Goal: Task Accomplishment & Management: Manage account settings

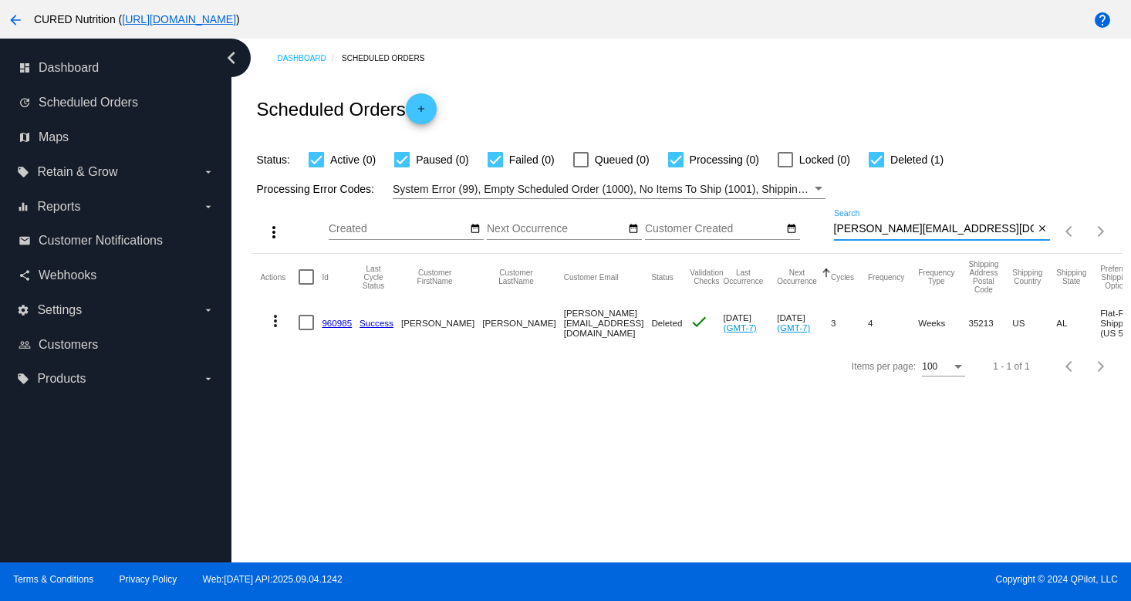
click at [885, 235] on input "[PERSON_NAME][EMAIL_ADDRESS][DOMAIN_NAME]" at bounding box center [934, 229] width 201 height 12
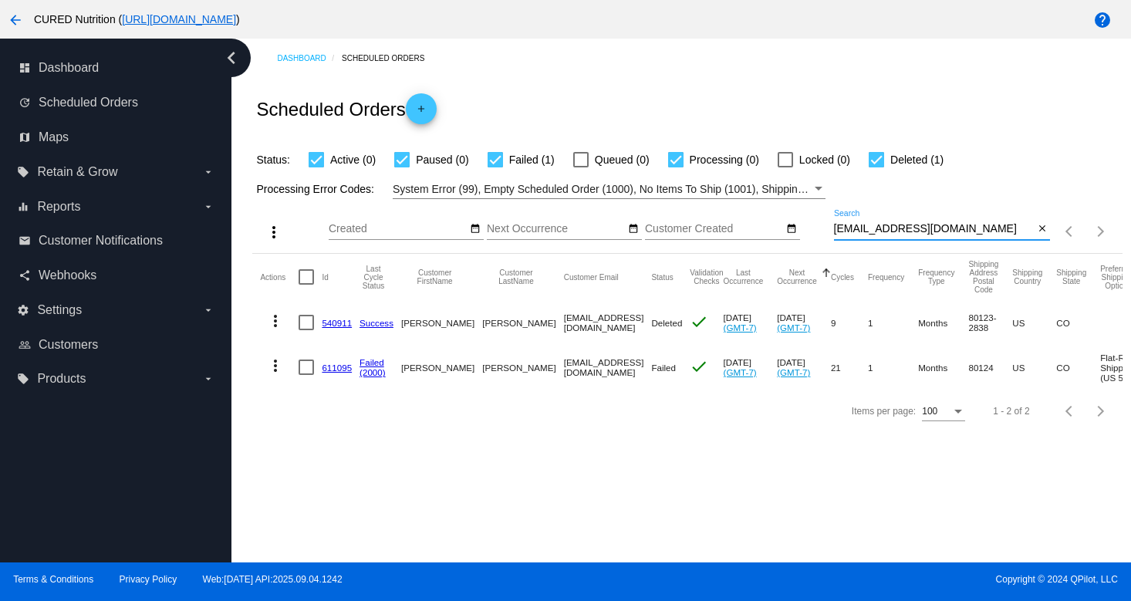
type input "[EMAIL_ADDRESS][DOMAIN_NAME]"
click at [340, 367] on link "611095" at bounding box center [337, 368] width 30 height 10
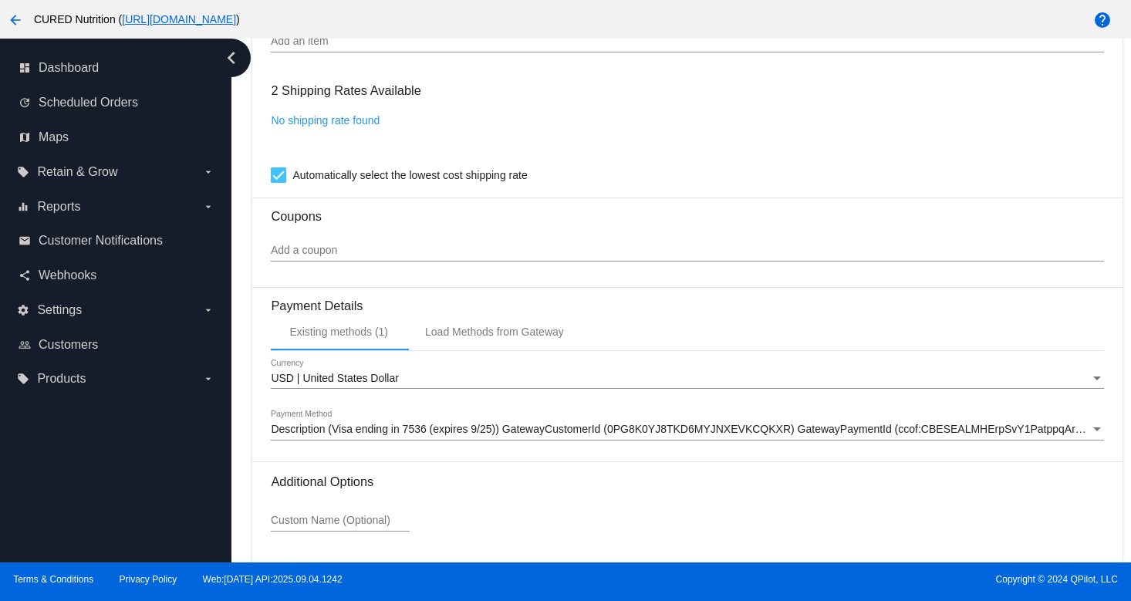
scroll to position [1407, 0]
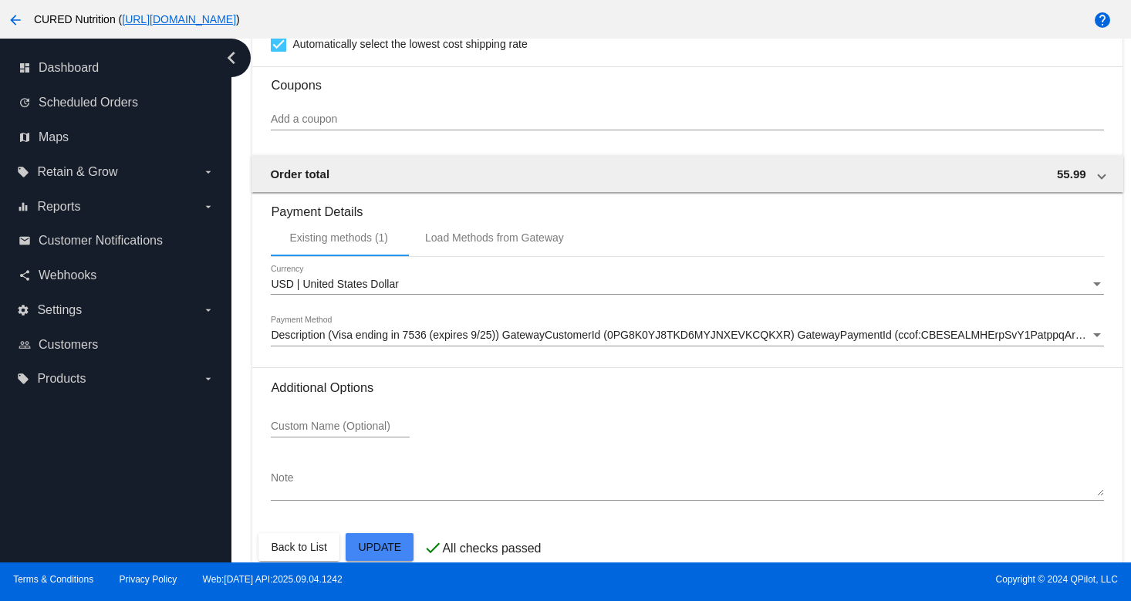
click at [685, 341] on span "Description (Visa ending in 7536 (expires 9/25)) GatewayCustomerId (0PG8K0YJ8TK…" at bounding box center [686, 335] width 831 height 12
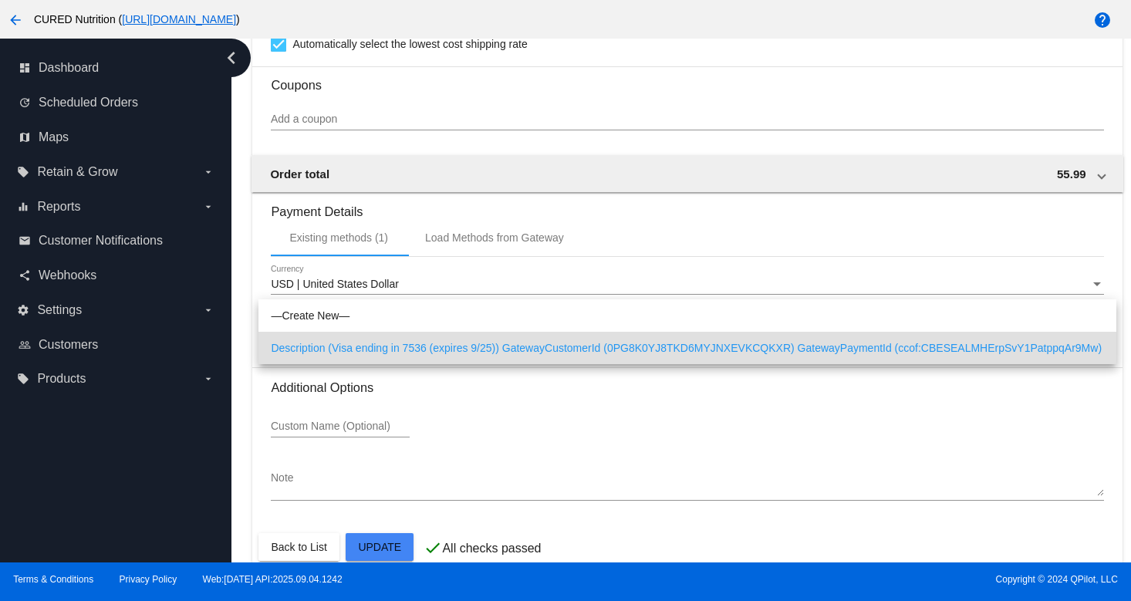
click at [647, 432] on div at bounding box center [565, 300] width 1131 height 601
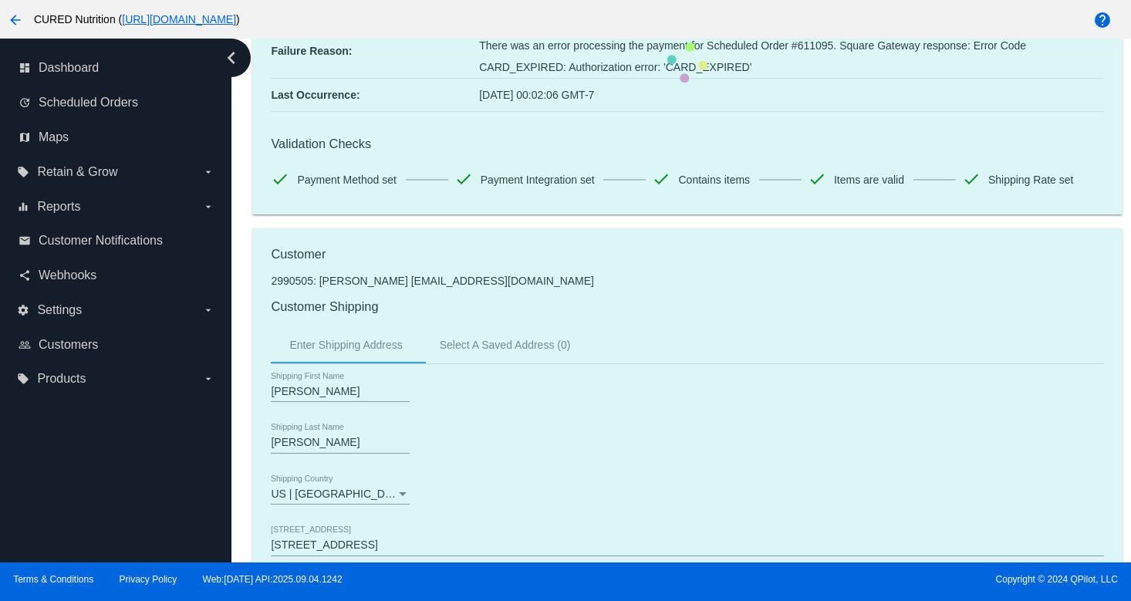
scroll to position [0, 0]
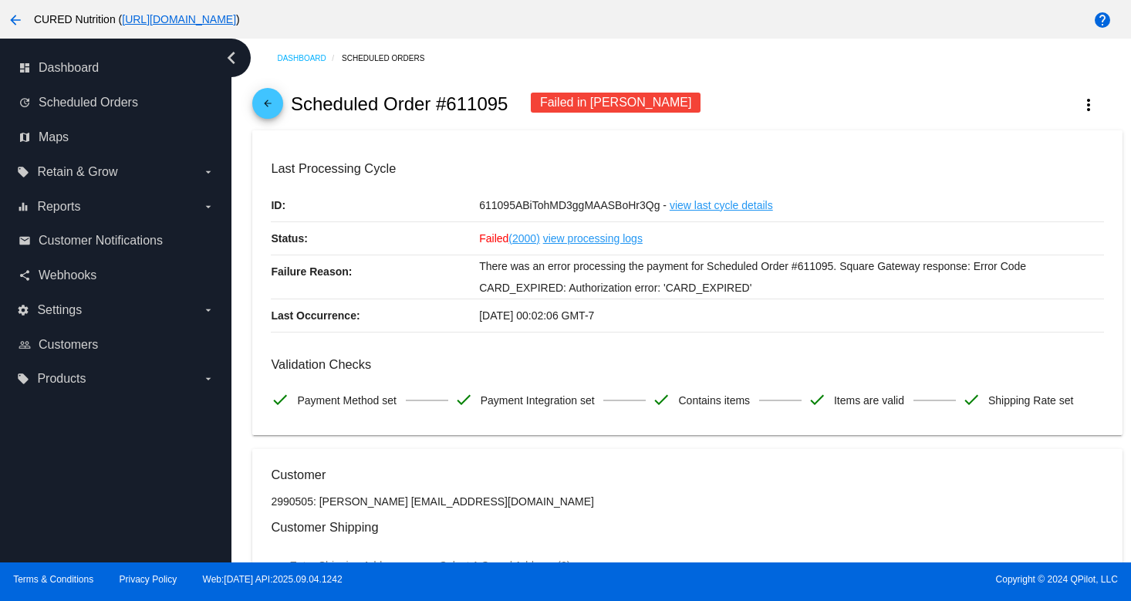
click at [276, 106] on mat-icon "arrow_back" at bounding box center [268, 107] width 19 height 19
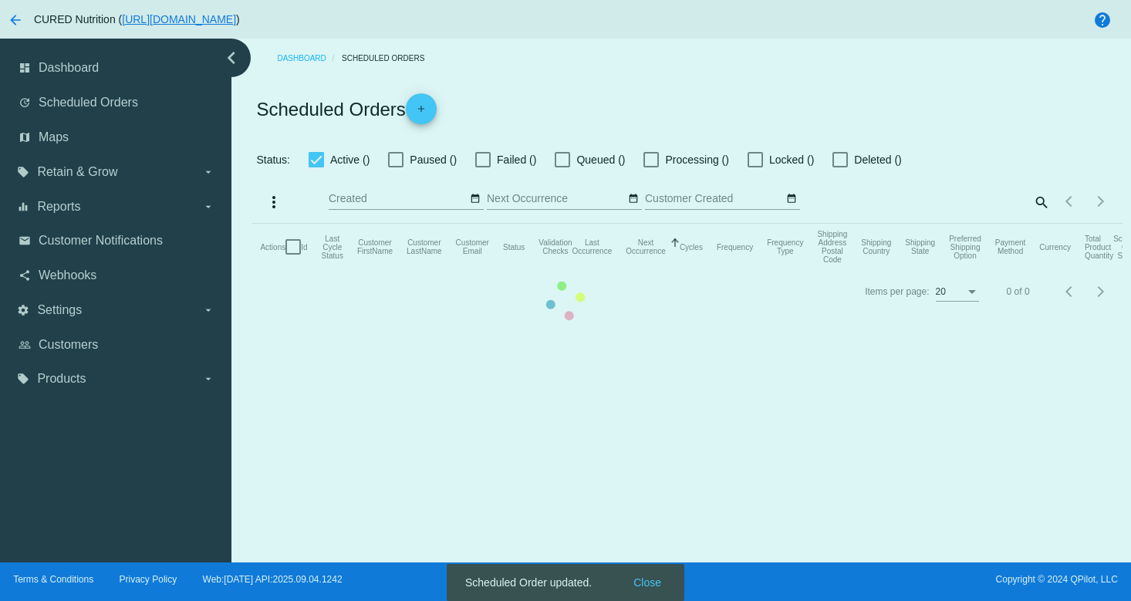
checkbox input "true"
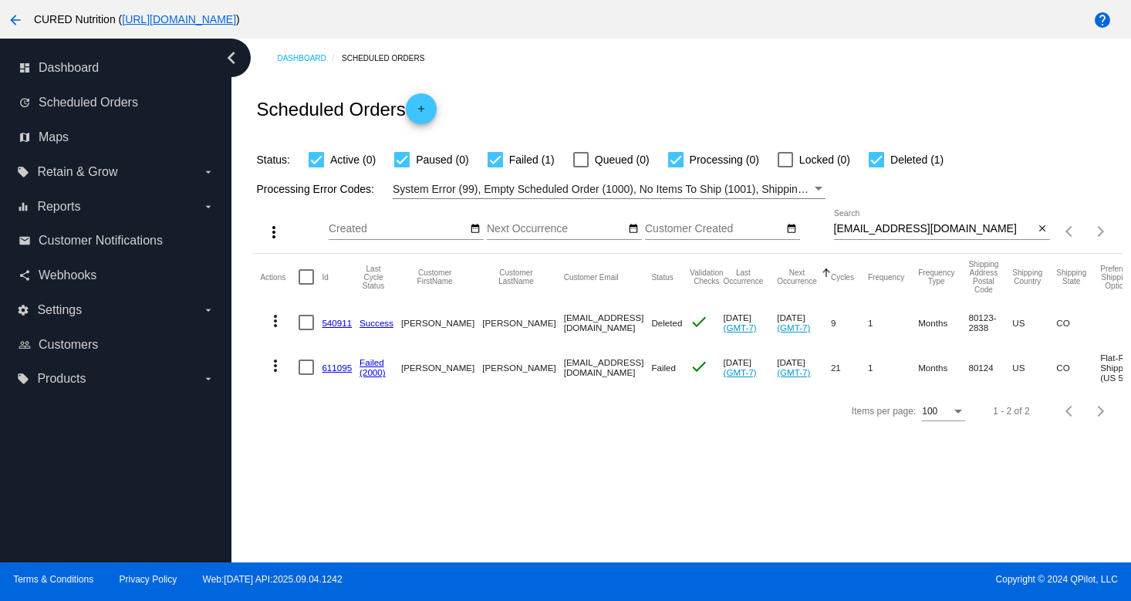
click at [901, 227] on input "[EMAIL_ADDRESS][DOMAIN_NAME]" at bounding box center [934, 229] width 201 height 12
paste input "[PERSON_NAME].brown512@g"
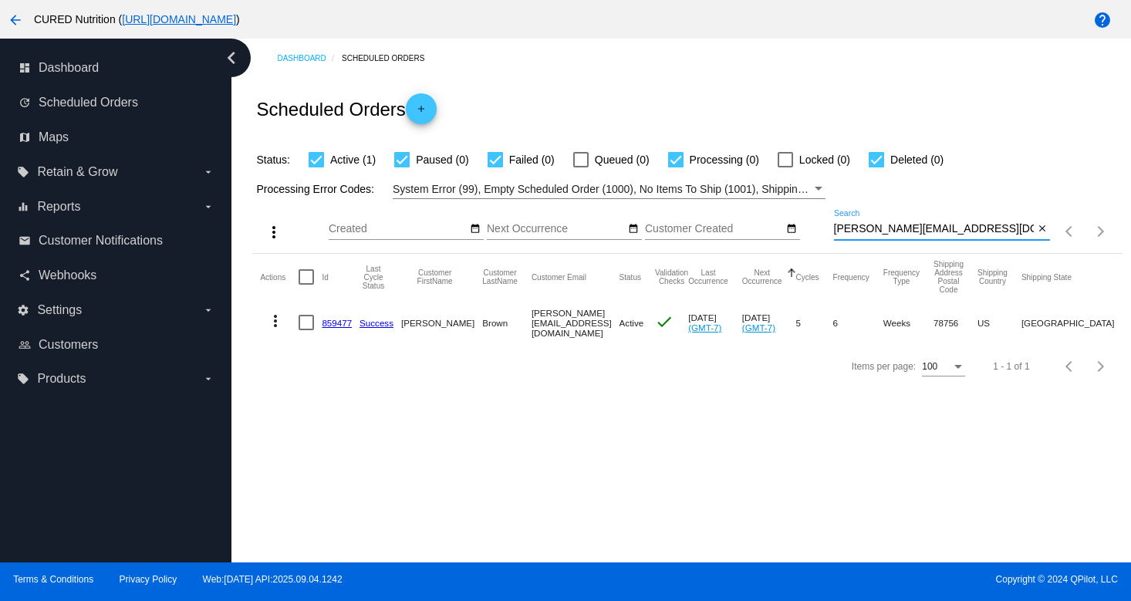
type input "[PERSON_NAME][EMAIL_ADDRESS][DOMAIN_NAME]"
click at [337, 328] on link "859477" at bounding box center [337, 323] width 30 height 10
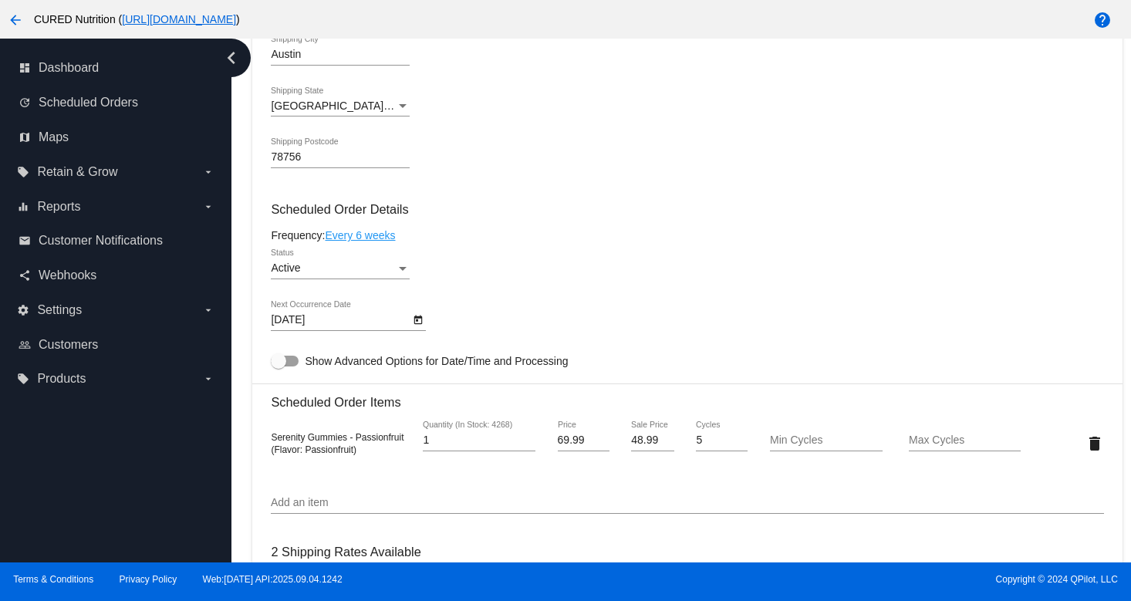
scroll to position [806, 0]
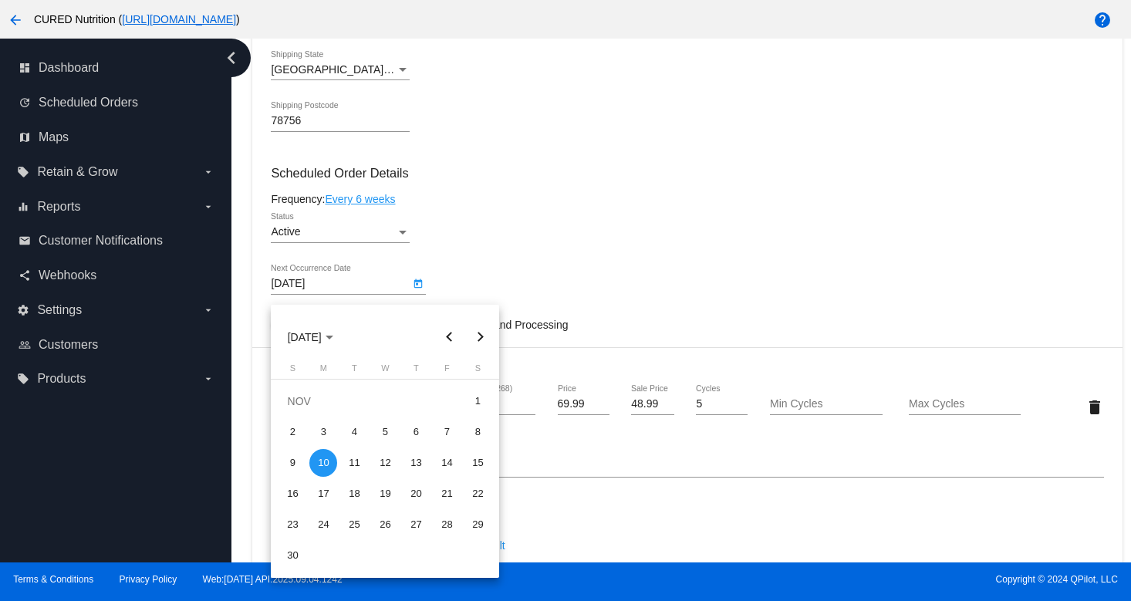
drag, startPoint x: 332, startPoint y: 294, endPoint x: 244, endPoint y: 292, distance: 88.0
click at [244, 292] on body "arrow_back CURED Nutrition ( [URL][DOMAIN_NAME] ) help dashboard Dashboard upda…" at bounding box center [565, 300] width 1131 height 601
click at [725, 194] on div at bounding box center [565, 300] width 1131 height 601
click at [609, 249] on div at bounding box center [565, 300] width 1131 height 601
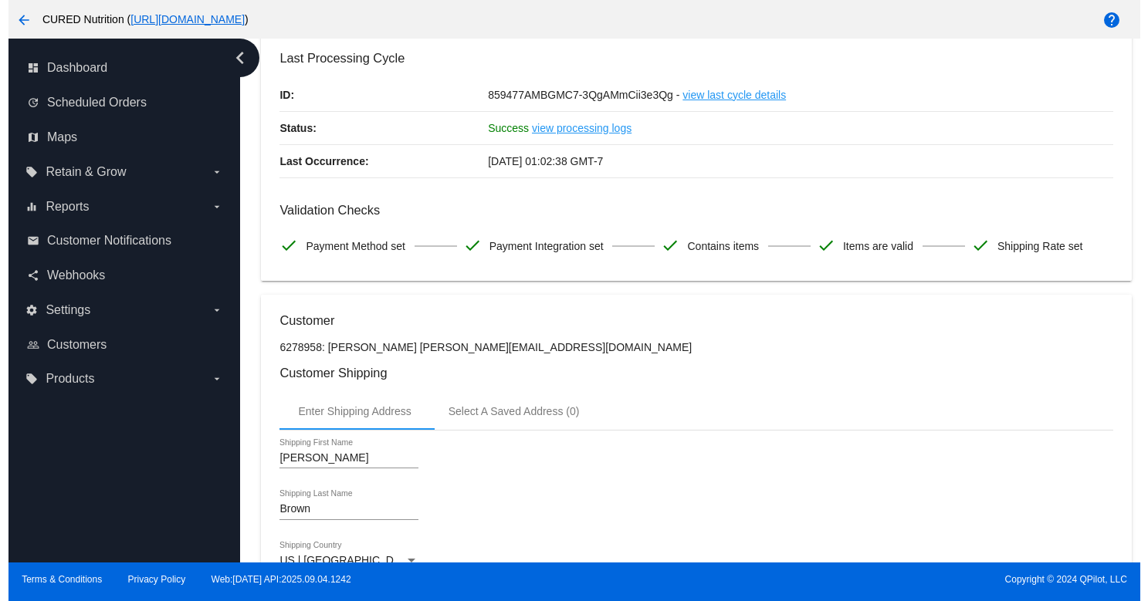
scroll to position [106, 0]
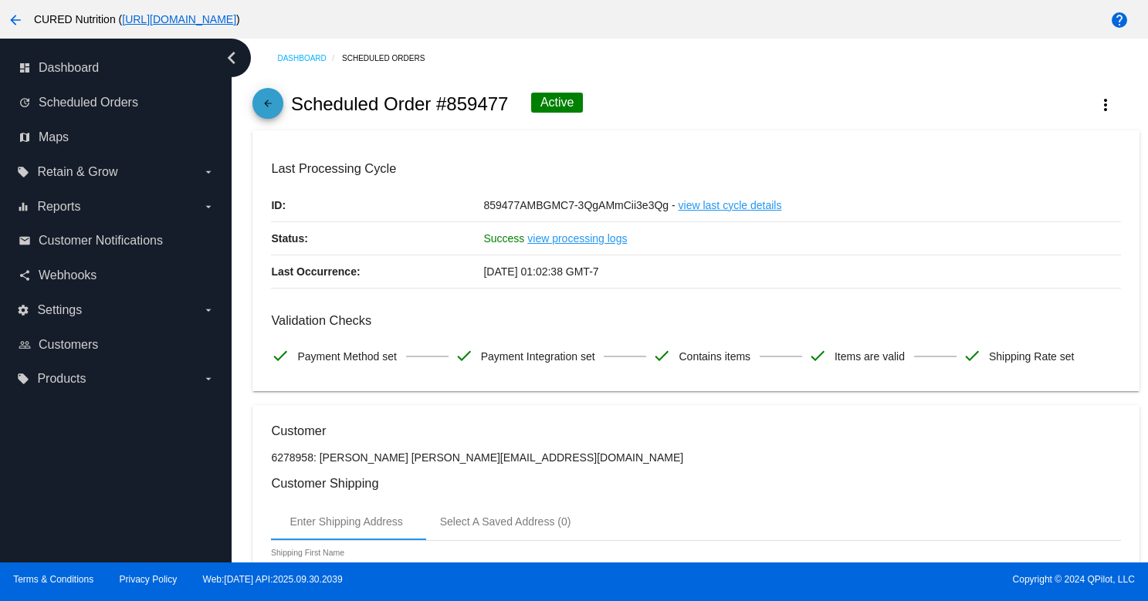
click at [272, 111] on mat-icon "arrow_back" at bounding box center [268, 107] width 19 height 19
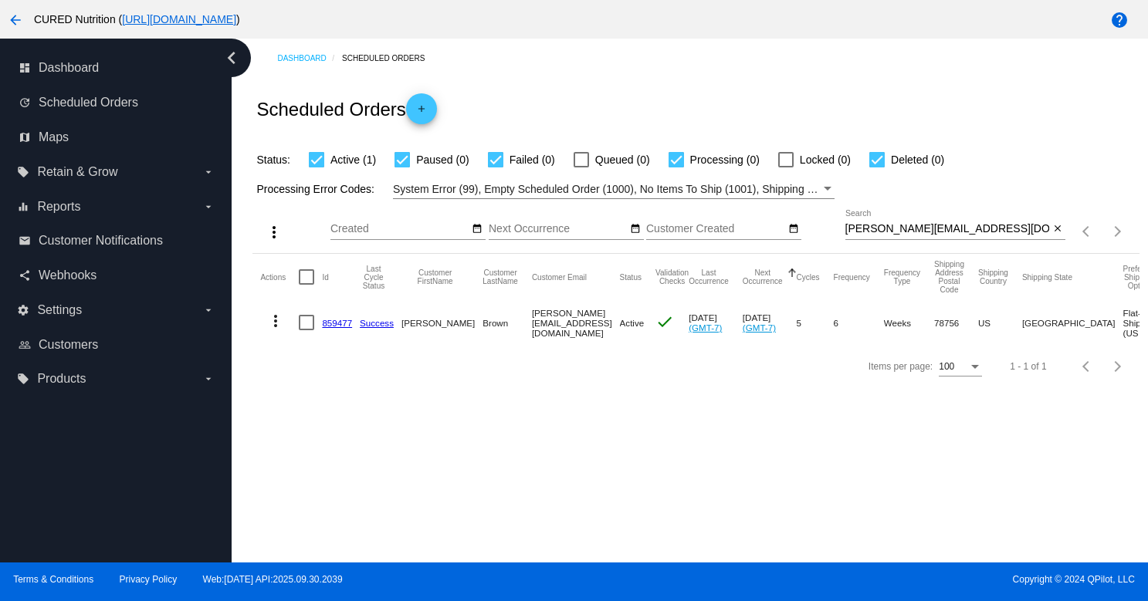
click at [927, 229] on input "[PERSON_NAME][EMAIL_ADDRESS][DOMAIN_NAME]" at bounding box center [947, 229] width 205 height 12
paste input "kmbyers"
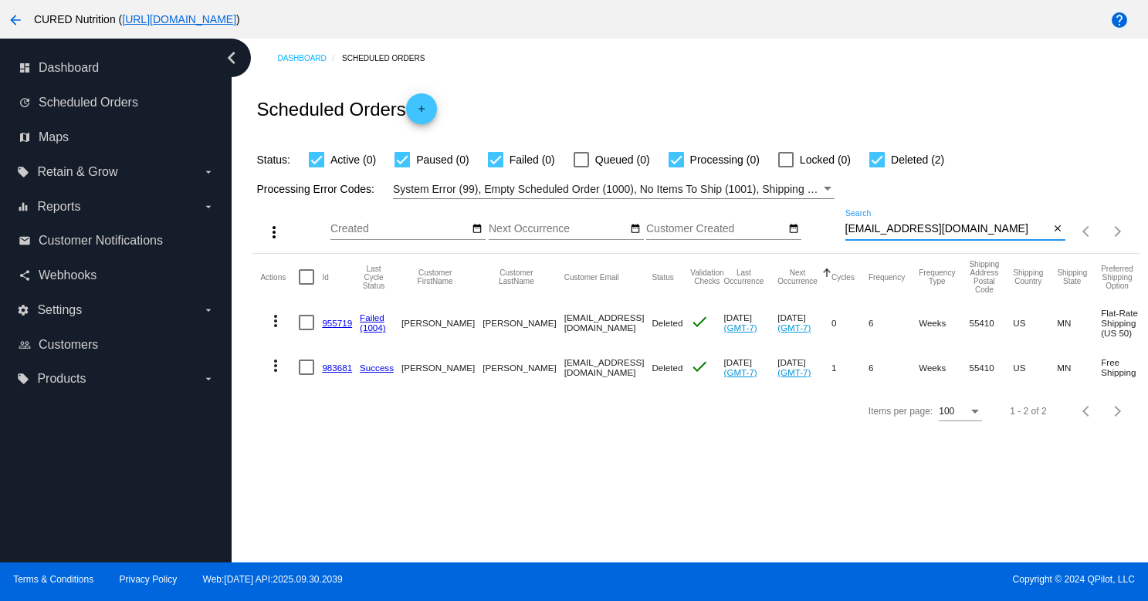
click at [899, 230] on input "kmbyers12@gmail.com" at bounding box center [947, 229] width 205 height 12
paste input "jcwbartlett@ao"
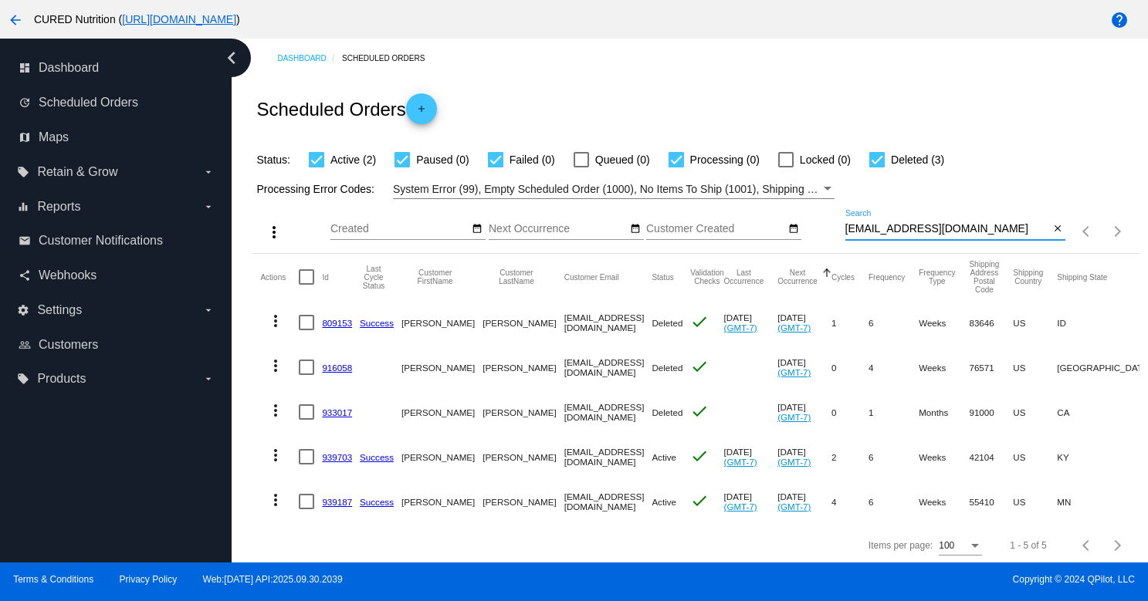
type input "jcwbartlett@aol.com"
click at [330, 459] on link "939703" at bounding box center [337, 457] width 30 height 10
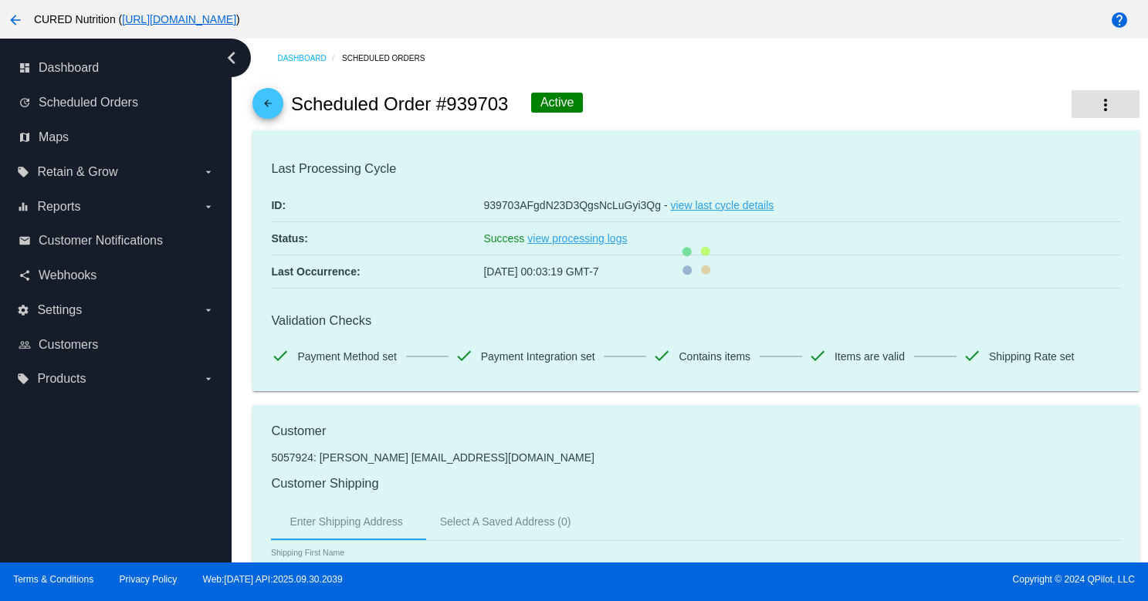
click at [1107, 114] on mat-icon "more_vert" at bounding box center [1105, 105] width 19 height 19
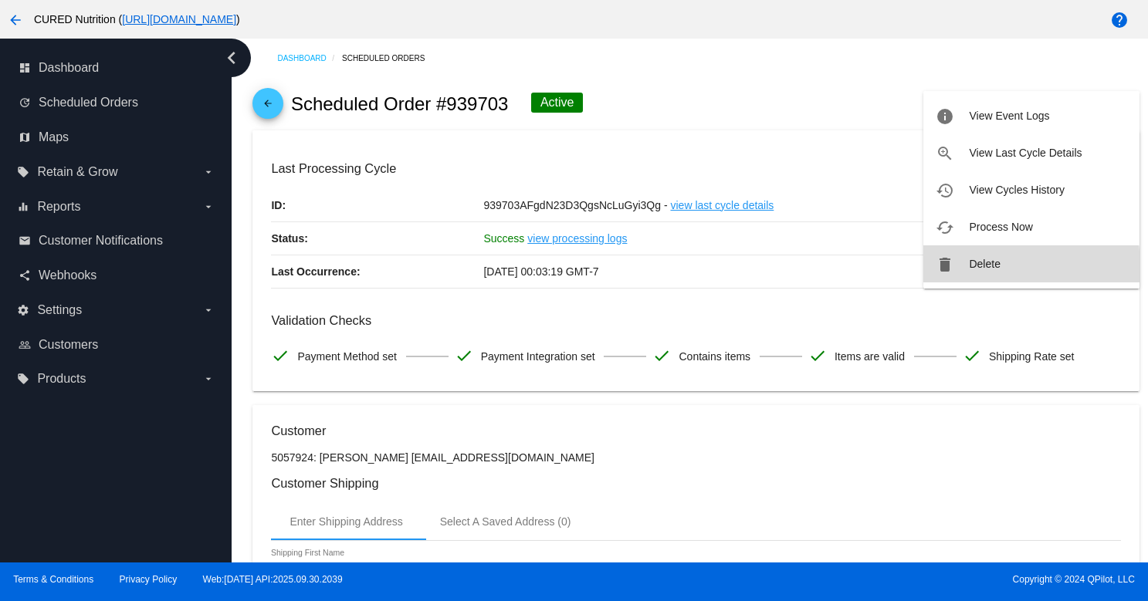
click at [959, 268] on button "delete Delete" at bounding box center [1031, 263] width 216 height 37
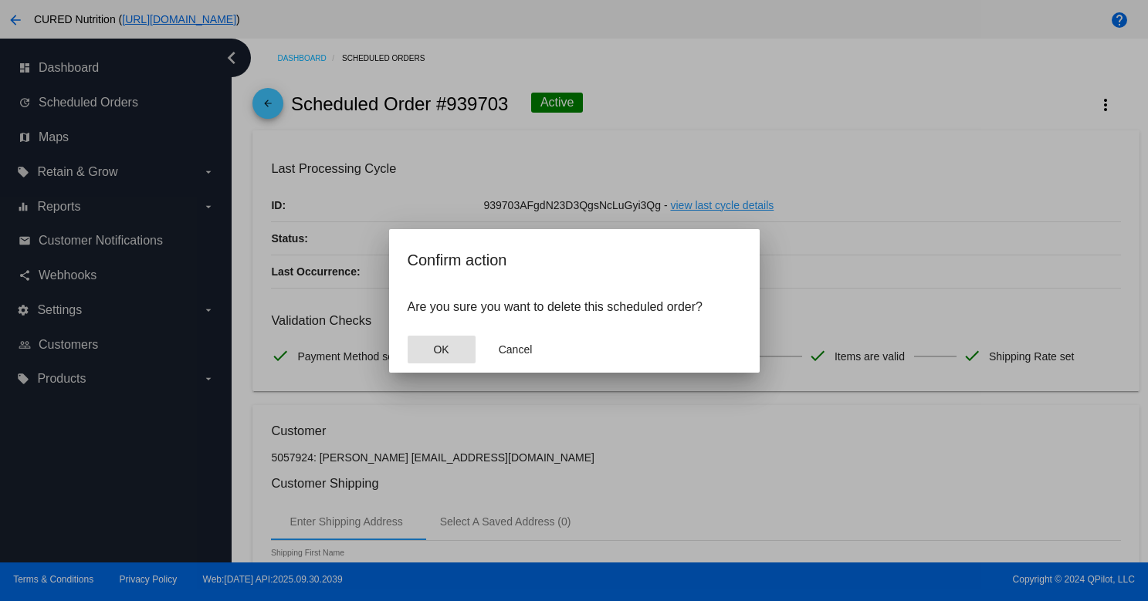
click at [450, 345] on button "OK" at bounding box center [441, 350] width 68 height 28
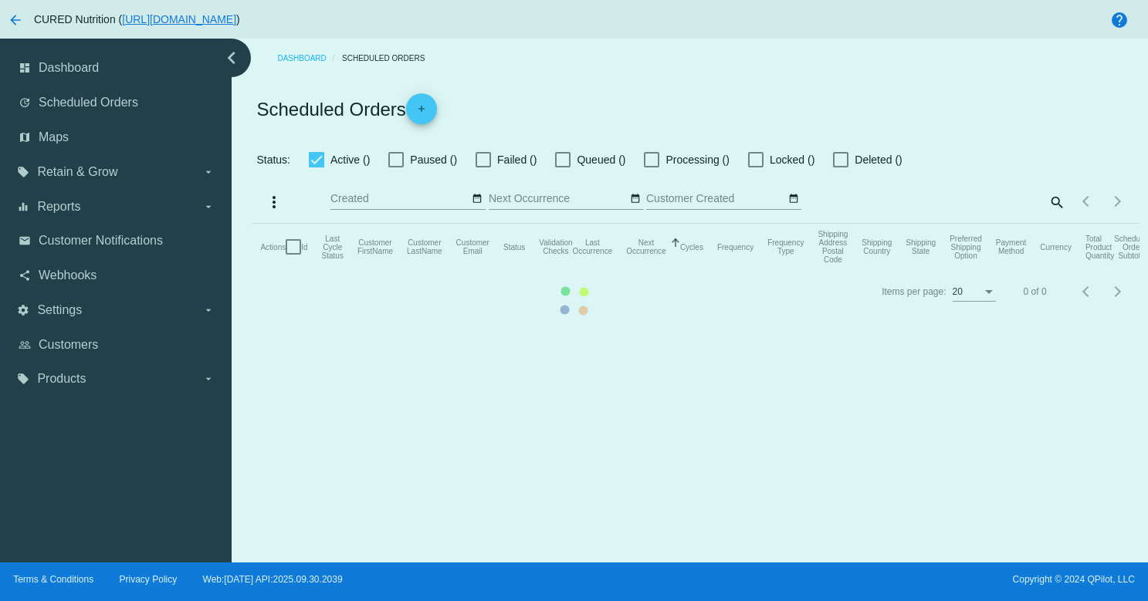
checkbox input "true"
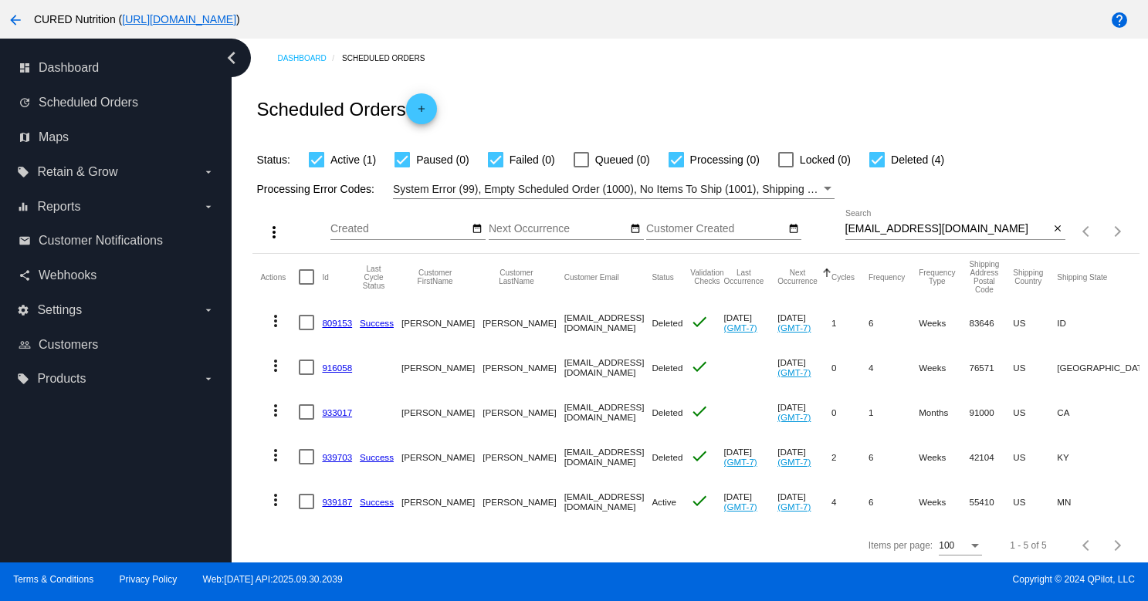
scroll to position [6, 0]
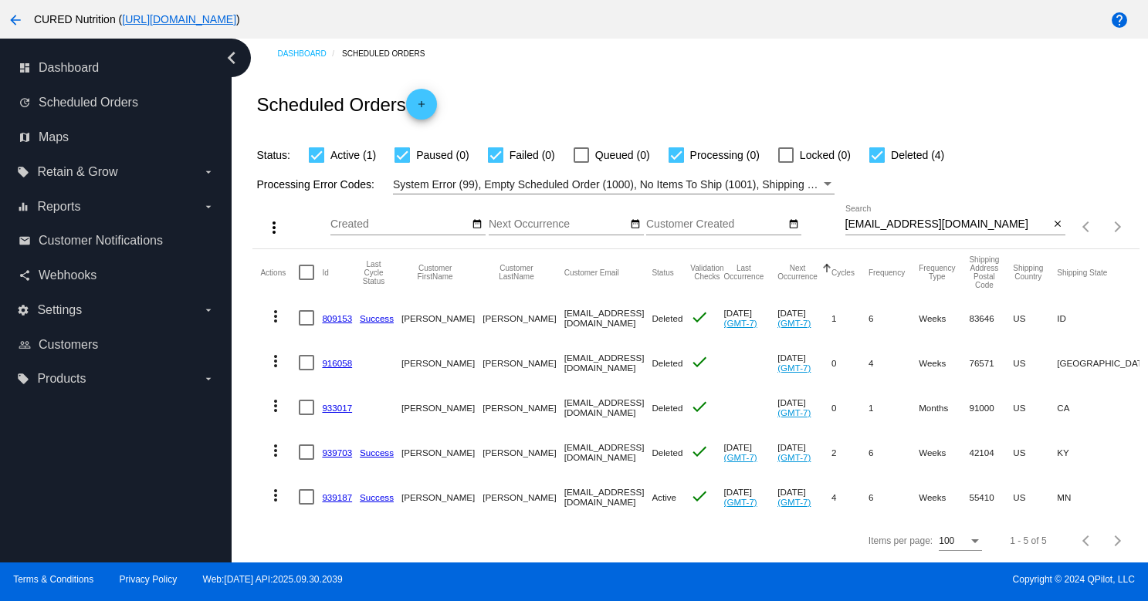
click at [331, 493] on link "939187" at bounding box center [337, 497] width 30 height 10
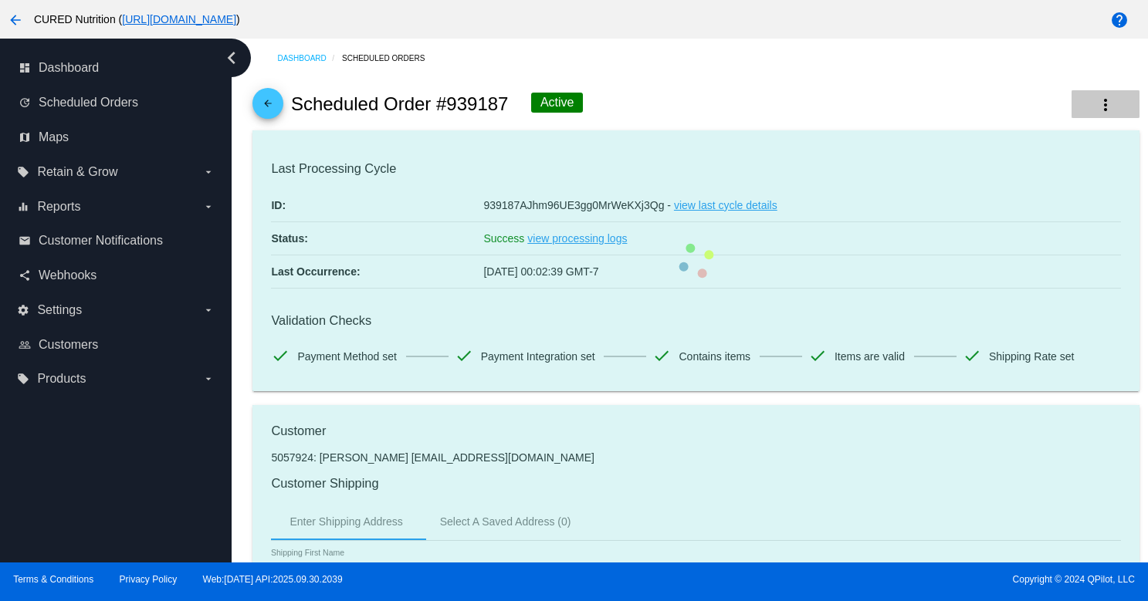
click at [1102, 103] on mat-icon "more_vert" at bounding box center [1105, 105] width 19 height 19
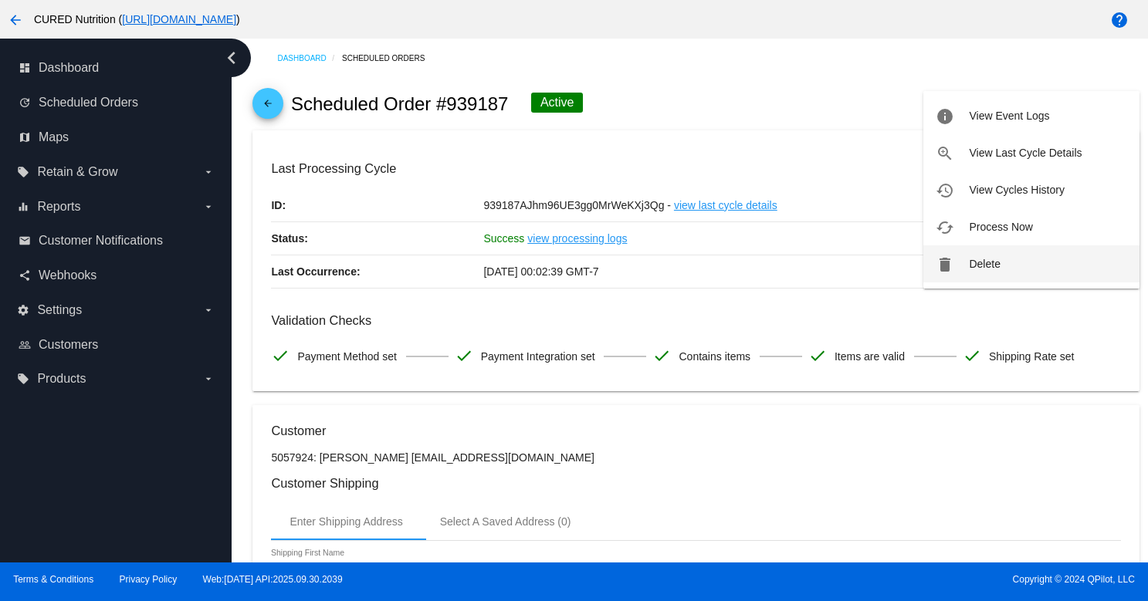
click at [973, 273] on button "delete Delete" at bounding box center [1031, 263] width 216 height 37
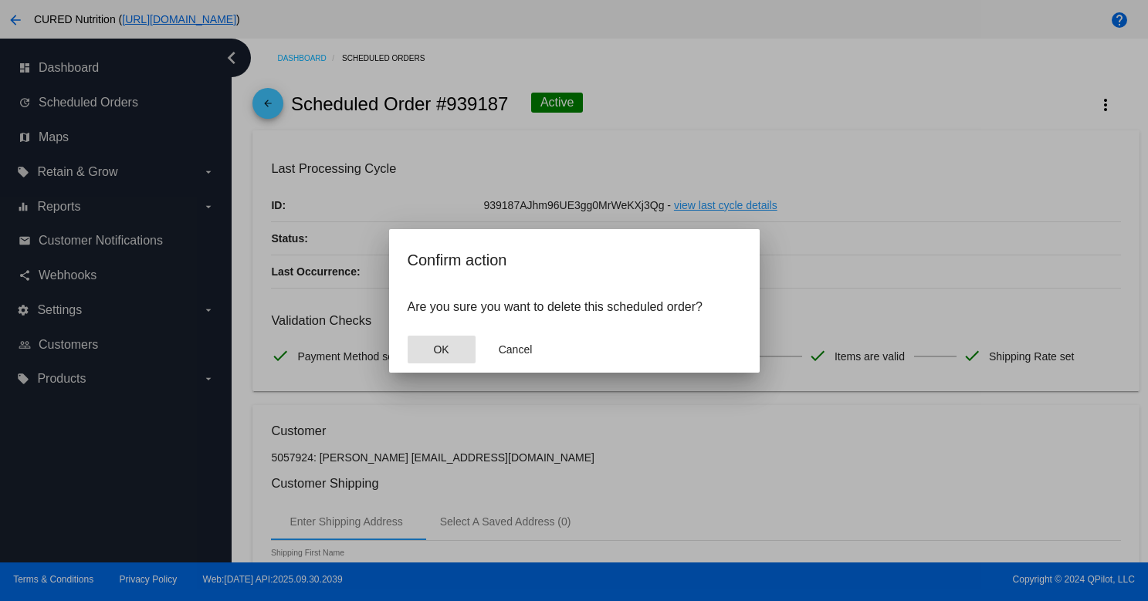
click at [439, 341] on button "OK" at bounding box center [441, 350] width 68 height 28
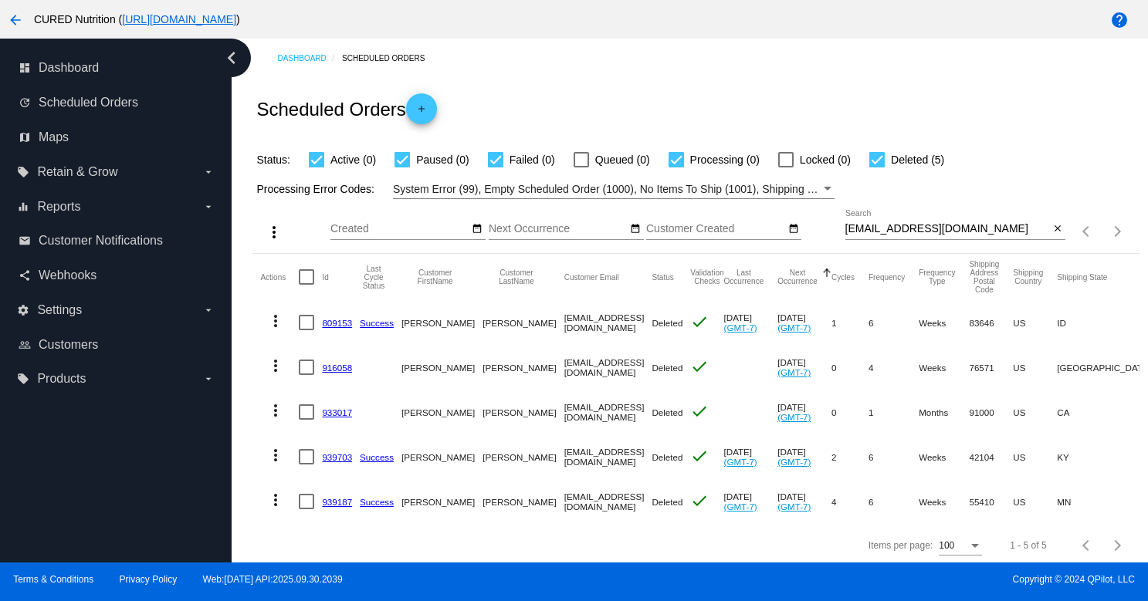
click at [870, 235] on input "jcwbartlett@aol.com" at bounding box center [947, 229] width 205 height 12
paste input "grath@gmai"
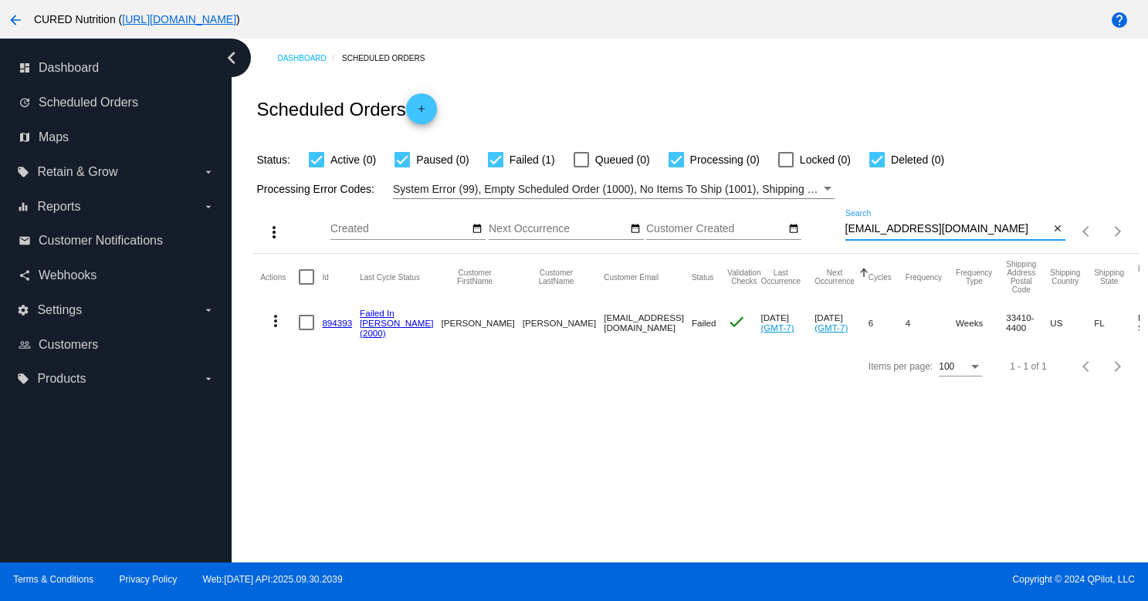
type input "jgrath@gmail.com"
click at [336, 323] on link "894393" at bounding box center [337, 323] width 30 height 10
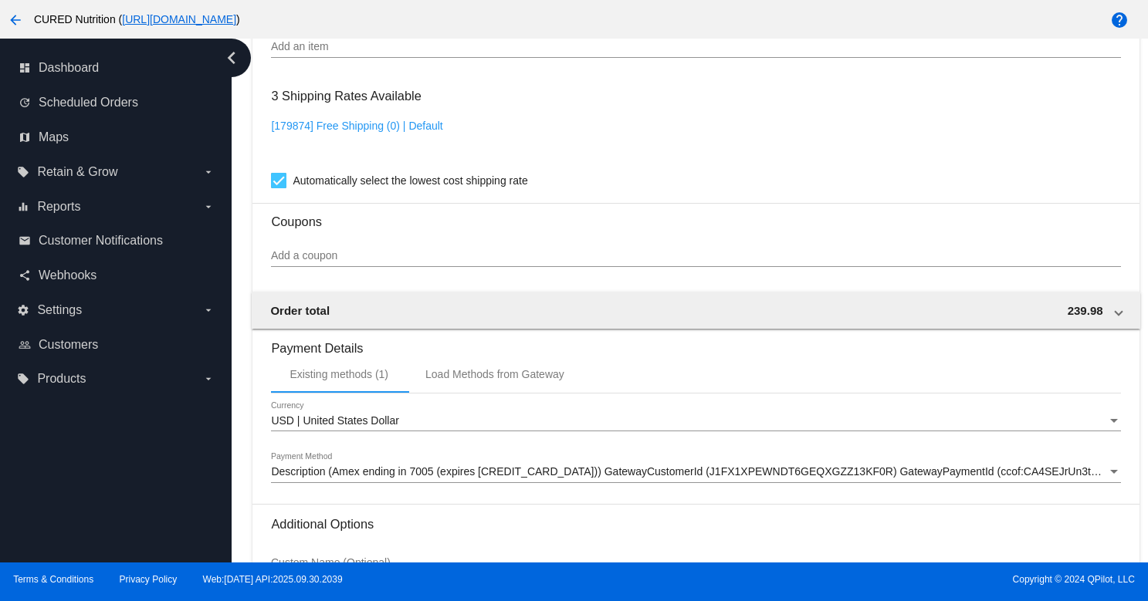
scroll to position [1351, 0]
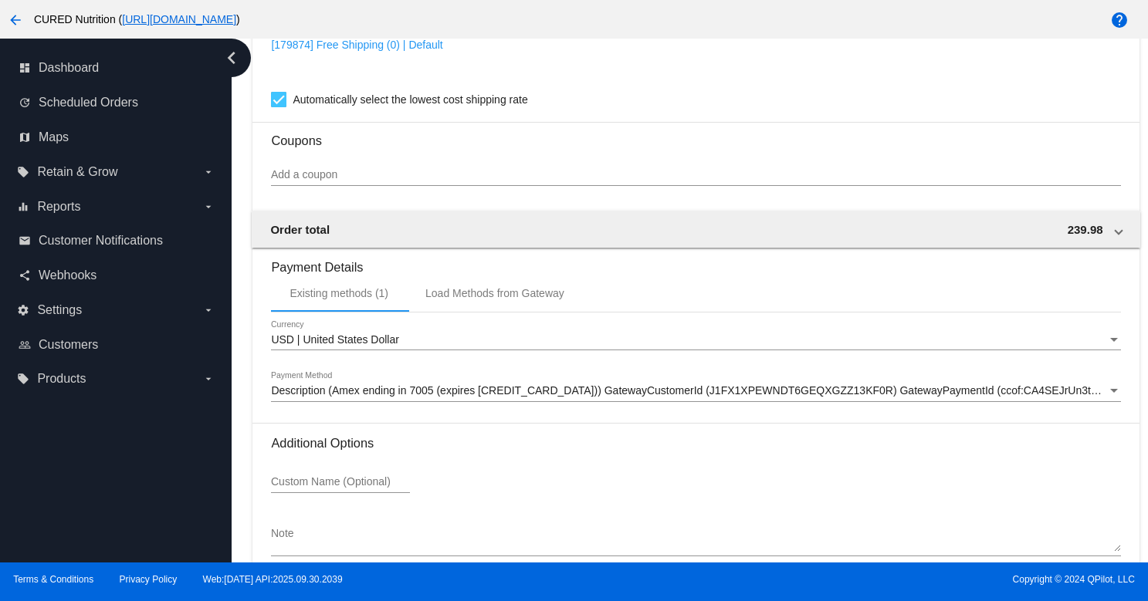
click at [619, 397] on span "Description (Amex ending in 7005 (expires 12/28)) GatewayCustomerId (J1FX1XPEWN…" at bounding box center [740, 390] width 938 height 12
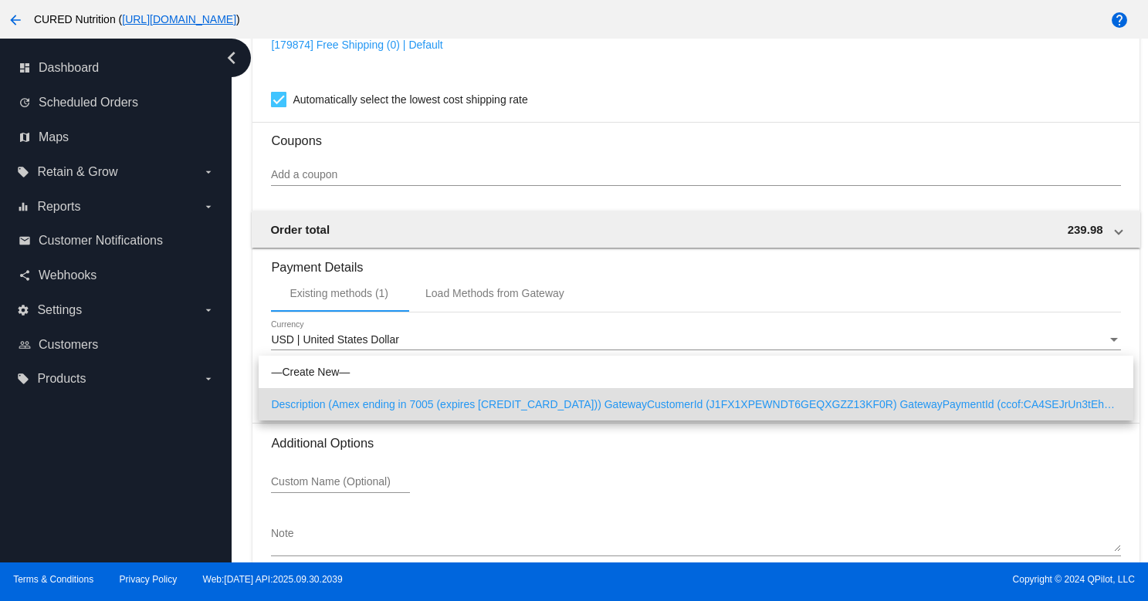
click at [652, 451] on div at bounding box center [574, 300] width 1148 height 601
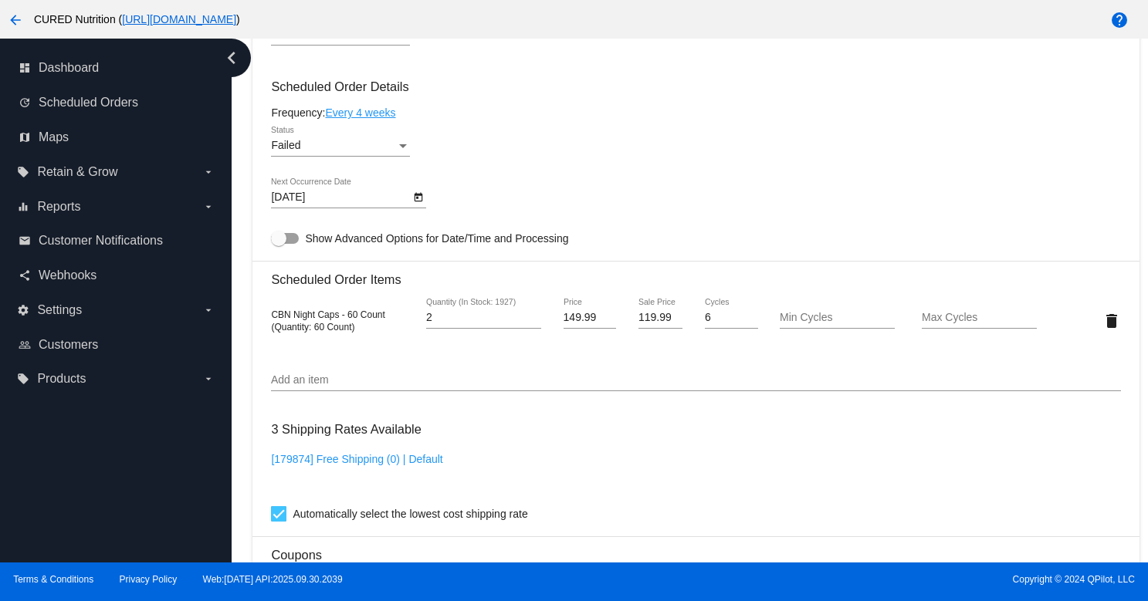
scroll to position [1444, 0]
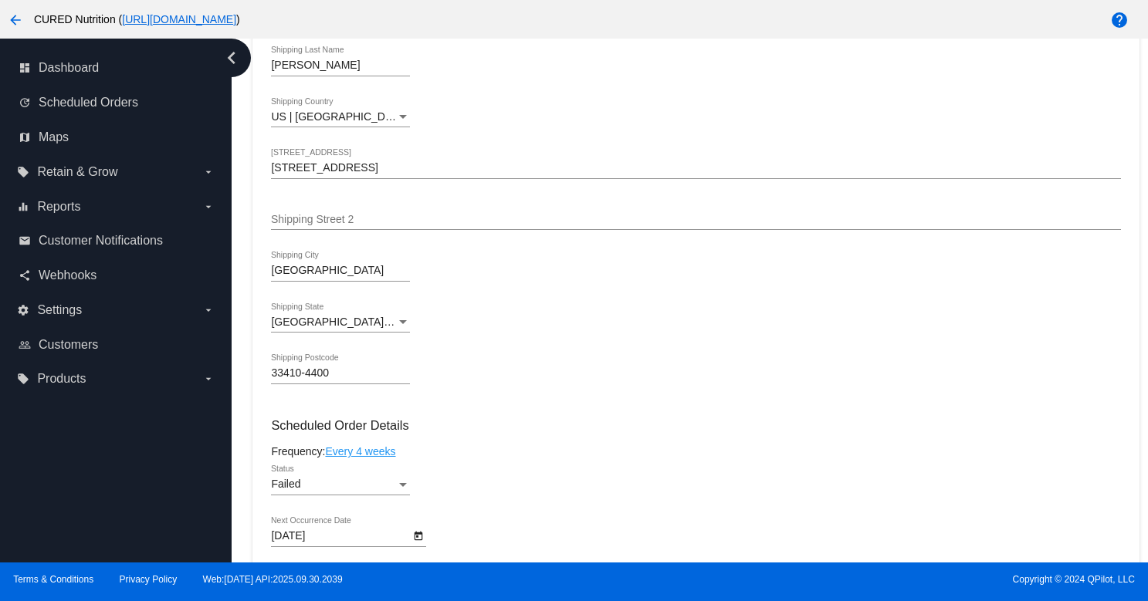
scroll to position [0, 0]
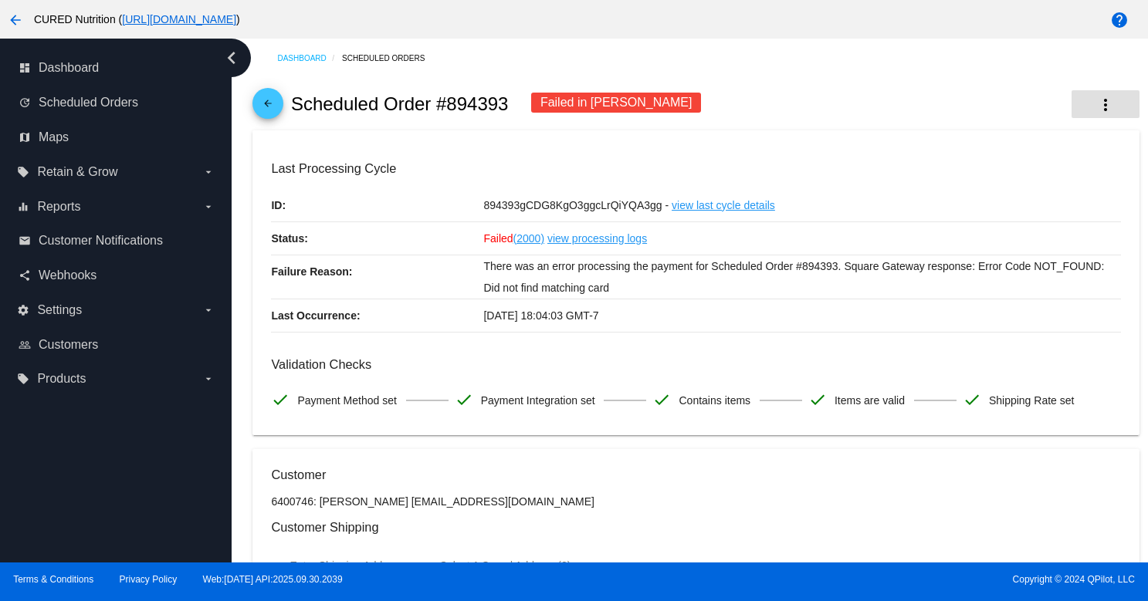
click at [1114, 106] on button "more_vert" at bounding box center [1105, 104] width 68 height 28
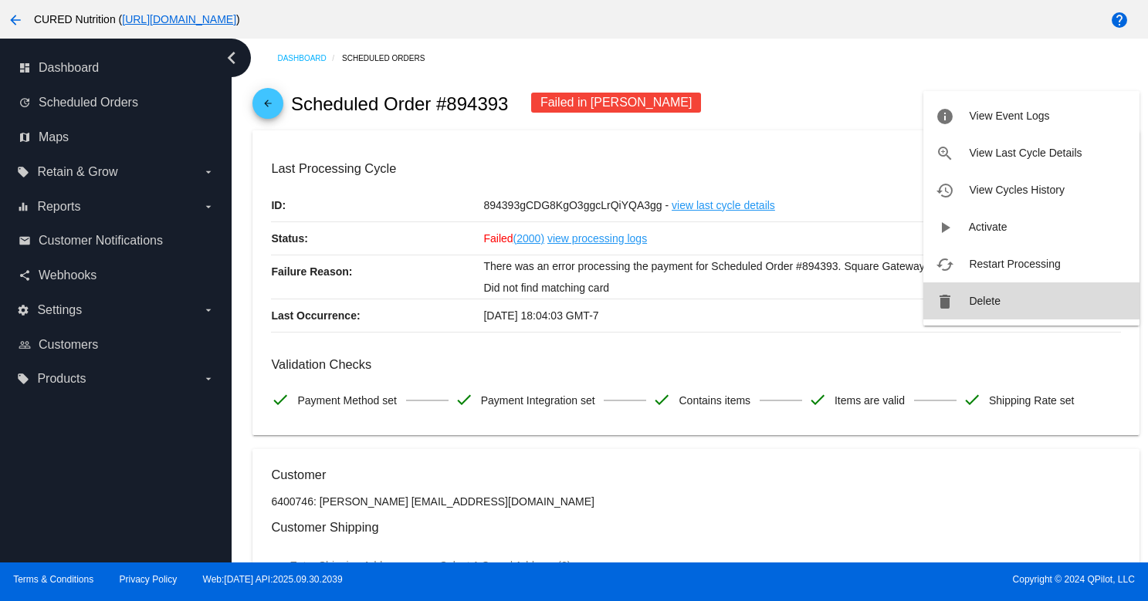
click at [972, 296] on span "Delete" at bounding box center [984, 301] width 31 height 12
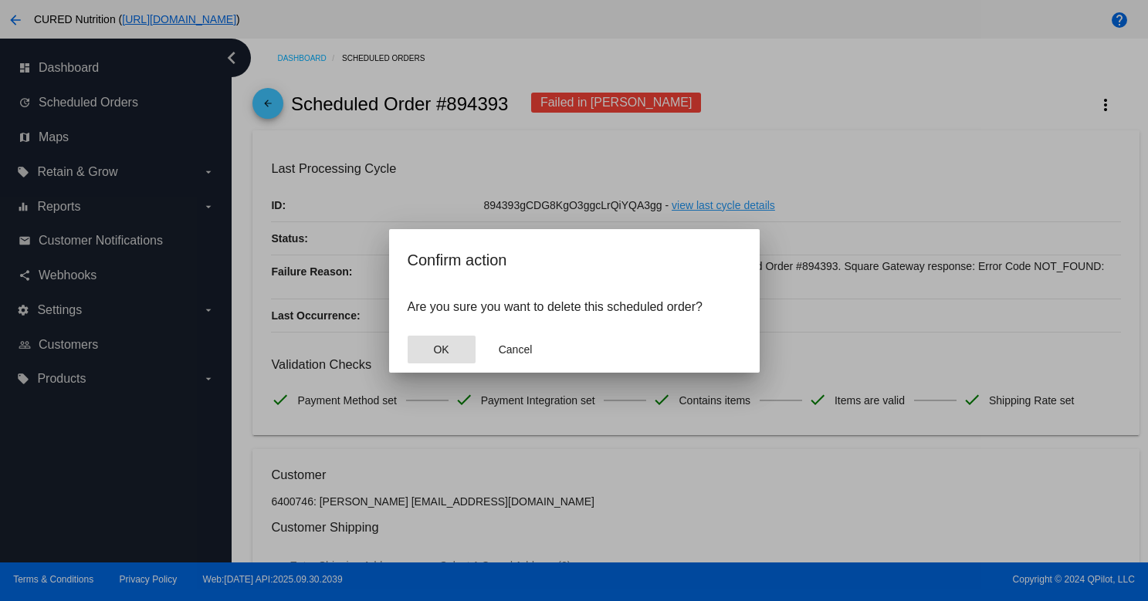
click at [445, 348] on span "OK" at bounding box center [440, 349] width 15 height 12
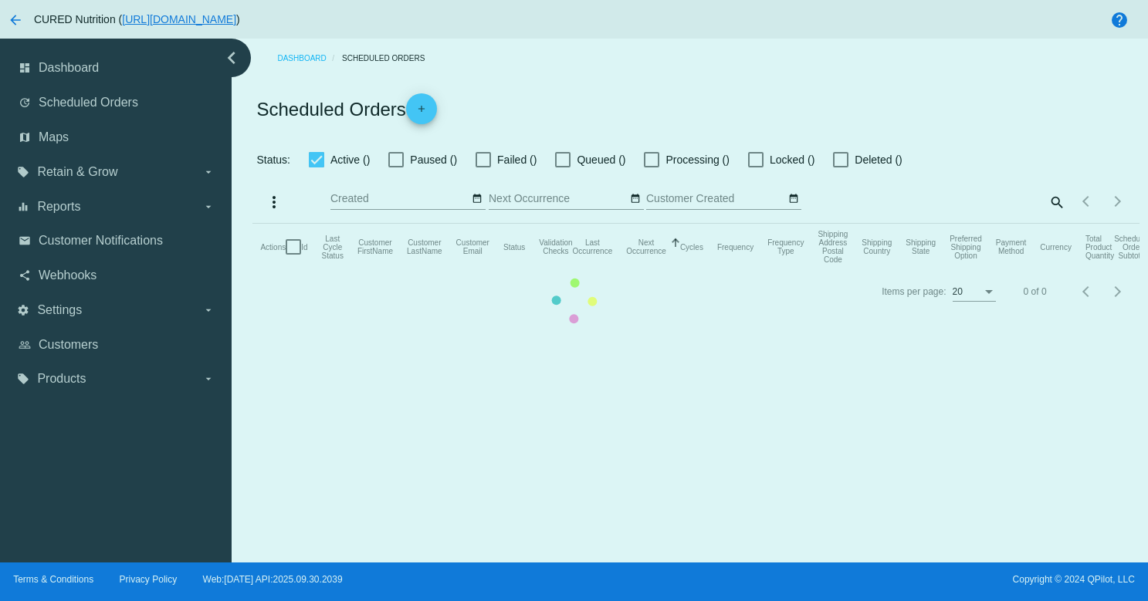
checkbox input "true"
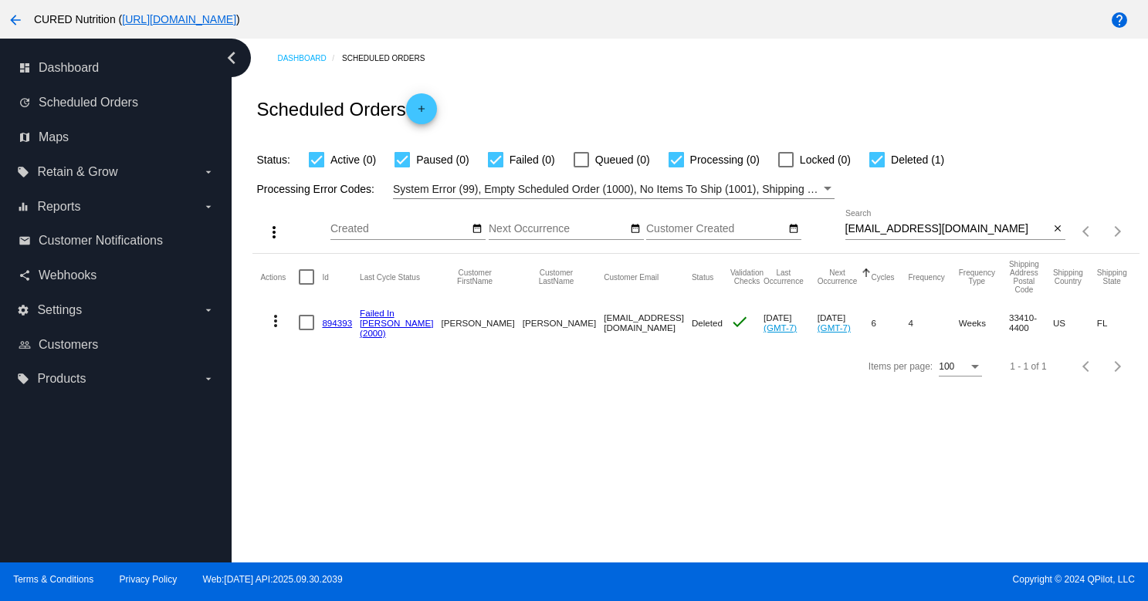
click at [927, 234] on input "jgrath@gmail.com" at bounding box center [947, 229] width 205 height 12
paste input "davidlavan2@rocket"
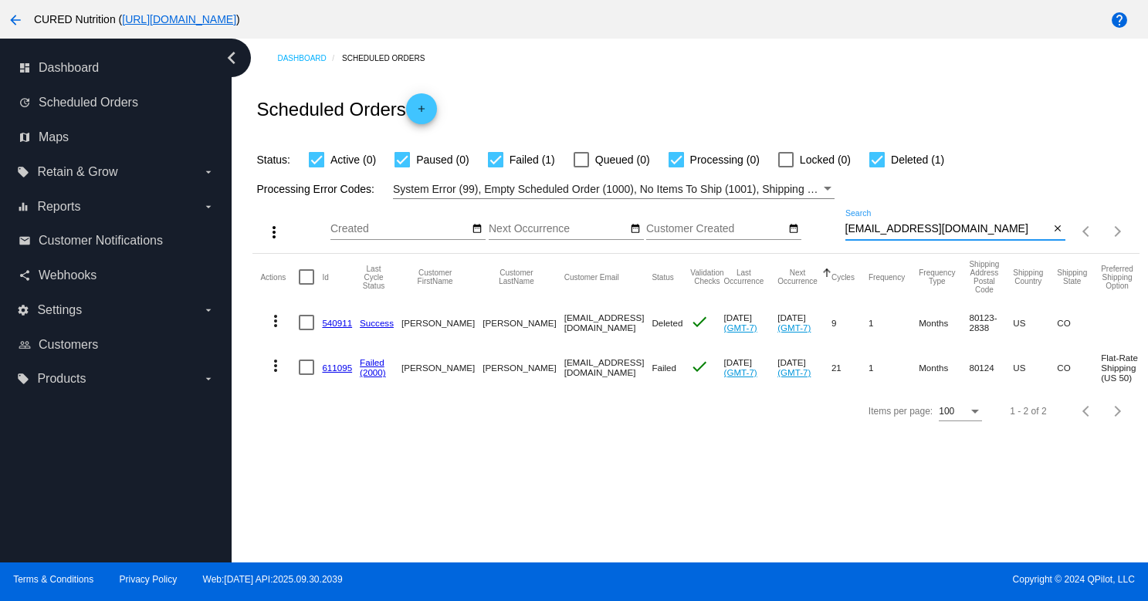
type input "[EMAIL_ADDRESS][DOMAIN_NAME]"
click at [337, 363] on link "611095" at bounding box center [337, 368] width 30 height 10
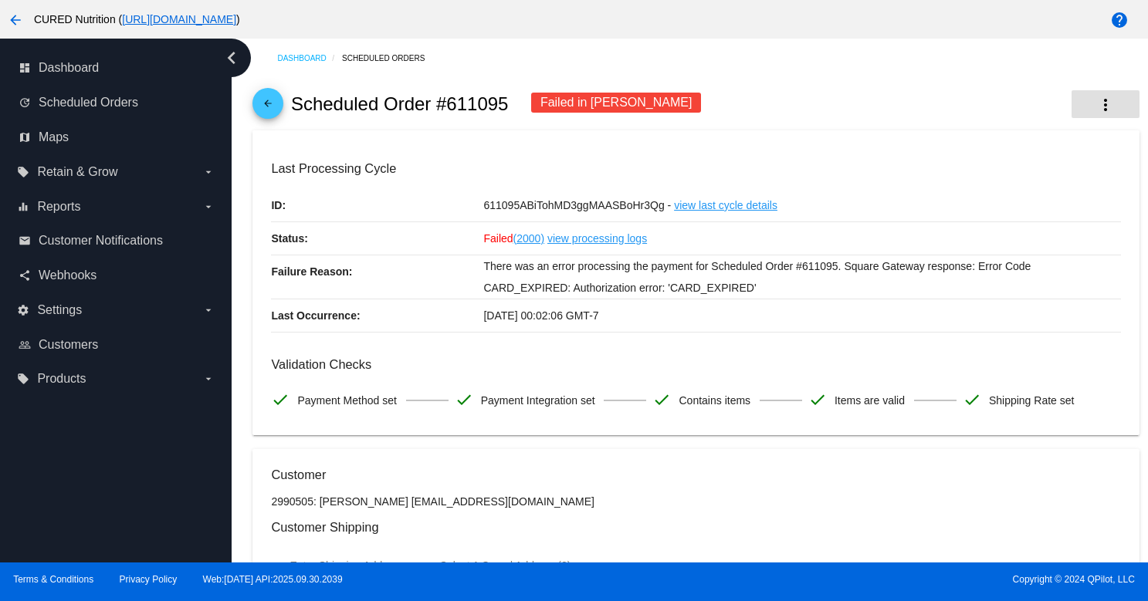
click at [1098, 96] on mat-icon "more_vert" at bounding box center [1105, 105] width 19 height 19
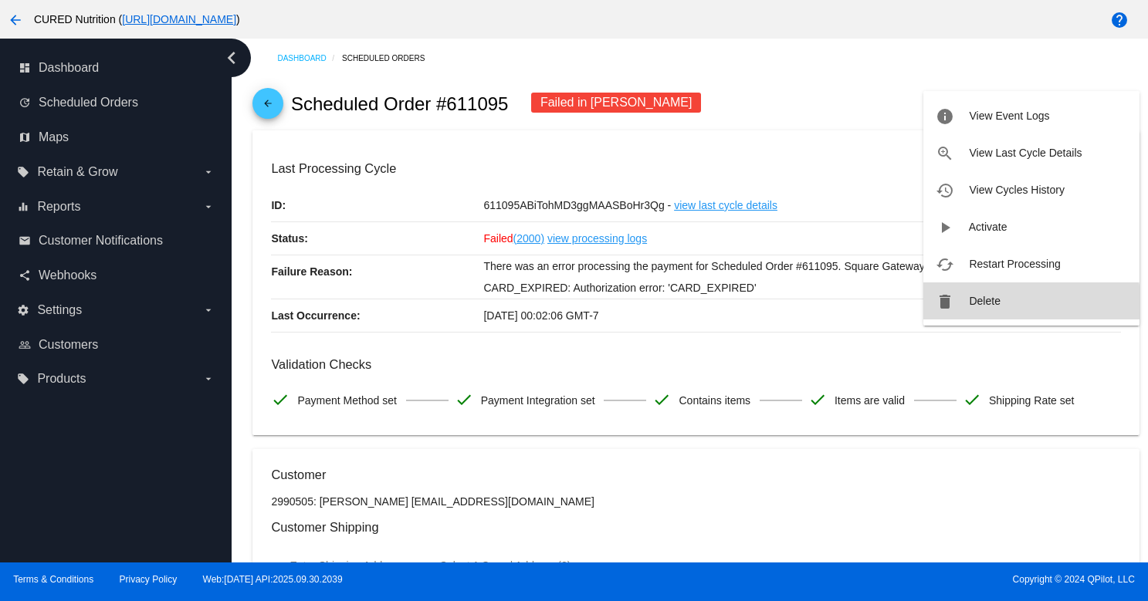
click at [973, 309] on button "delete Delete" at bounding box center [1031, 300] width 216 height 37
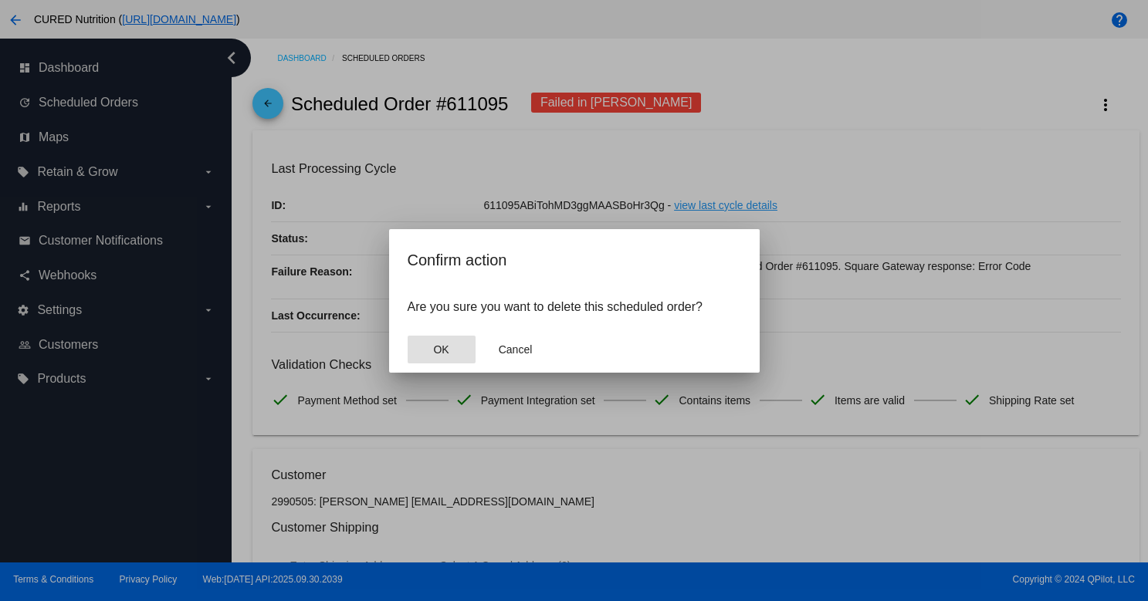
click at [455, 350] on button "OK" at bounding box center [441, 350] width 68 height 28
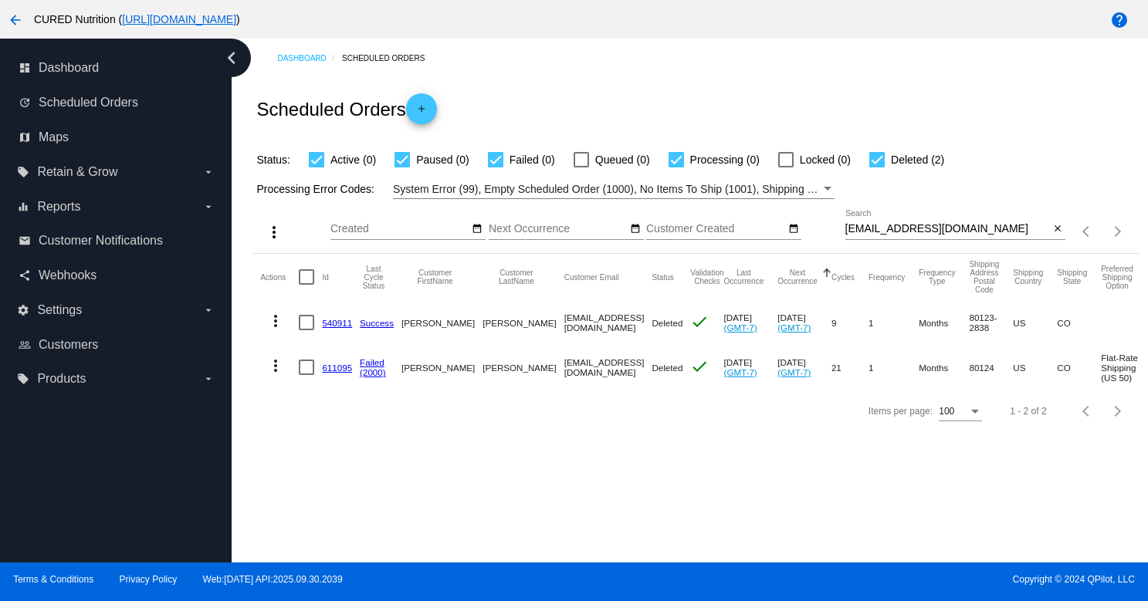
click at [877, 228] on input "[EMAIL_ADDRESS][DOMAIN_NAME]" at bounding box center [947, 229] width 205 height 12
paste input "patticonley@yahoo"
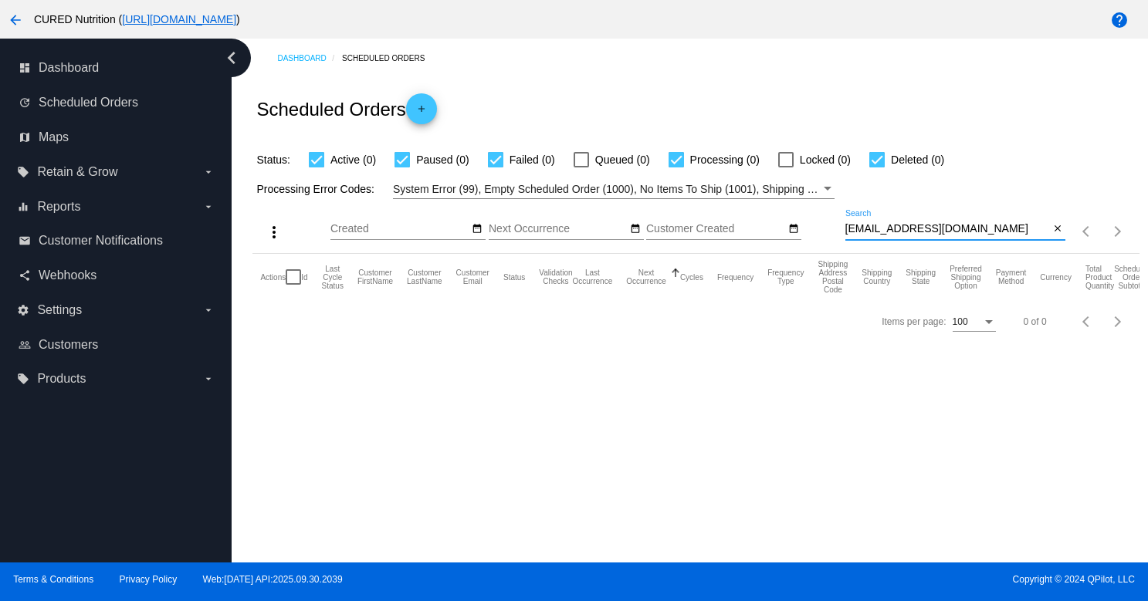
click at [899, 226] on input "patticonley@yahoo.com" at bounding box center [947, 229] width 205 height 12
paste input "e.q.mattingly@gmail"
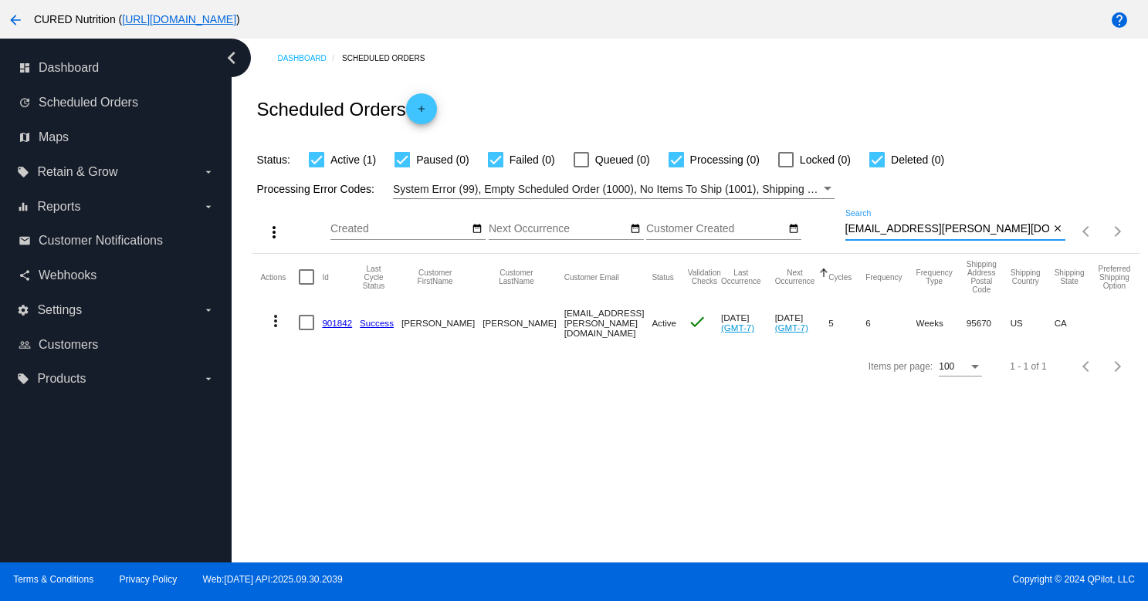
type input "e.q.mattingly@gmail.com"
click at [337, 330] on mat-cell "901842" at bounding box center [341, 322] width 38 height 45
click at [337, 323] on link "901842" at bounding box center [337, 323] width 30 height 10
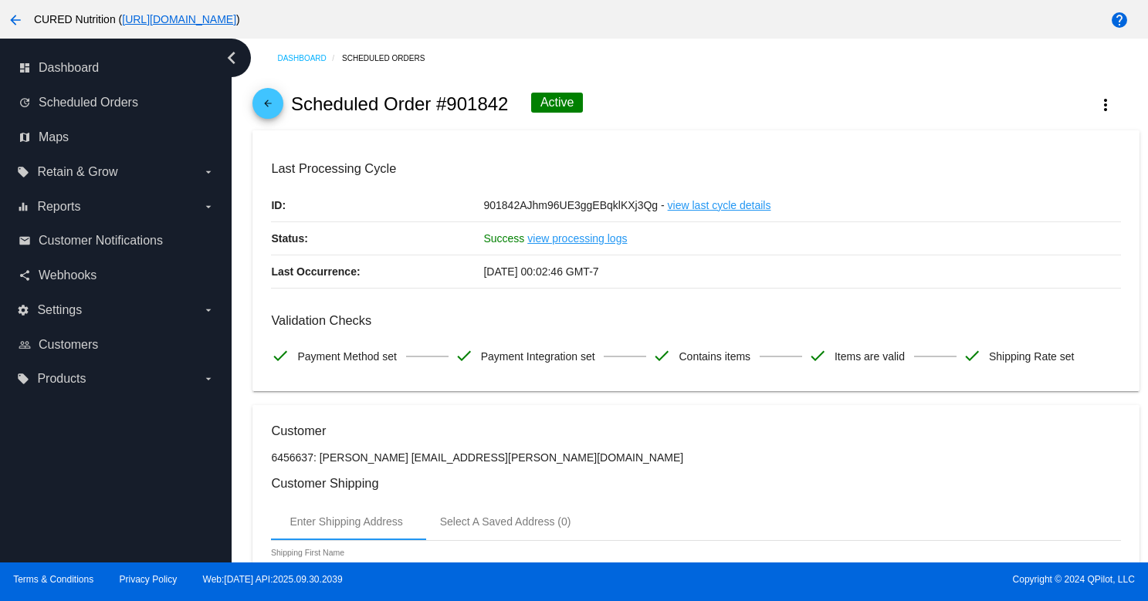
click at [1100, 96] on button "more_vert" at bounding box center [1105, 104] width 68 height 28
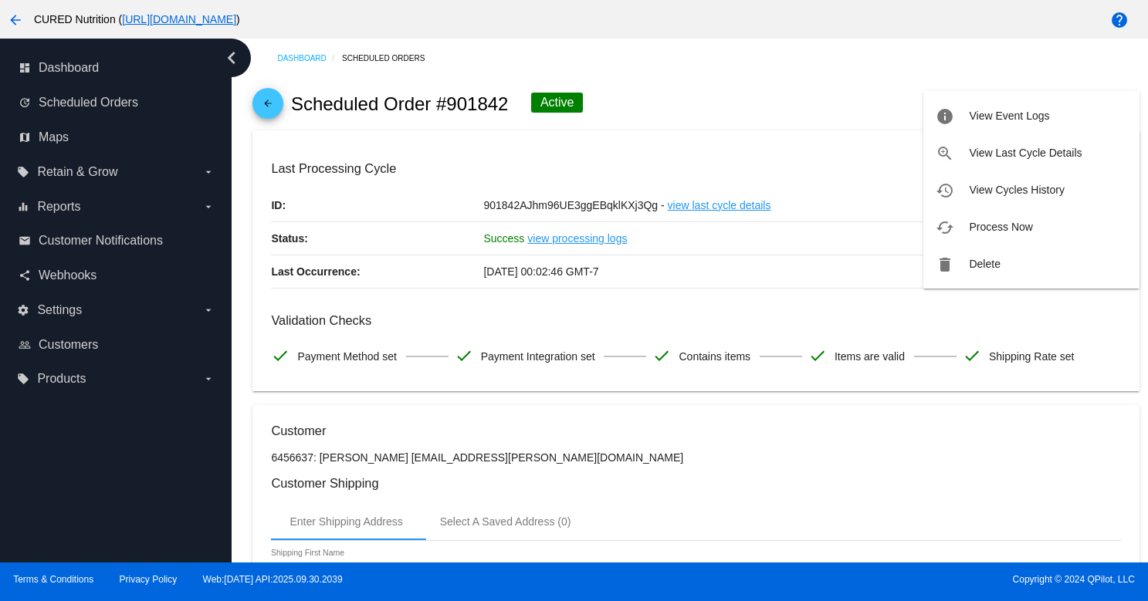
click at [992, 260] on span "Delete" at bounding box center [984, 264] width 31 height 12
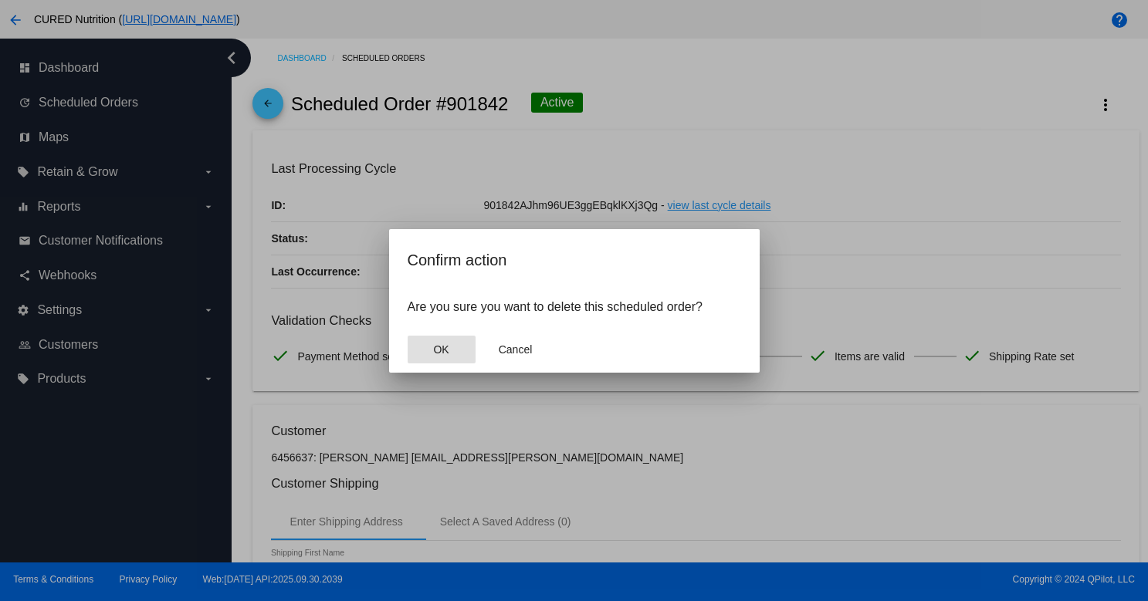
click at [431, 342] on button "OK" at bounding box center [441, 350] width 68 height 28
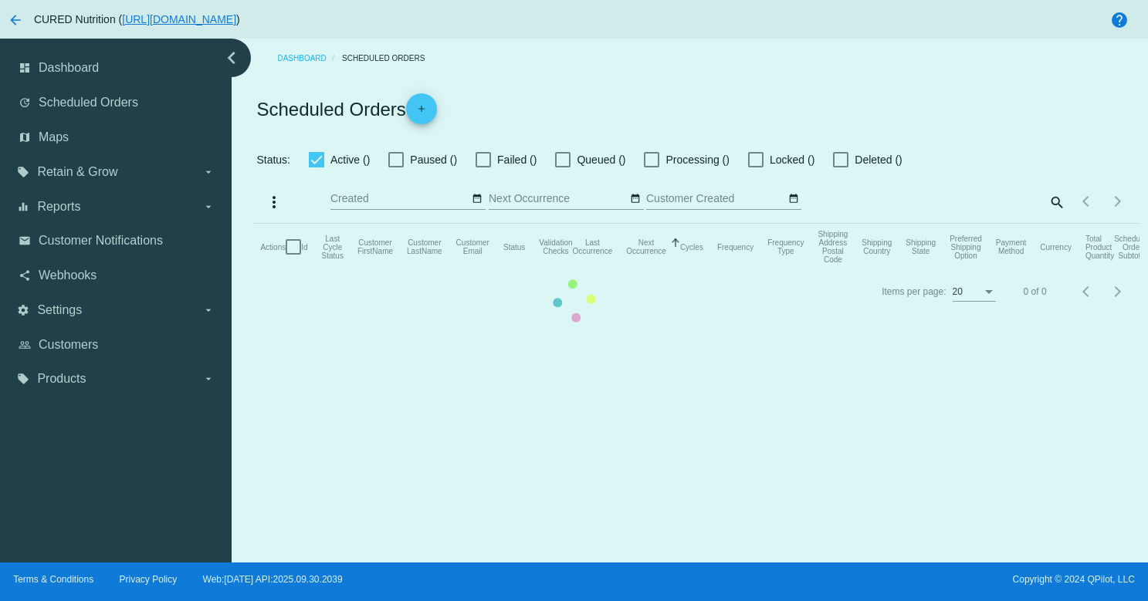
checkbox input "true"
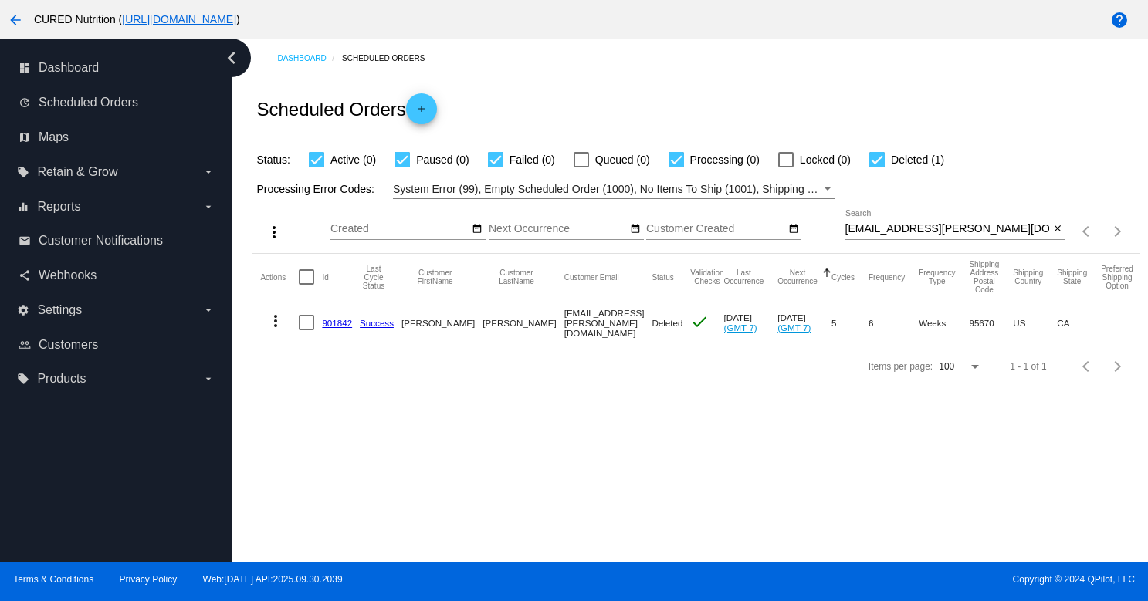
click at [916, 232] on input "e.q.mattingly@gmail.com" at bounding box center [947, 229] width 205 height 12
paste input "freshapeel@live"
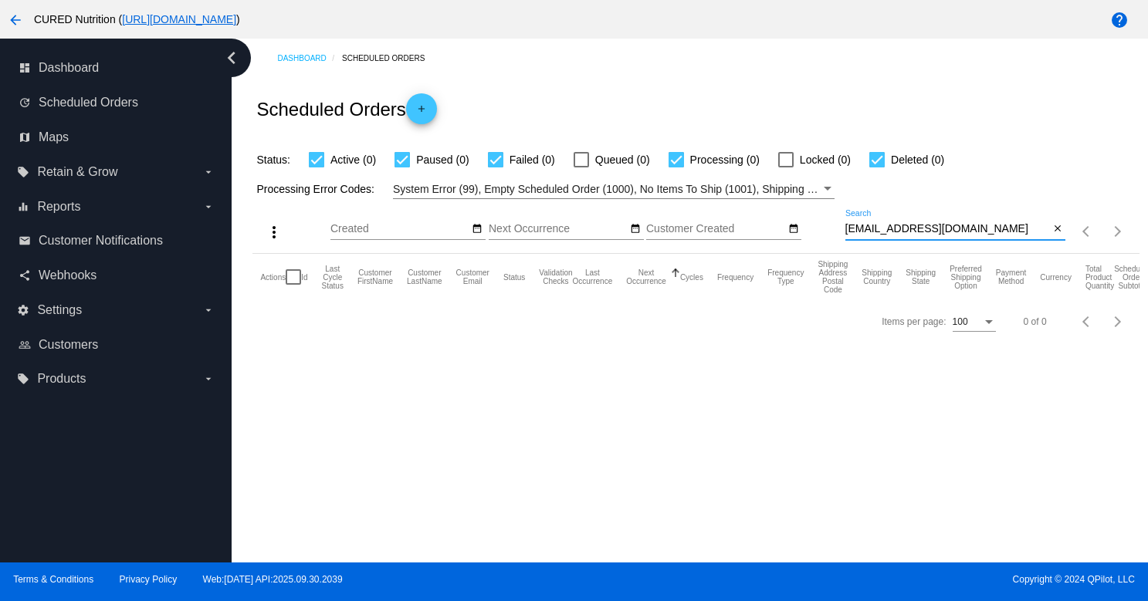
click at [903, 232] on input "freshapeel@live.com" at bounding box center [947, 229] width 205 height 12
paste input
click at [941, 228] on input "freshapeel@live.com" at bounding box center [947, 229] width 205 height 12
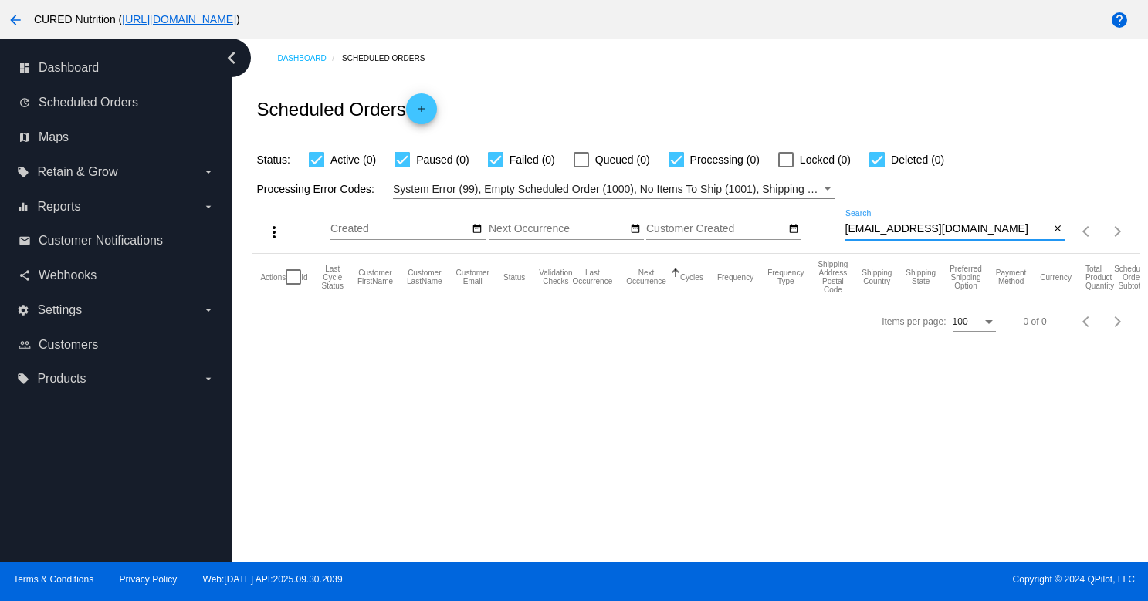
click at [941, 228] on input "freshapeel@live.com" at bounding box center [947, 229] width 205 height 12
paste input "qohyqhgsip@gmail"
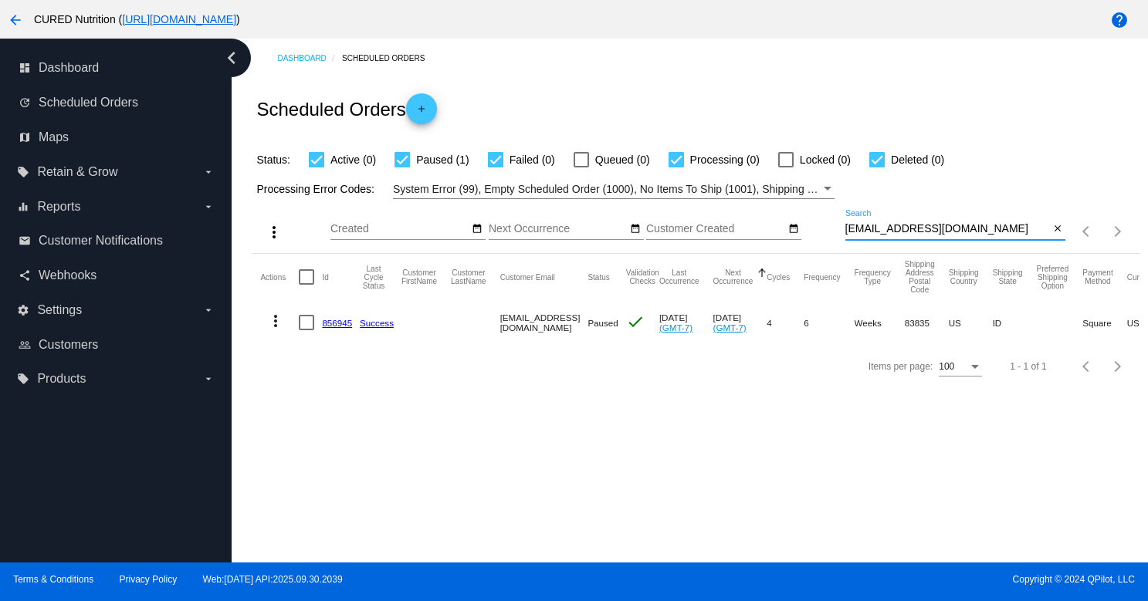
type input "qohyqhgsip@gmail.com"
click at [337, 323] on link "856945" at bounding box center [337, 323] width 30 height 10
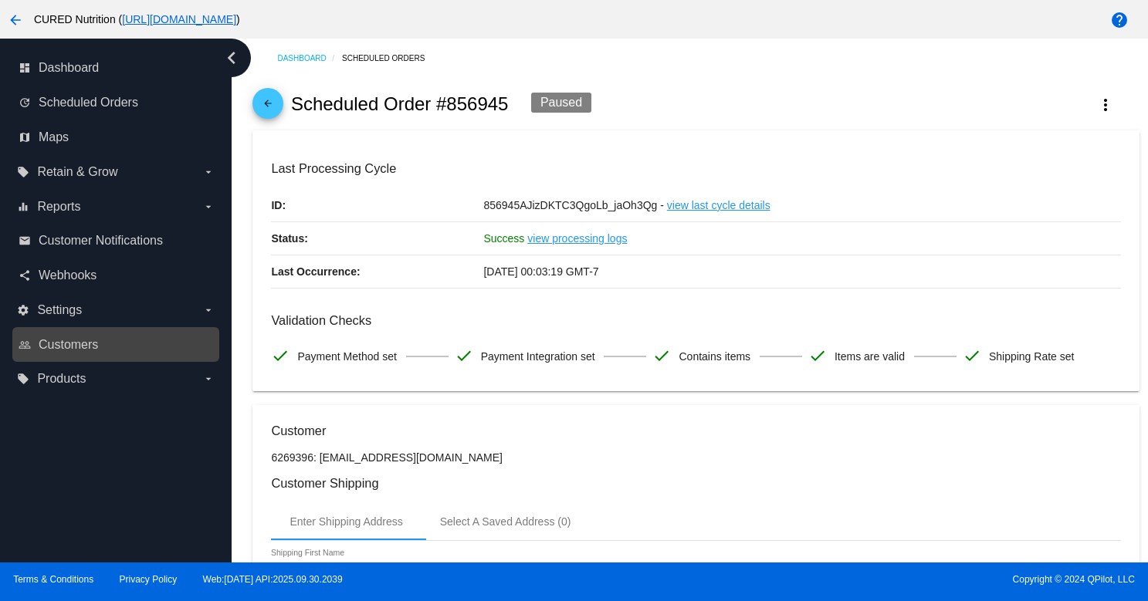
click at [167, 336] on link "people_outline Customers" at bounding box center [117, 345] width 196 height 25
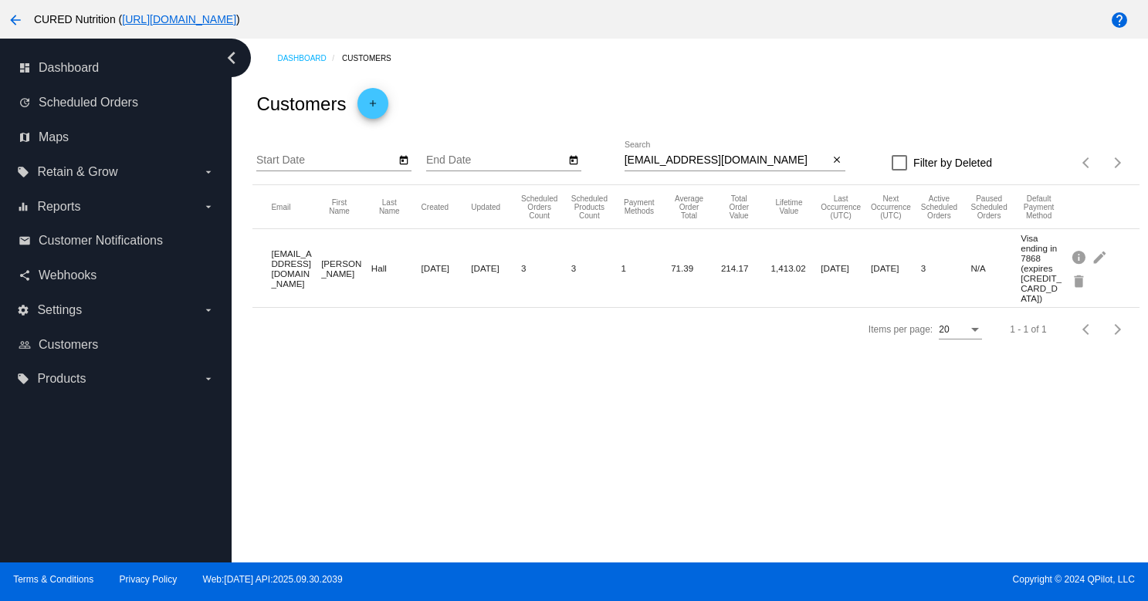
click at [747, 158] on input "breannamack89@gmail.com" at bounding box center [726, 160] width 205 height 12
paste input "qohyqhgsip"
type input "qohyqhgsip@gmail.com"
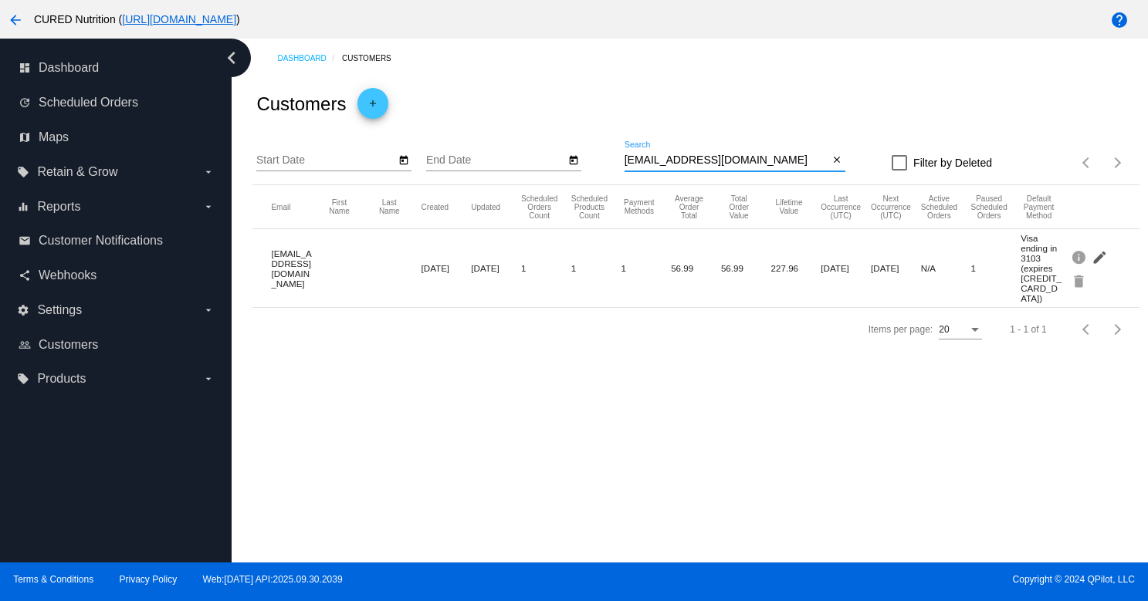
click at [1108, 249] on mat-icon "edit" at bounding box center [1100, 257] width 19 height 24
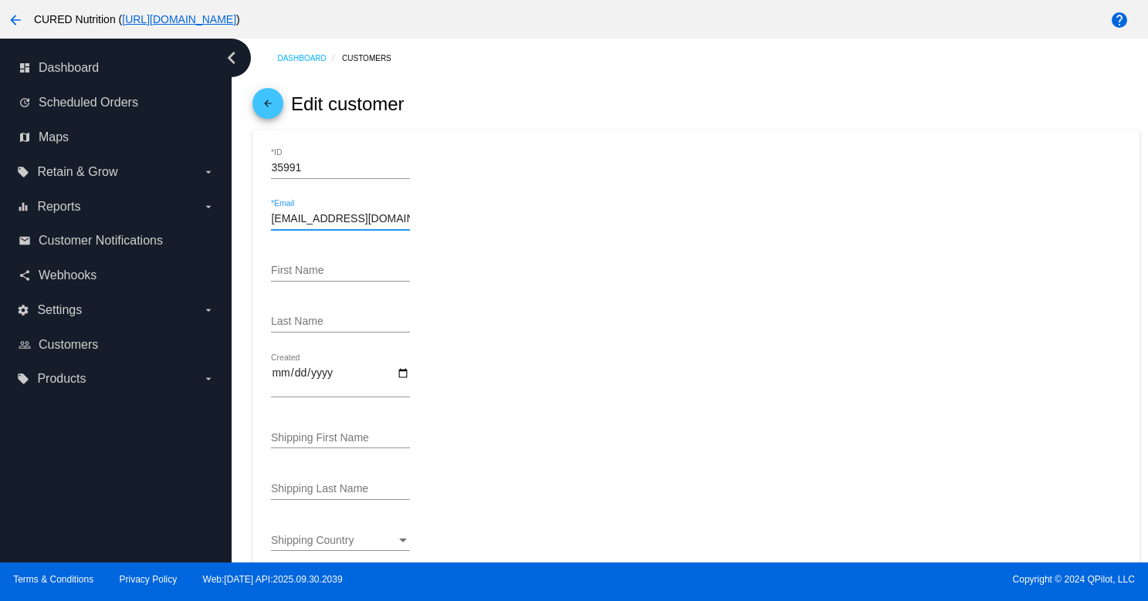
click at [333, 220] on input "qohyqhgsip@gmail.com" at bounding box center [340, 219] width 139 height 12
paste input "freshapeel@live"
type input "freshapeel@live.com"
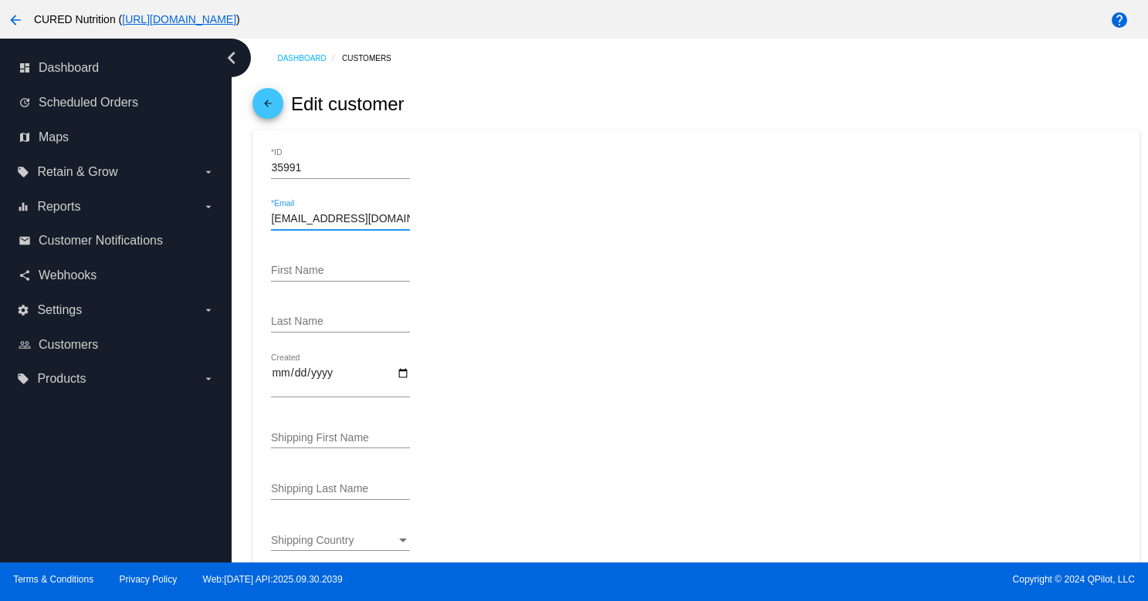
click at [326, 275] on input "First Name" at bounding box center [340, 271] width 139 height 12
type input "Kristen"
click at [316, 317] on div "Last Name" at bounding box center [340, 318] width 139 height 30
type input "Snyder"
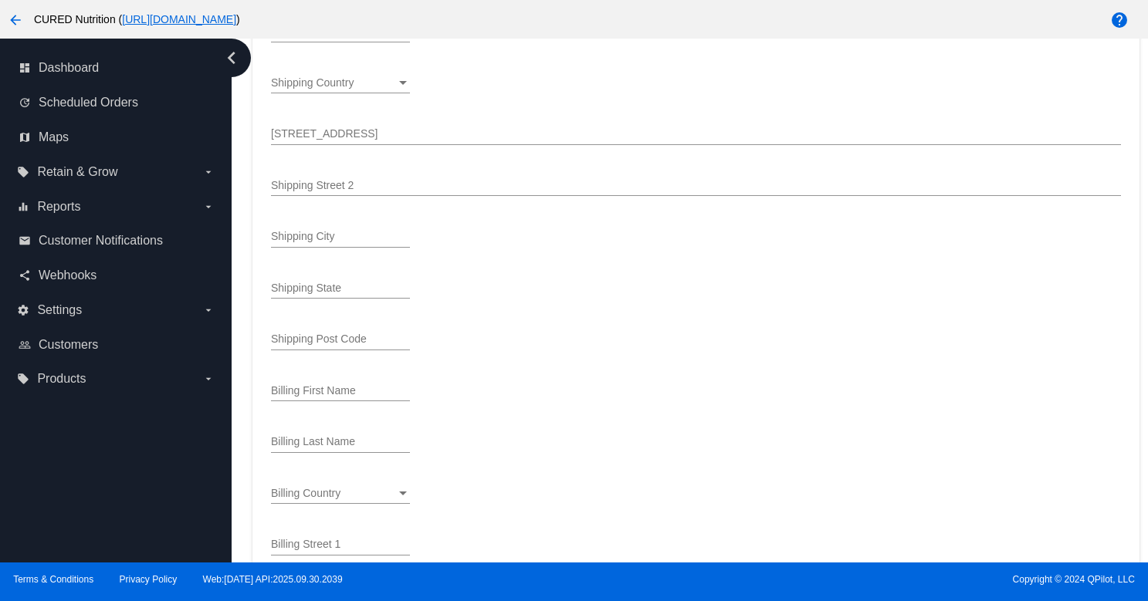
scroll to position [448, 0]
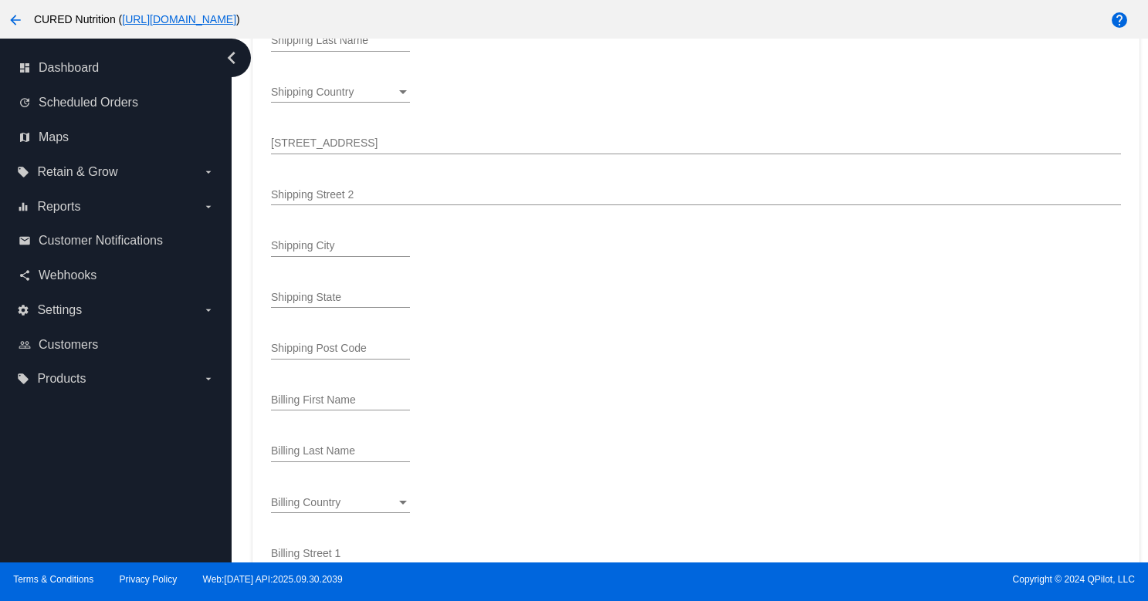
click at [330, 154] on div "[STREET_ADDRESS]" at bounding box center [695, 139] width 849 height 30
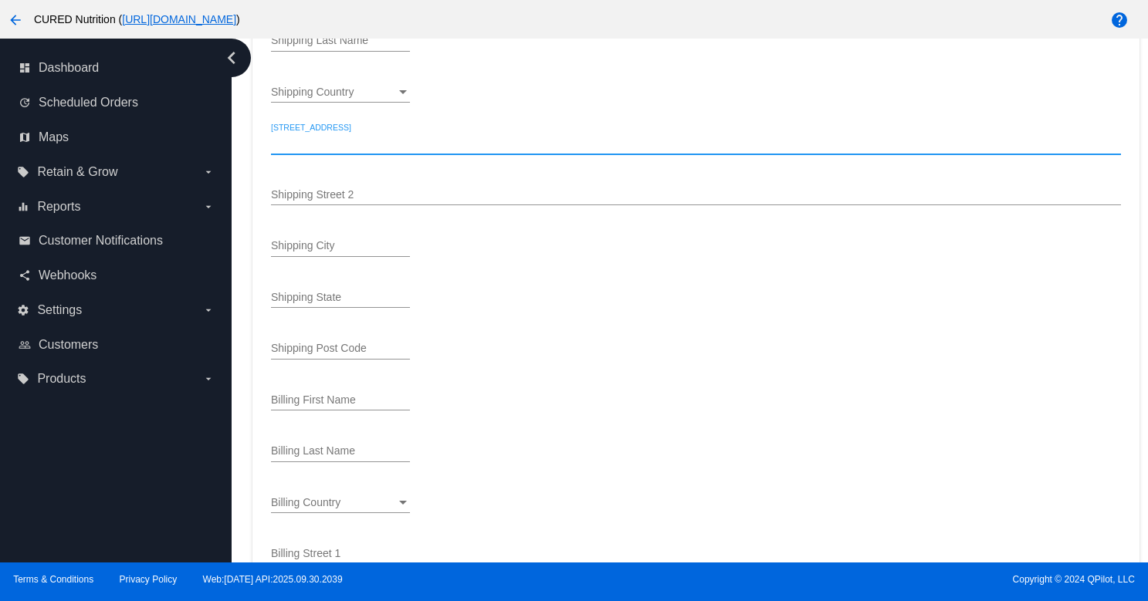
paste input "freshapeel@live.com"
type input "freshapeel@live.com"
click at [326, 144] on input "freshapeel@live.com" at bounding box center [695, 143] width 849 height 12
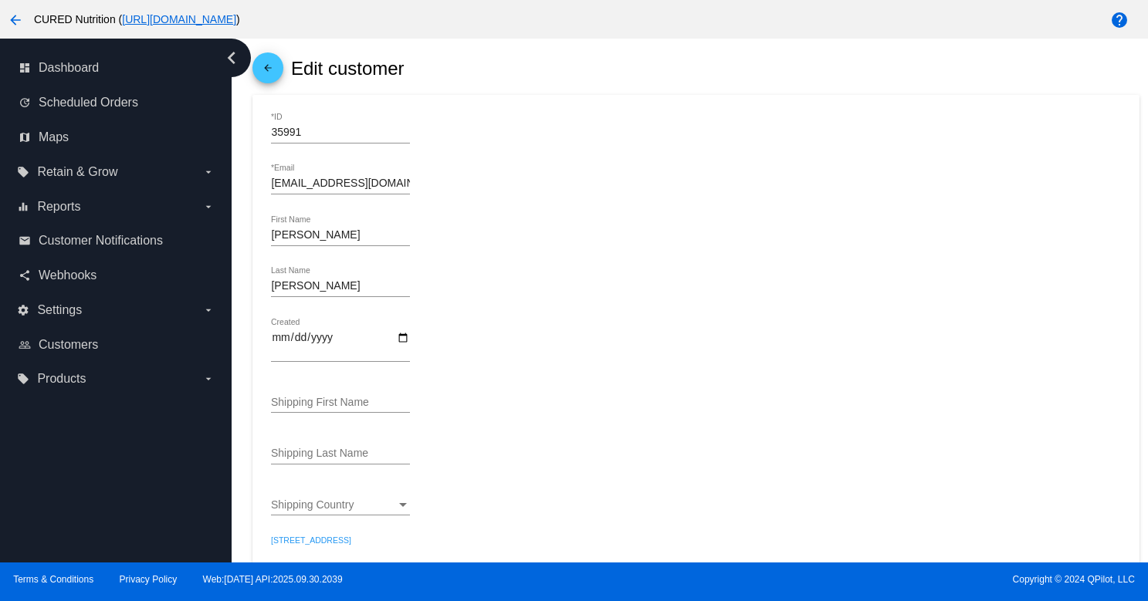
scroll to position [17, 0]
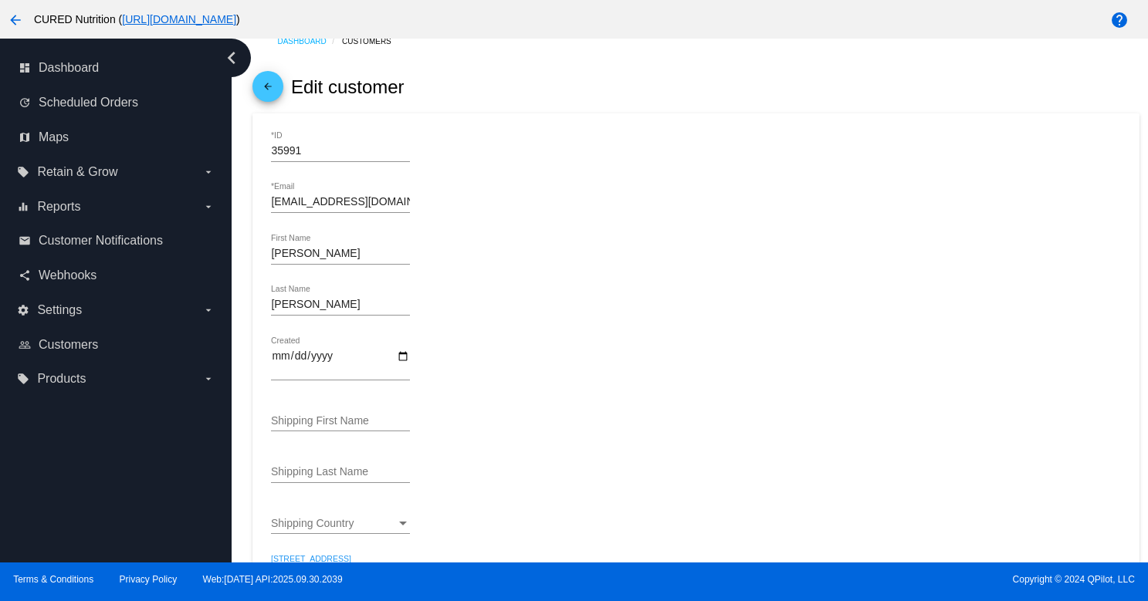
click at [326, 422] on input "Shipping First Name" at bounding box center [340, 421] width 139 height 12
type input "Kristen"
click at [292, 463] on div "Shipping Last Name" at bounding box center [340, 468] width 139 height 30
type input "Snyder"
click at [538, 424] on div "Kristen Shipping First Name" at bounding box center [695, 423] width 849 height 44
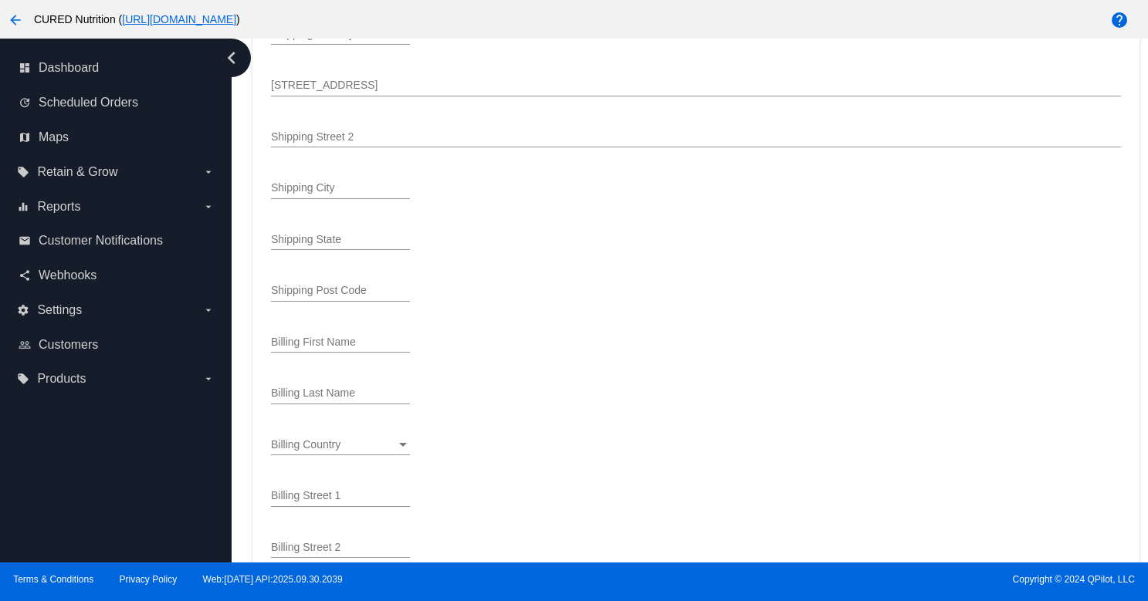
scroll to position [497, 0]
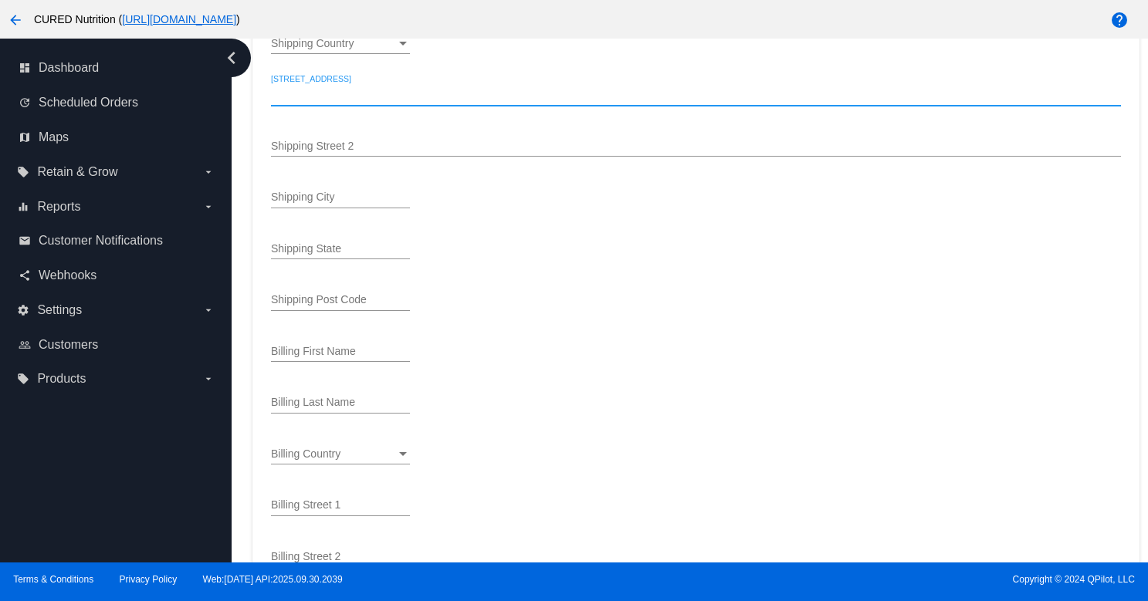
click at [318, 99] on input "[STREET_ADDRESS]" at bounding box center [695, 95] width 849 height 12
paste input "8512 N UPLANDS DR HAYDEN, ID 83835"
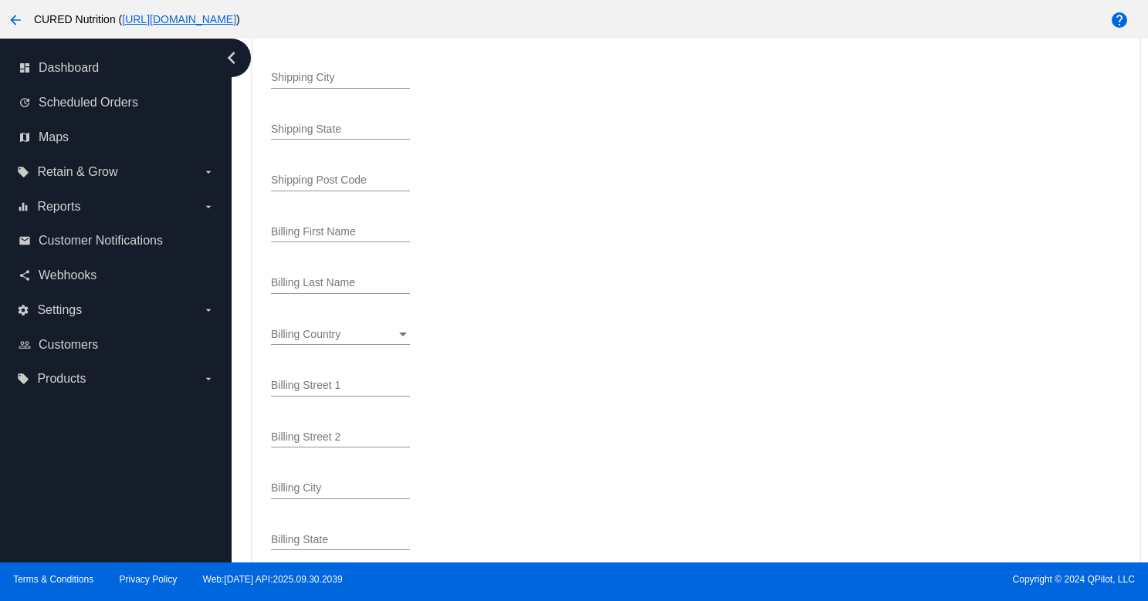
scroll to position [653, 0]
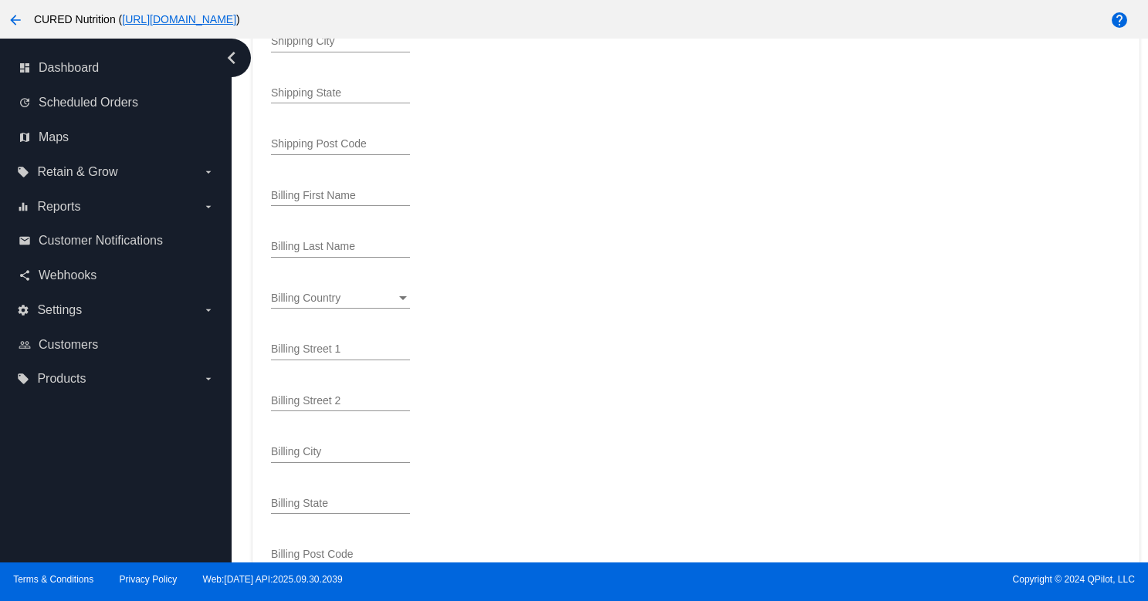
type input "8512 N UPLANDS DR HAYDEN, ID 83835"
click at [355, 351] on input "Billing Street 1" at bounding box center [340, 349] width 139 height 12
paste input "8512 N UPLANDS DR HAYDEN, ID 83835"
type input "8512 N UPLANDS DR HAYDEN, ID 83835"
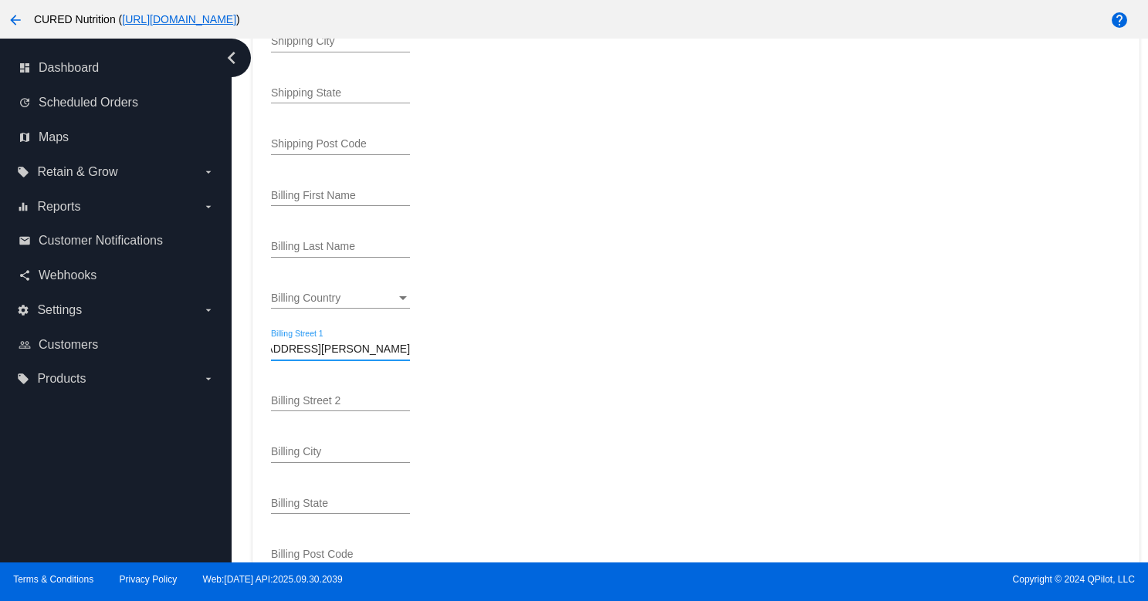
scroll to position [0, 0]
click at [307, 194] on div "Billing First Name" at bounding box center [340, 191] width 139 height 30
type input "Kristen"
click at [319, 245] on div "Billing Last Name" at bounding box center [340, 243] width 139 height 30
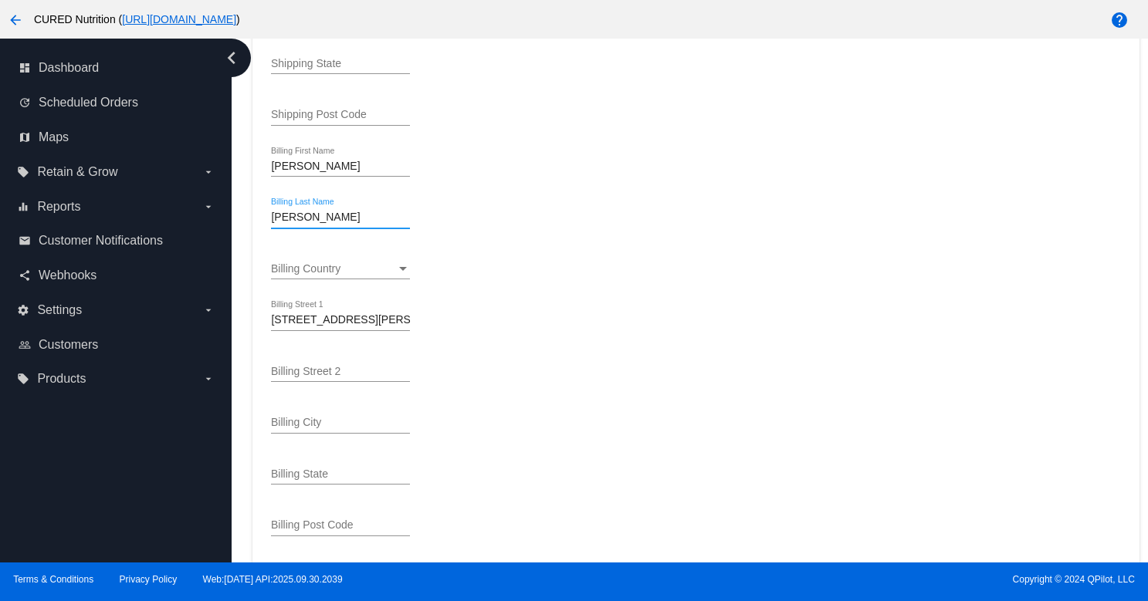
scroll to position [676, 0]
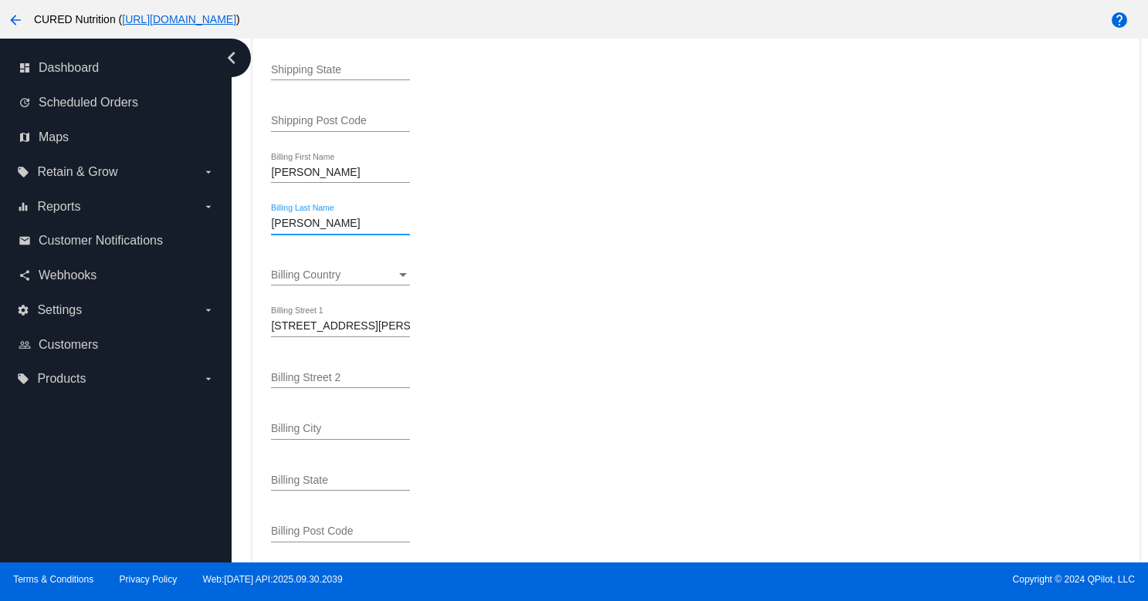
type input "Snyder"
click at [396, 282] on div "Billing Country" at bounding box center [403, 275] width 14 height 12
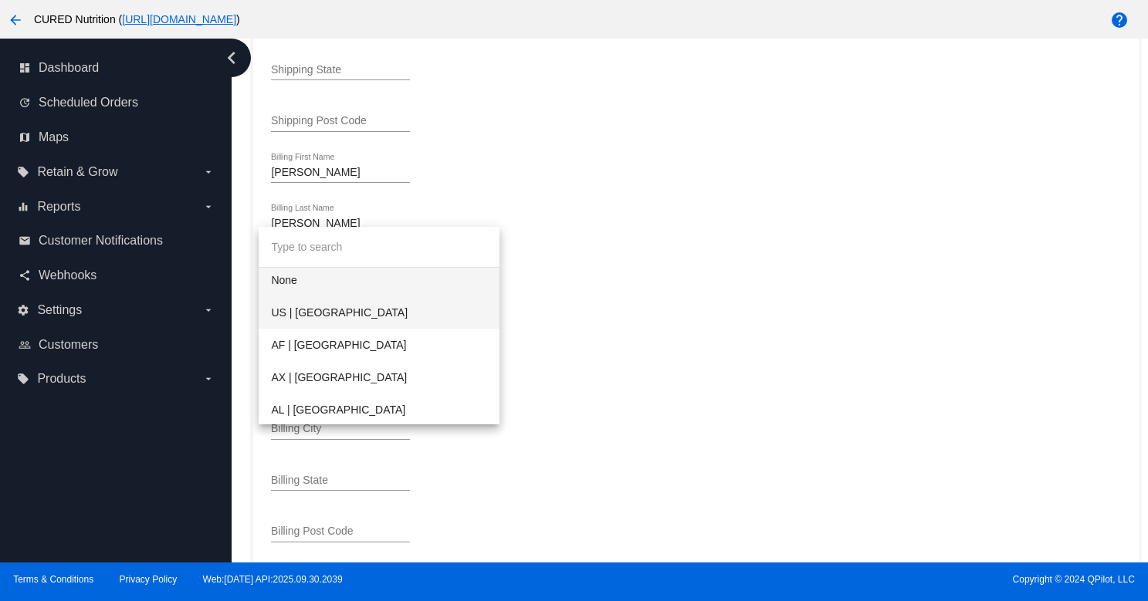
click at [395, 309] on span "US | [GEOGRAPHIC_DATA]" at bounding box center [379, 312] width 216 height 32
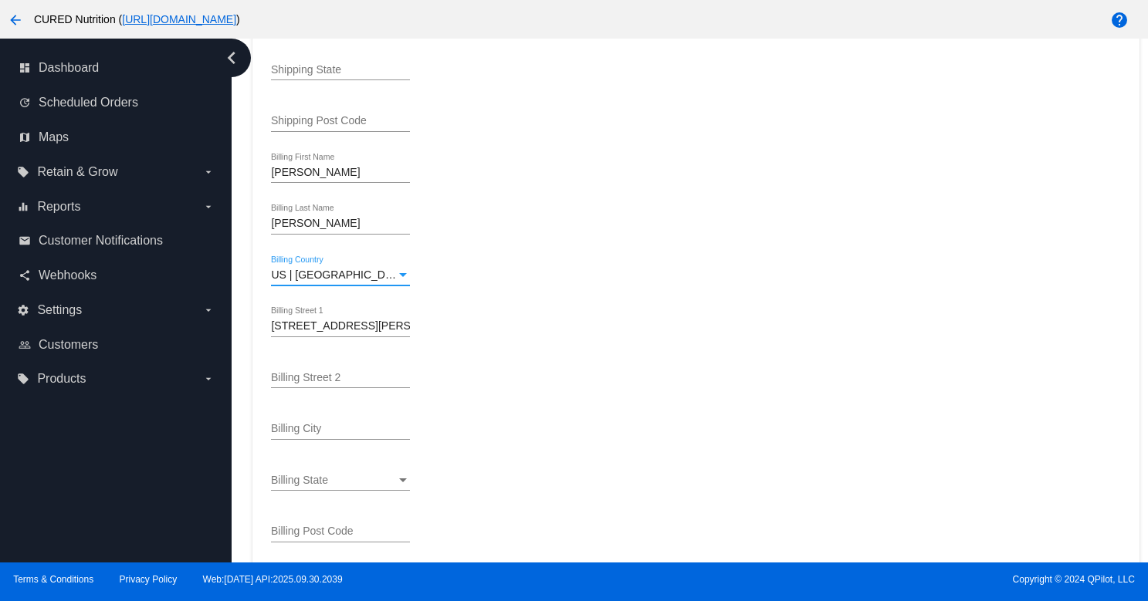
click at [502, 270] on div "US | USA Billing Country" at bounding box center [695, 277] width 849 height 44
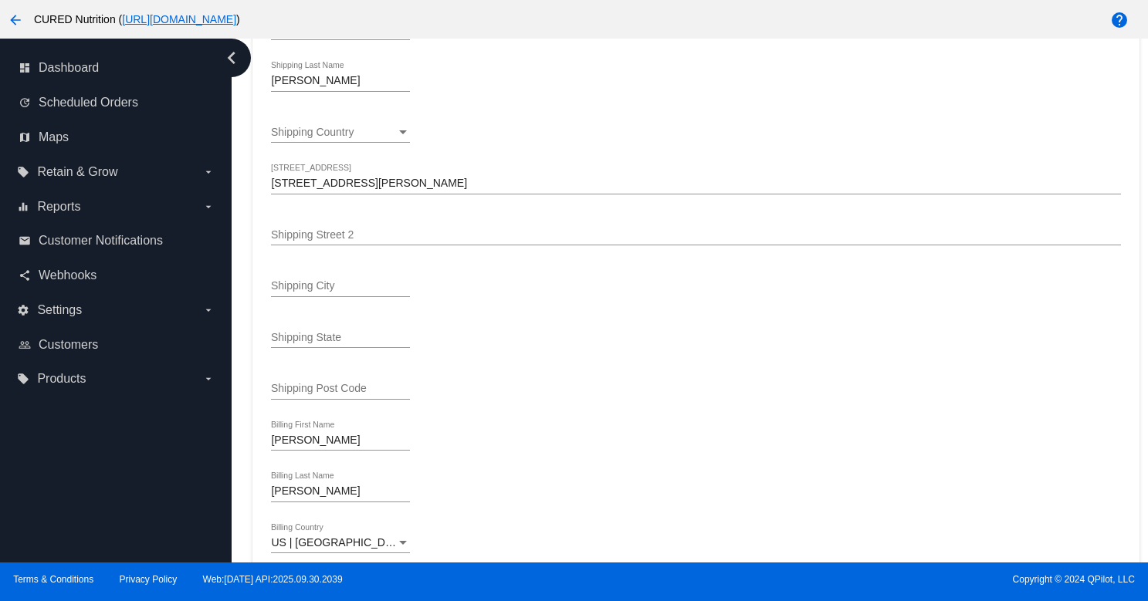
scroll to position [209, 0]
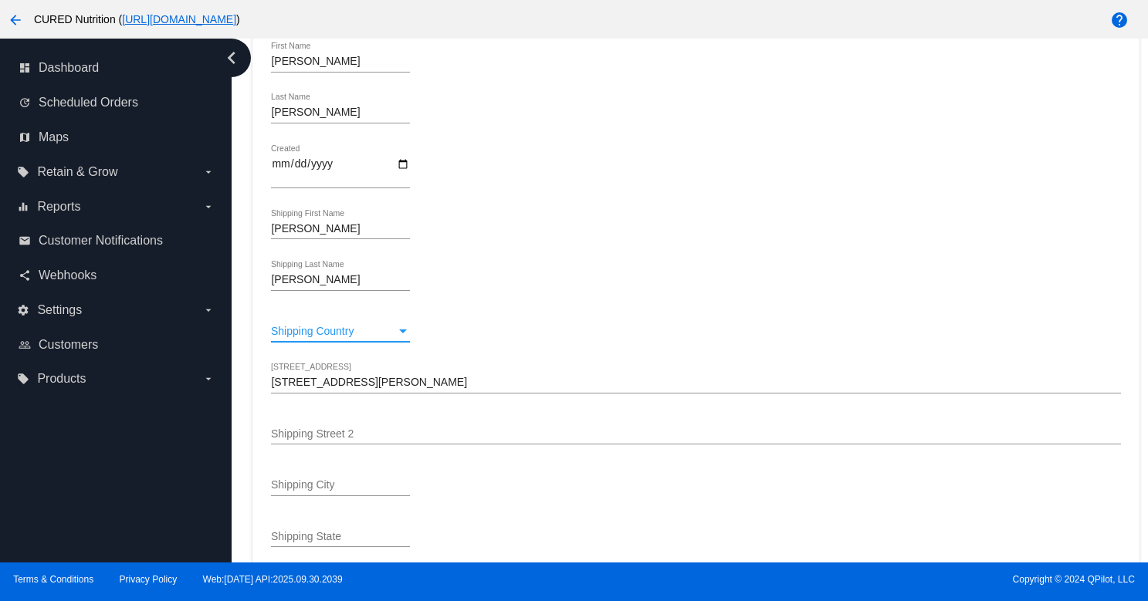
click at [401, 336] on div "Shipping Country" at bounding box center [403, 332] width 14 height 12
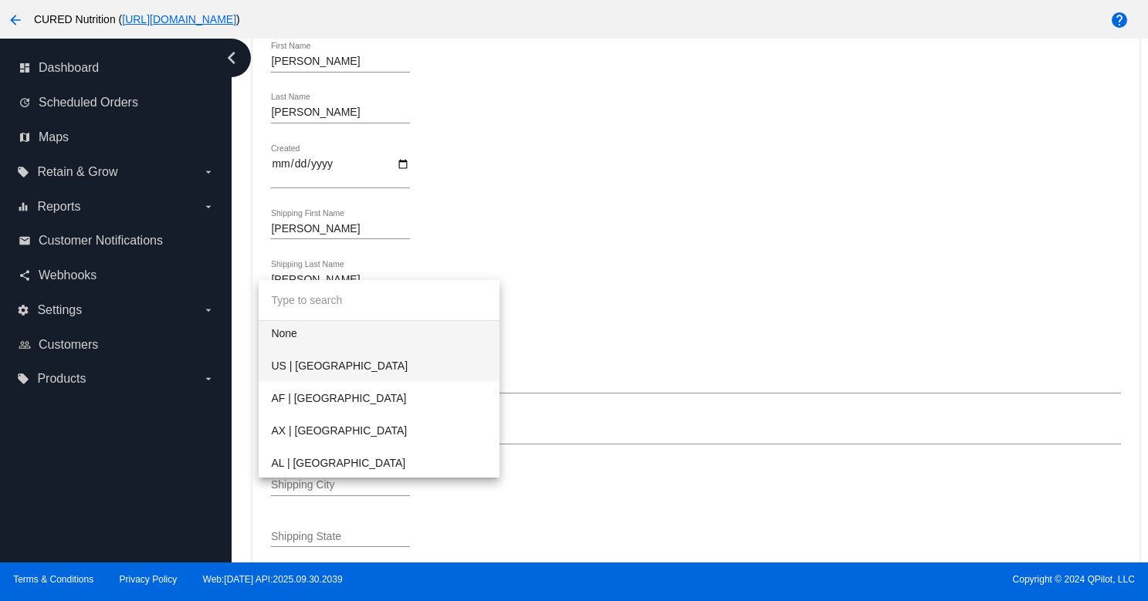
click at [408, 366] on span "US | [GEOGRAPHIC_DATA]" at bounding box center [379, 366] width 216 height 32
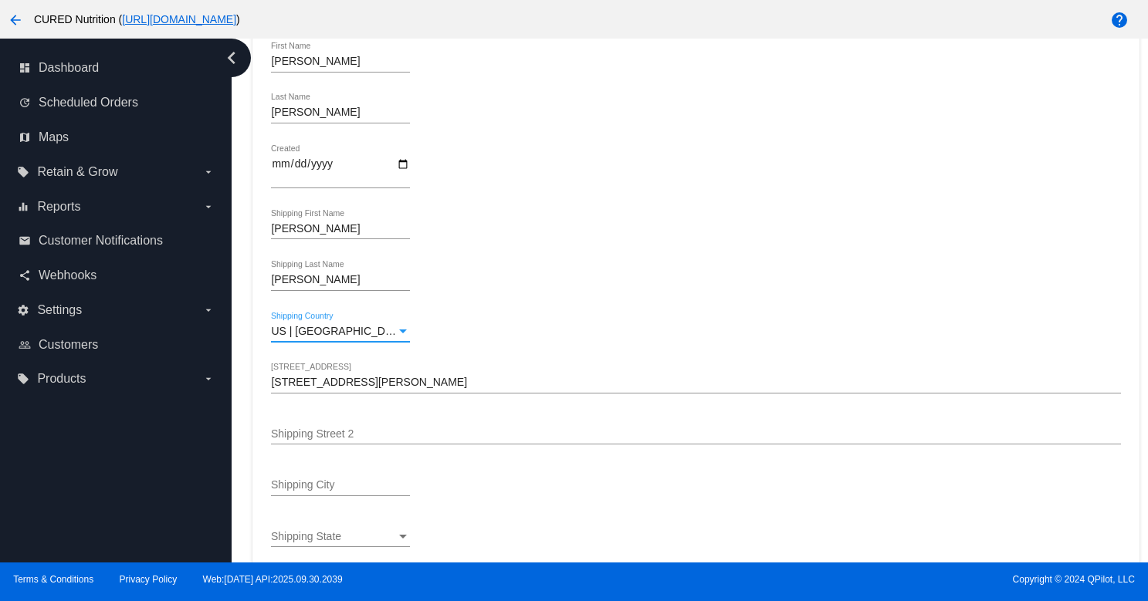
click at [463, 385] on input "8512 N UPLANDS DR HAYDEN, ID 83835" at bounding box center [695, 383] width 849 height 12
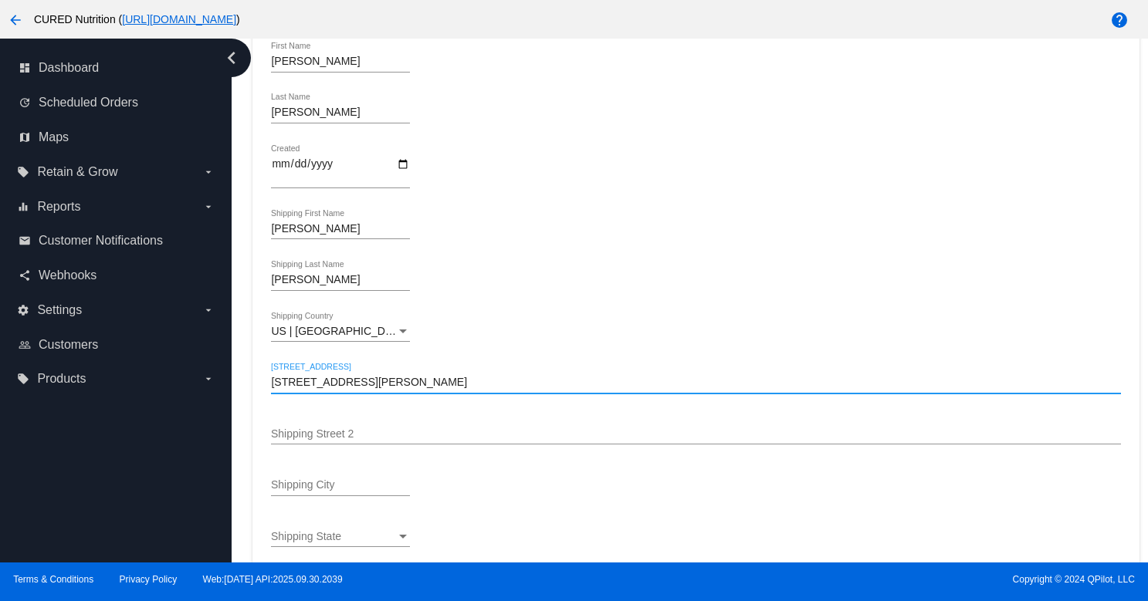
click at [463, 385] on input "8512 N UPLANDS DR HAYDEN, ID 83835" at bounding box center [695, 383] width 849 height 12
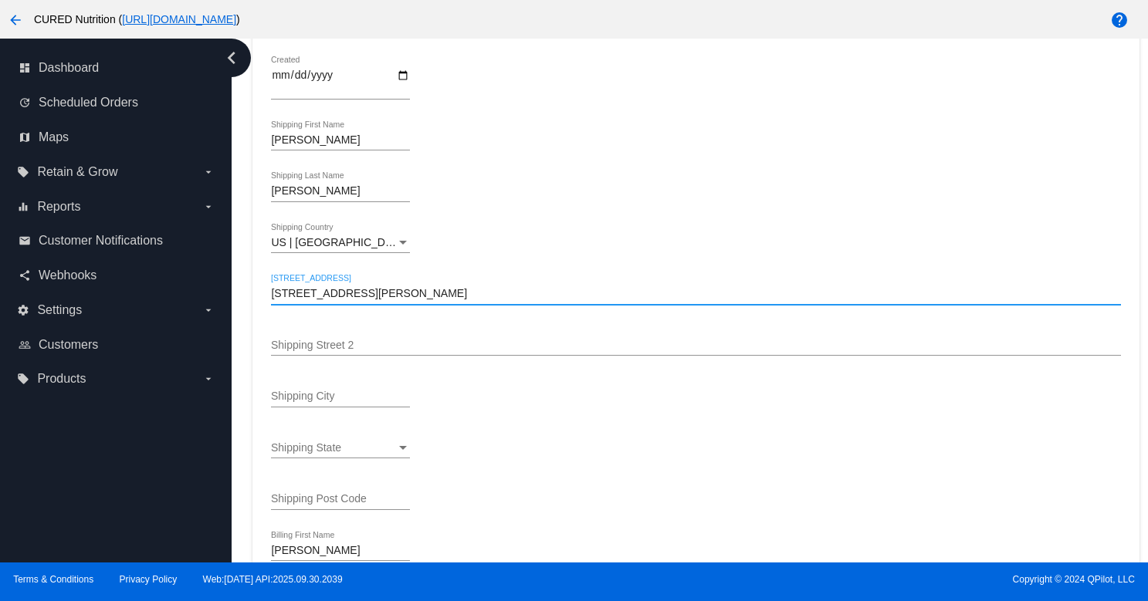
scroll to position [324, 0]
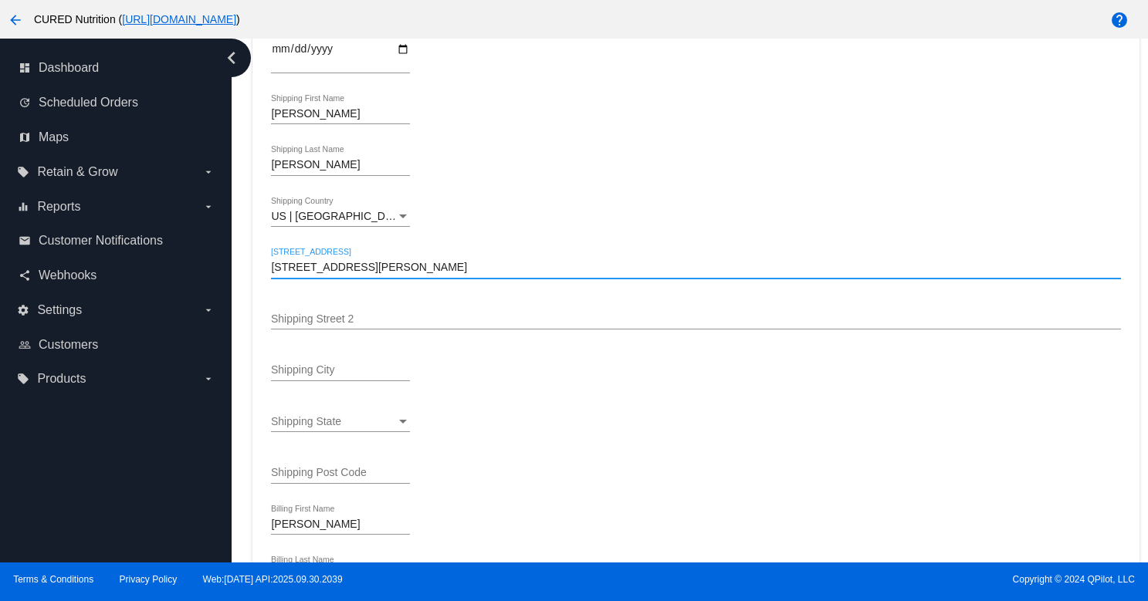
type input "8512 N UPLANDS DR HAYDEN, ID"
click at [356, 478] on input "Shipping Post Code" at bounding box center [340, 473] width 139 height 12
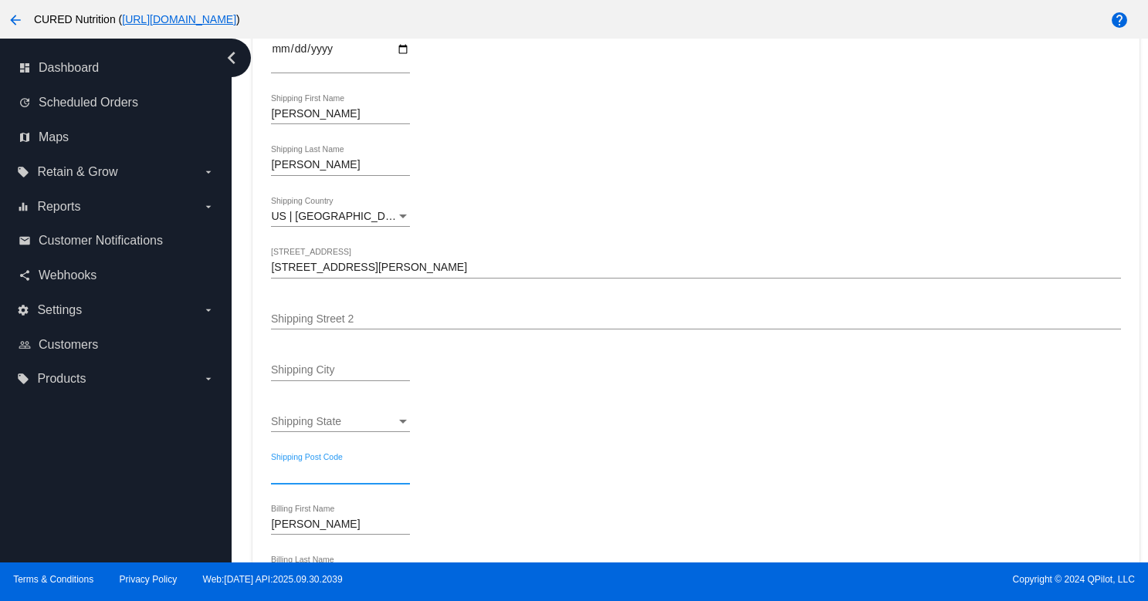
paste input "83835"
type input "83835"
click at [451, 279] on div "8512 N UPLANDS DR HAYDEN, ID Shipping Street 1" at bounding box center [695, 263] width 849 height 30
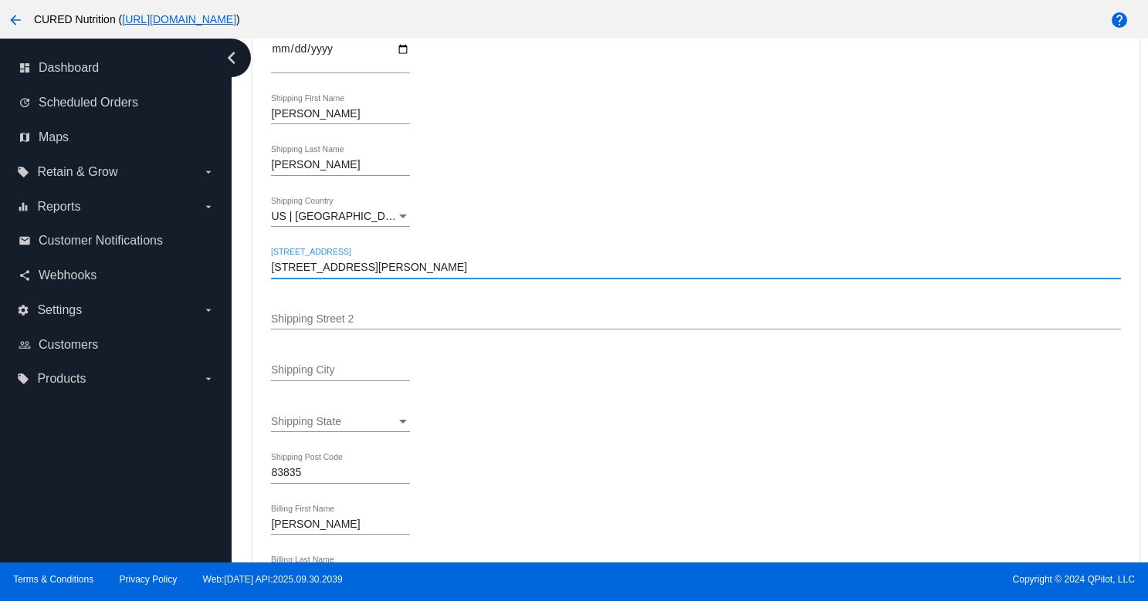
type input "8512 N UPLANDS DR HAYDEN"
click at [389, 425] on div "Shipping State" at bounding box center [333, 422] width 125 height 12
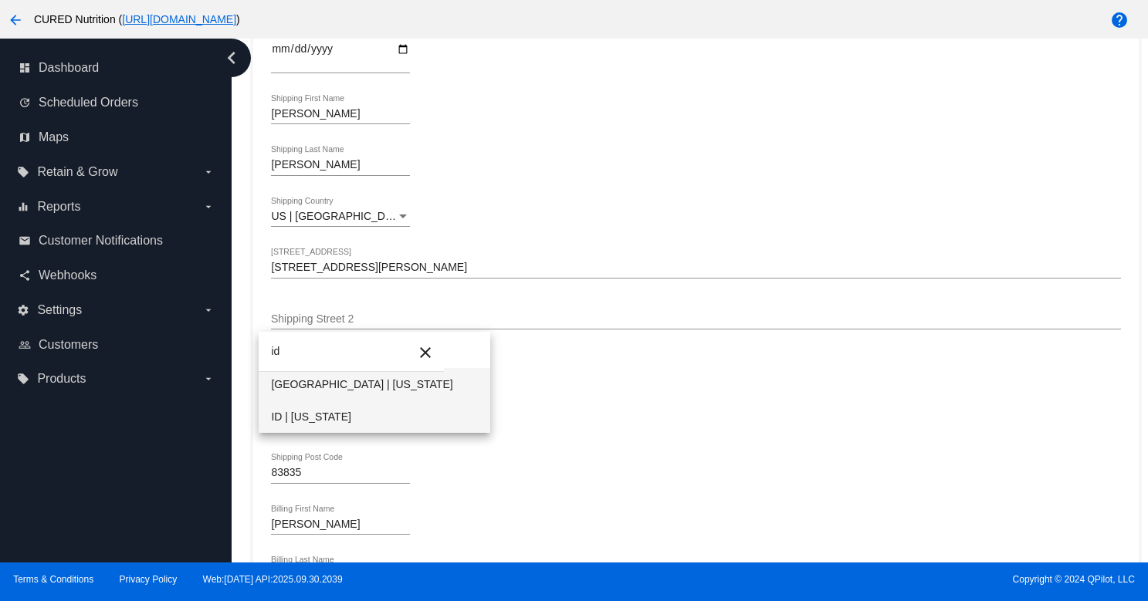
type input "id"
click at [340, 419] on span "ID | Idaho" at bounding box center [374, 417] width 206 height 32
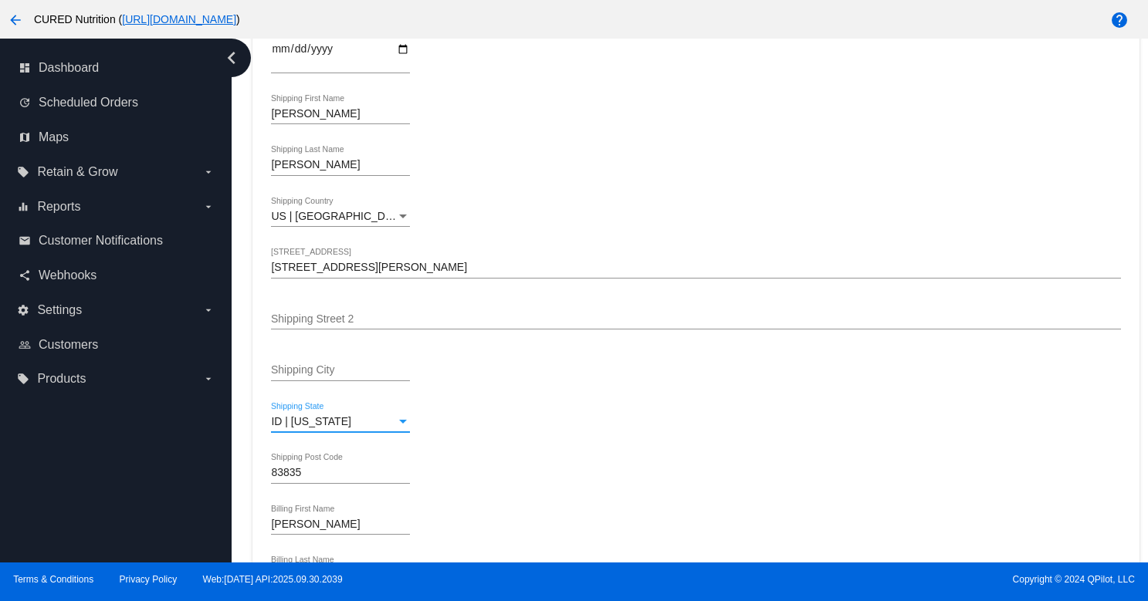
click at [414, 274] on input "8512 N UPLANDS DR HAYDEN" at bounding box center [695, 268] width 849 height 12
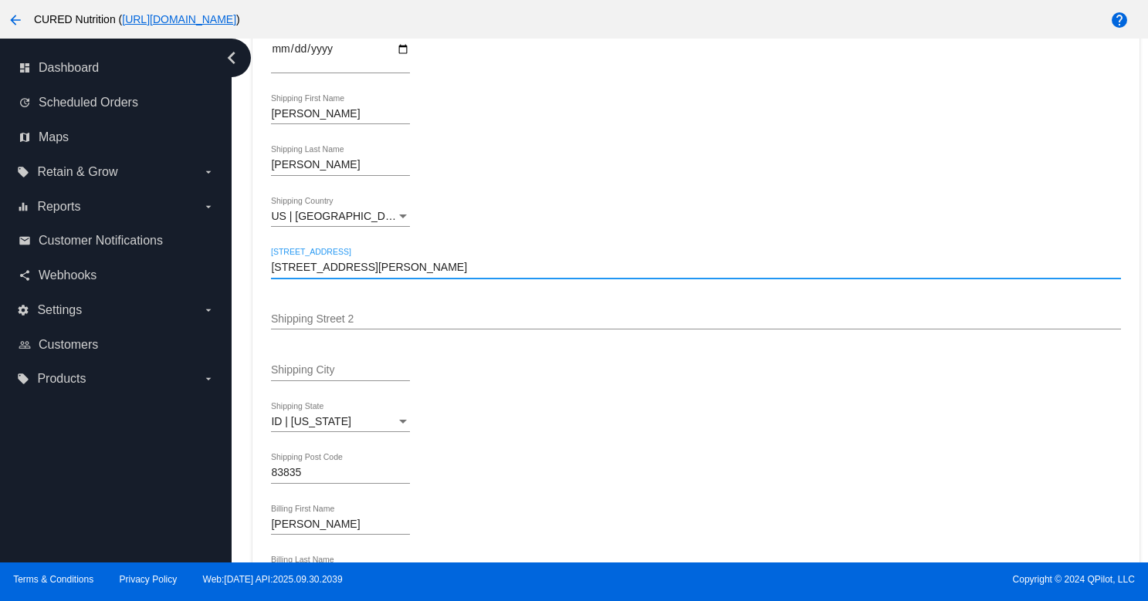
click at [414, 274] on input "8512 N UPLANDS DR HAYDEN" at bounding box center [695, 268] width 849 height 12
type input "8512 N UPLANDS DR"
click at [337, 377] on input "Shipping City" at bounding box center [340, 370] width 139 height 12
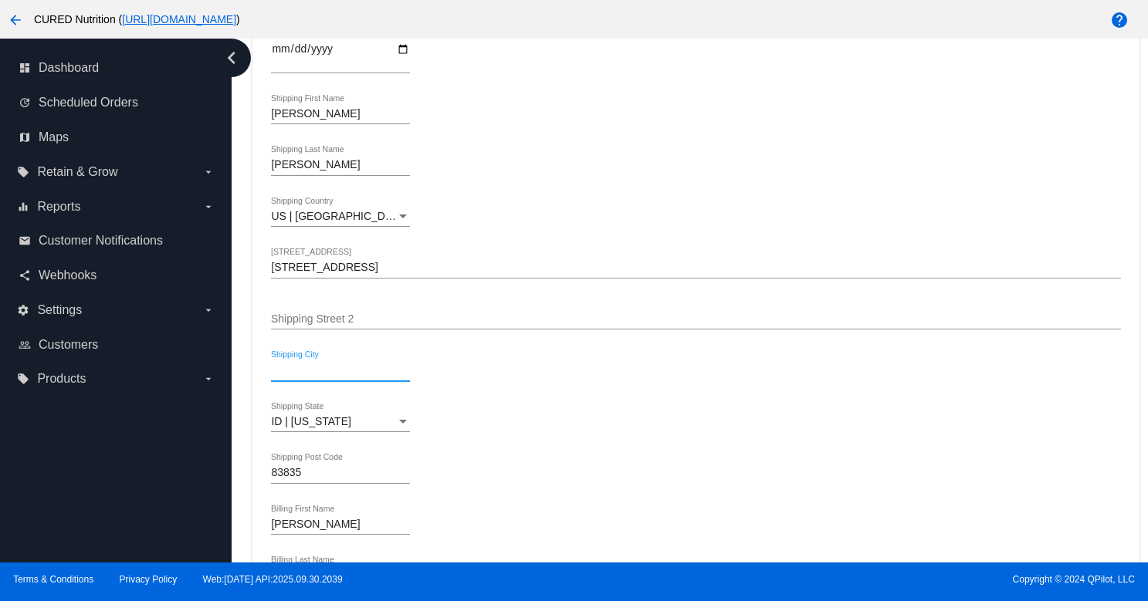
paste input "HAYDEN"
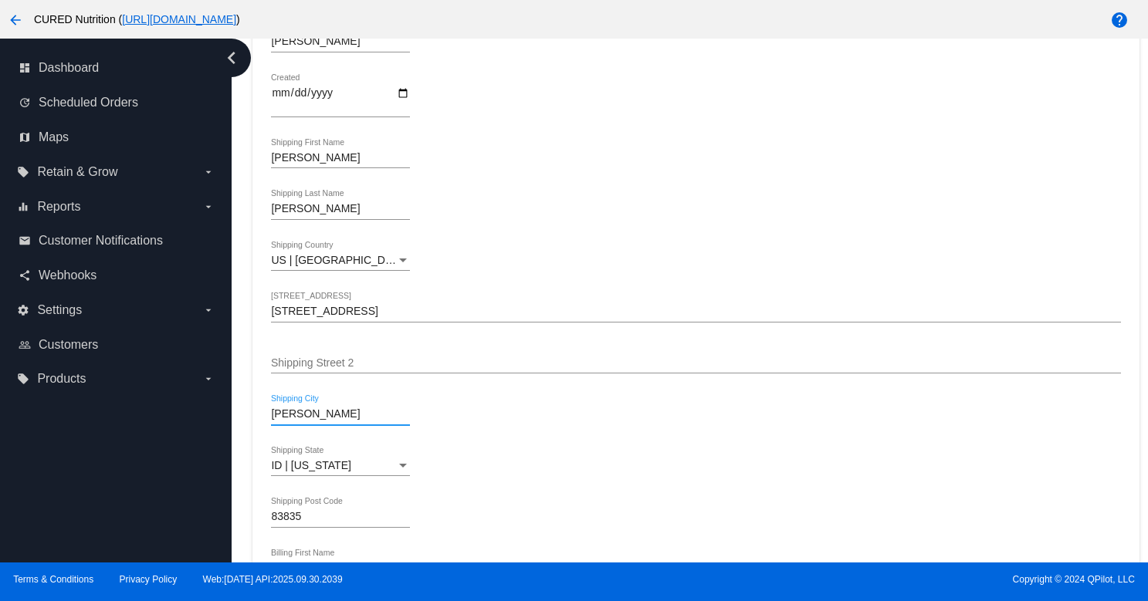
scroll to position [278, 0]
type input "HAYDEN"
click at [465, 203] on div "Snyder Shipping Last Name" at bounding box center [695, 214] width 849 height 44
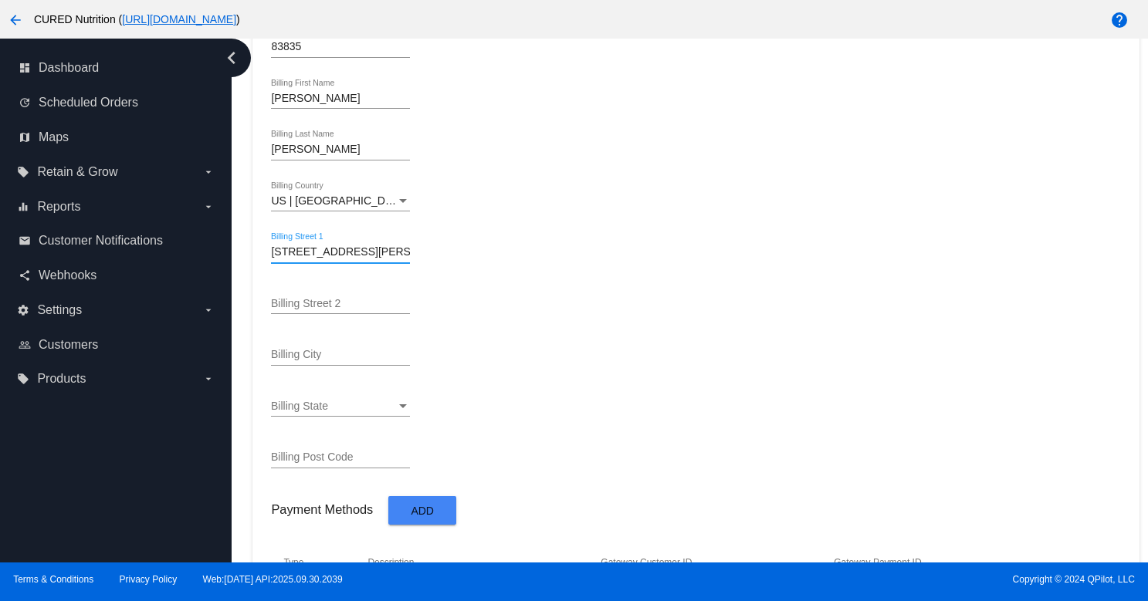
scroll to position [0, 63]
drag, startPoint x: 391, startPoint y: 255, endPoint x: 450, endPoint y: 259, distance: 58.8
click at [450, 259] on div "8512 N UPLANDS DR HAYDEN, ID 83835 Billing Street 1" at bounding box center [695, 255] width 849 height 44
click at [399, 259] on input "8512 N UPLANDS DR HAYDEN, ID 83835" at bounding box center [340, 252] width 139 height 12
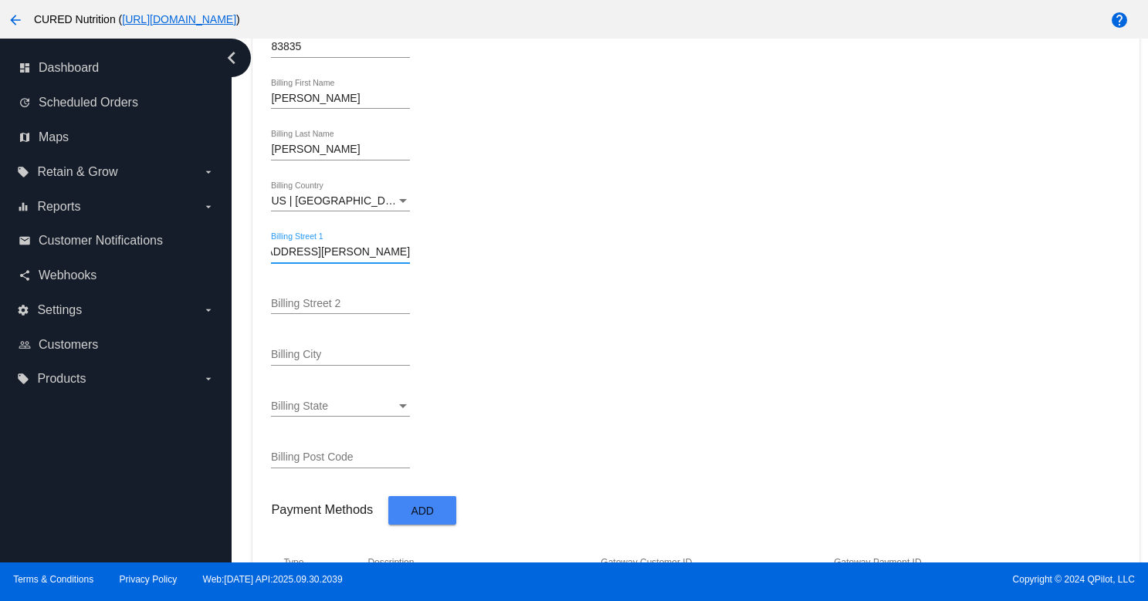
scroll to position [0, 29]
type input "8512 N UPLANDS DR HAYDEN, ID"
click at [337, 464] on input "Billing Post Code" at bounding box center [340, 457] width 139 height 12
paste input "83835"
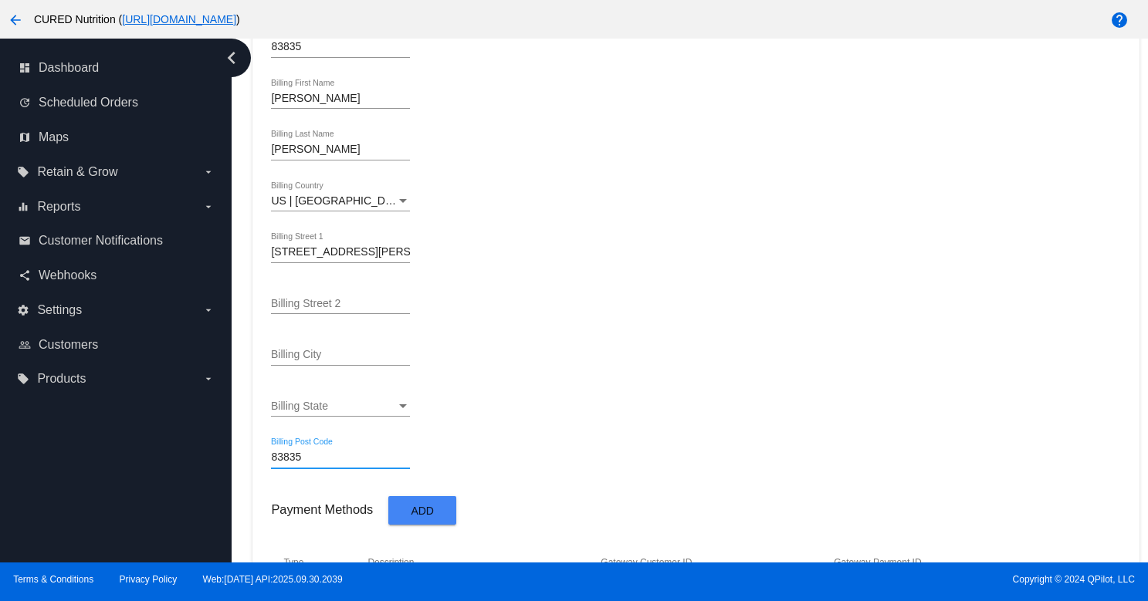
type input "83835"
click at [354, 412] on div "Billing State" at bounding box center [333, 407] width 125 height 12
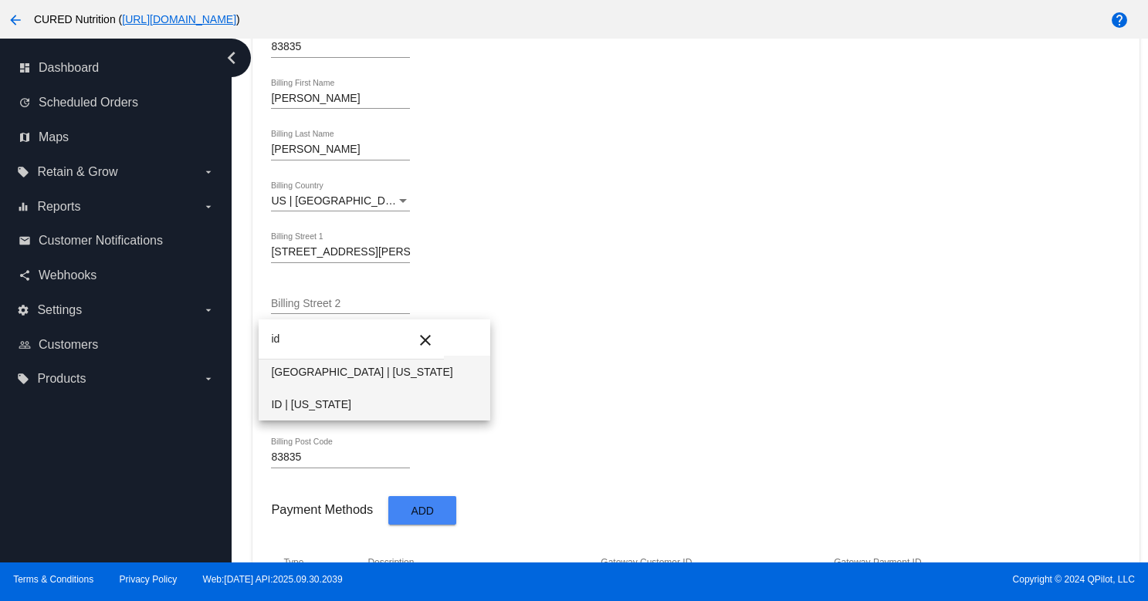
type input "id"
click at [321, 409] on span "ID | Idaho" at bounding box center [374, 404] width 206 height 32
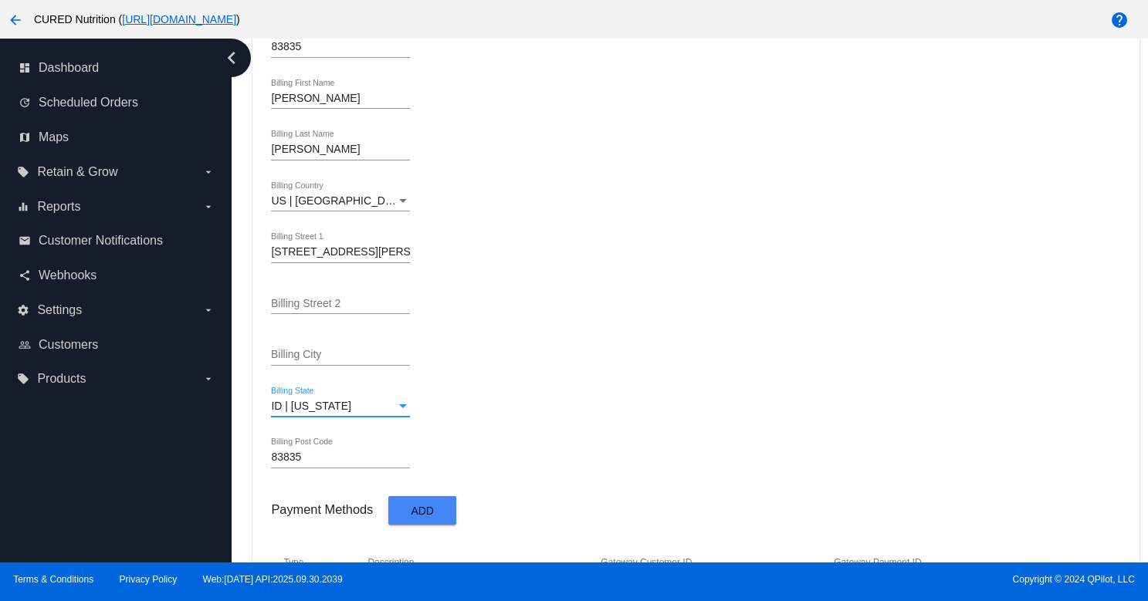
click at [387, 256] on input "8512 N UPLANDS DR HAYDEN, ID" at bounding box center [340, 252] width 139 height 12
type input "8512 N UPLANDS DR, ID"
click at [353, 378] on div "Billing City" at bounding box center [340, 358] width 139 height 44
click at [354, 359] on input "Billing City" at bounding box center [340, 355] width 139 height 12
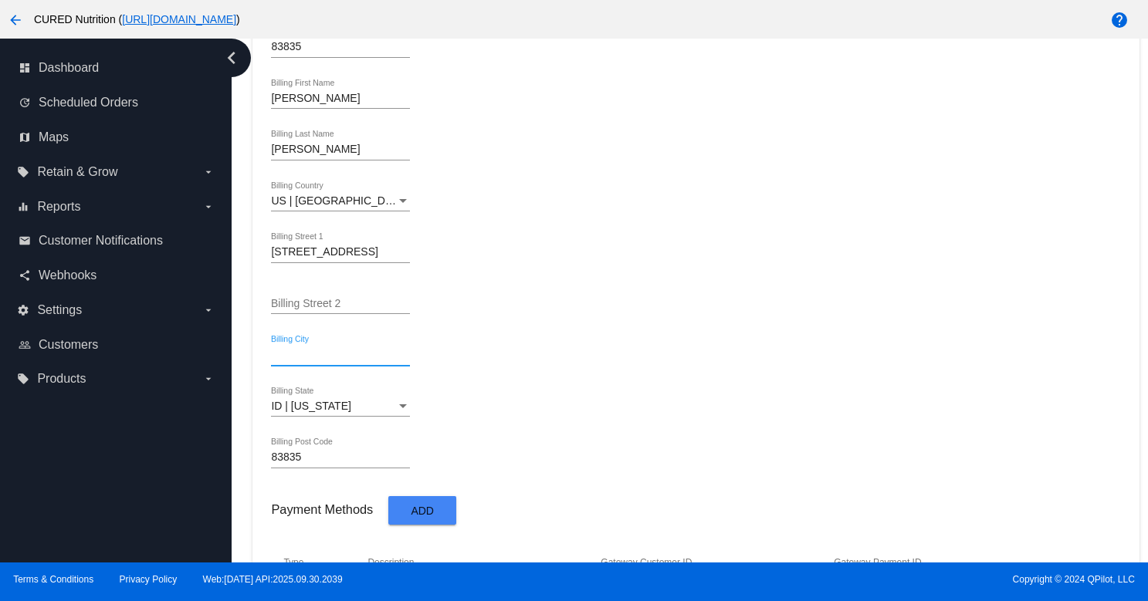
paste input "HAYDEN"
type input "HAYDEN"
click at [396, 259] on input "8512 N UPLANDS DR, ID" at bounding box center [340, 252] width 139 height 12
type input "8512 N UPLANDS DR"
click at [664, 395] on div "ID | Idaho Billing State" at bounding box center [695, 409] width 849 height 44
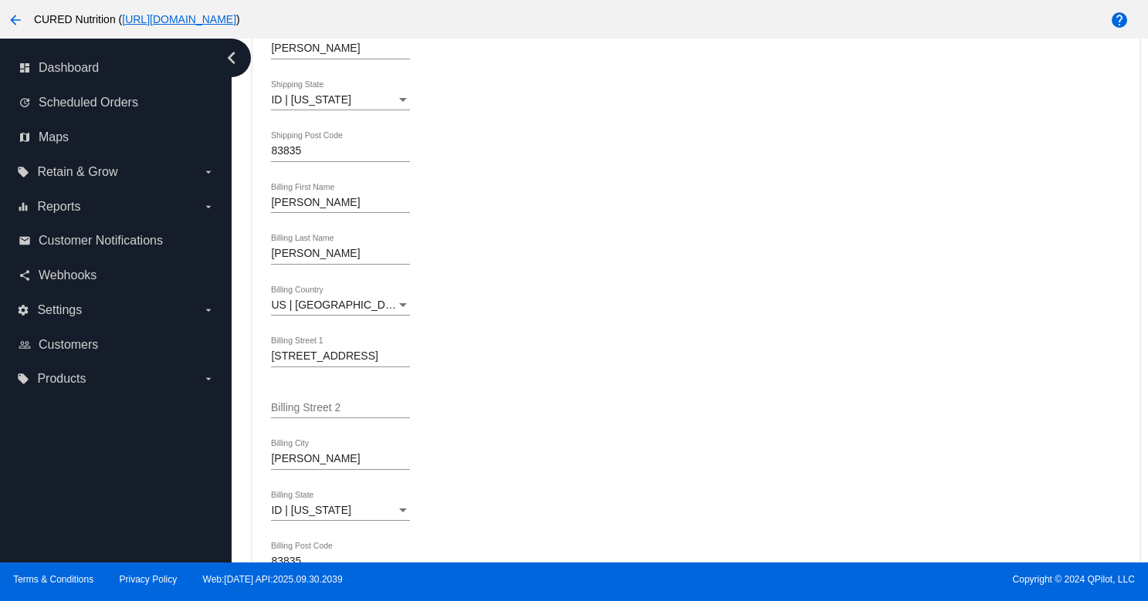
scroll to position [902, 0]
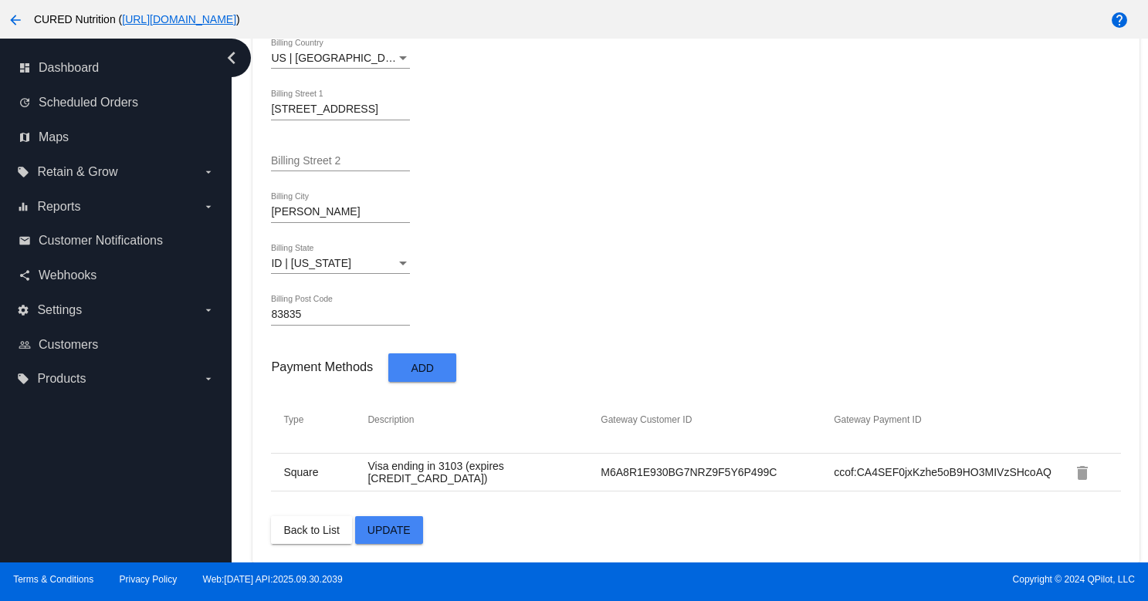
click at [416, 520] on button "Update" at bounding box center [389, 530] width 68 height 28
click at [395, 530] on span "Update" at bounding box center [388, 530] width 43 height 12
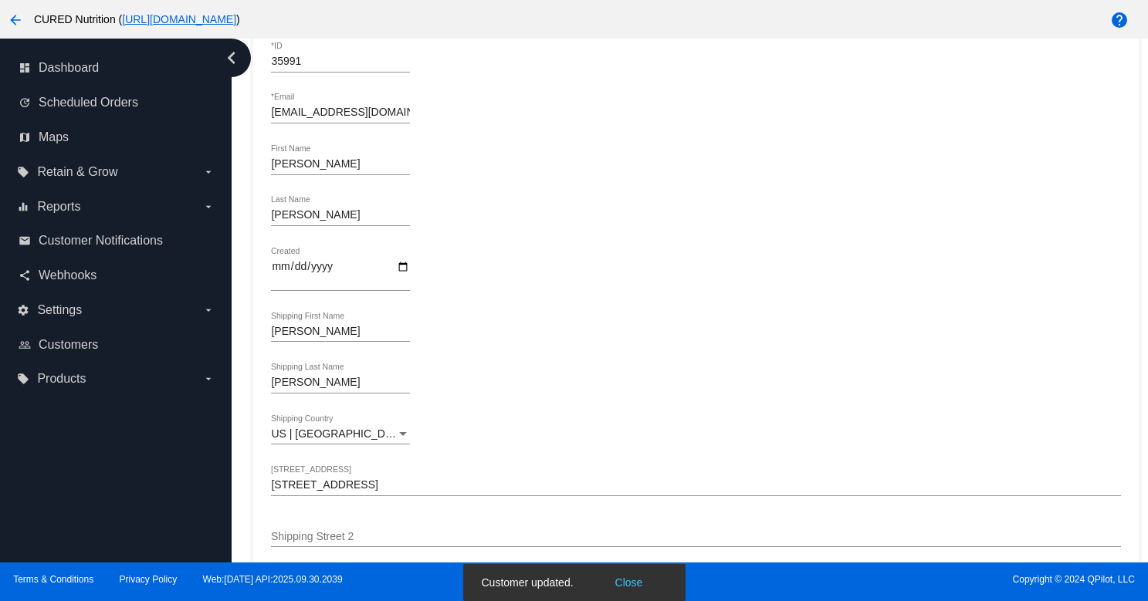
scroll to position [0, 0]
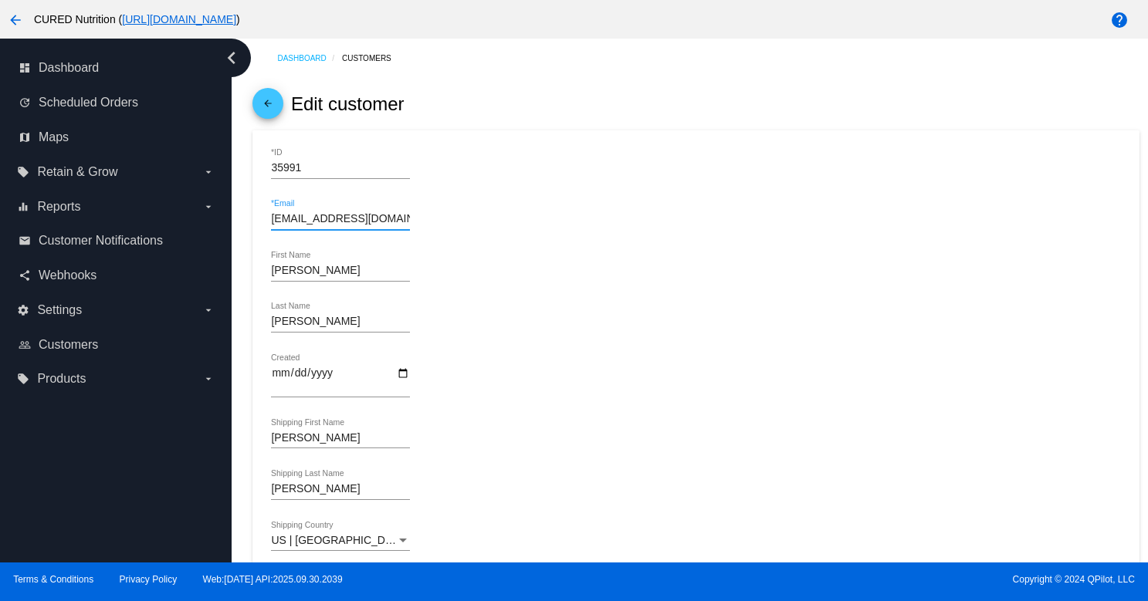
click at [367, 218] on input "freshapeel@live.com" at bounding box center [340, 219] width 139 height 12
click at [270, 106] on mat-icon "arrow_back" at bounding box center [268, 107] width 19 height 19
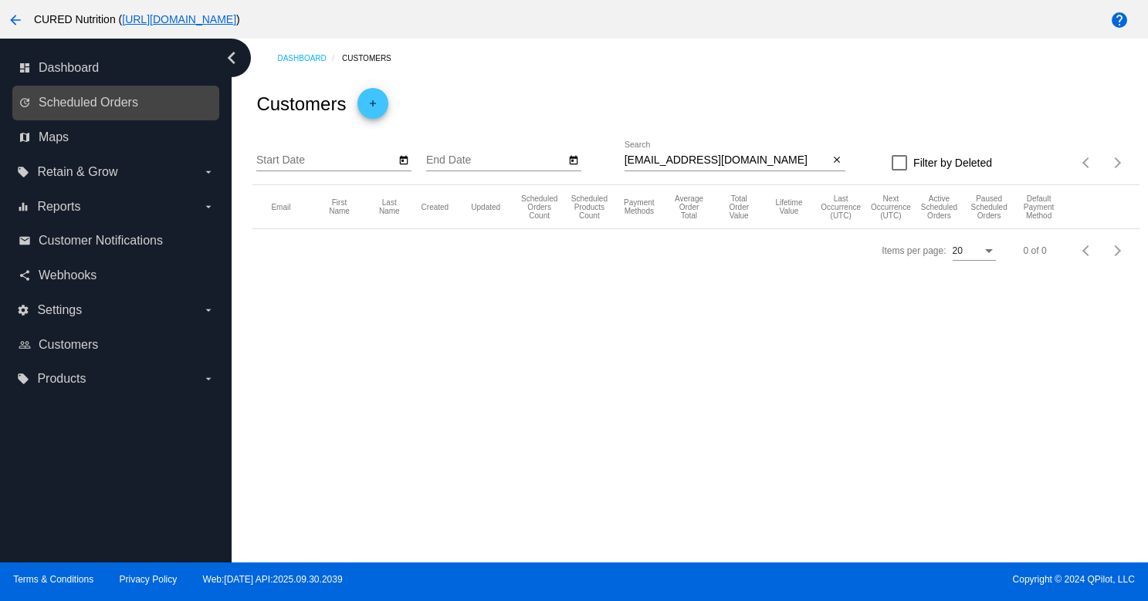
click at [181, 107] on link "update Scheduled Orders" at bounding box center [117, 102] width 196 height 25
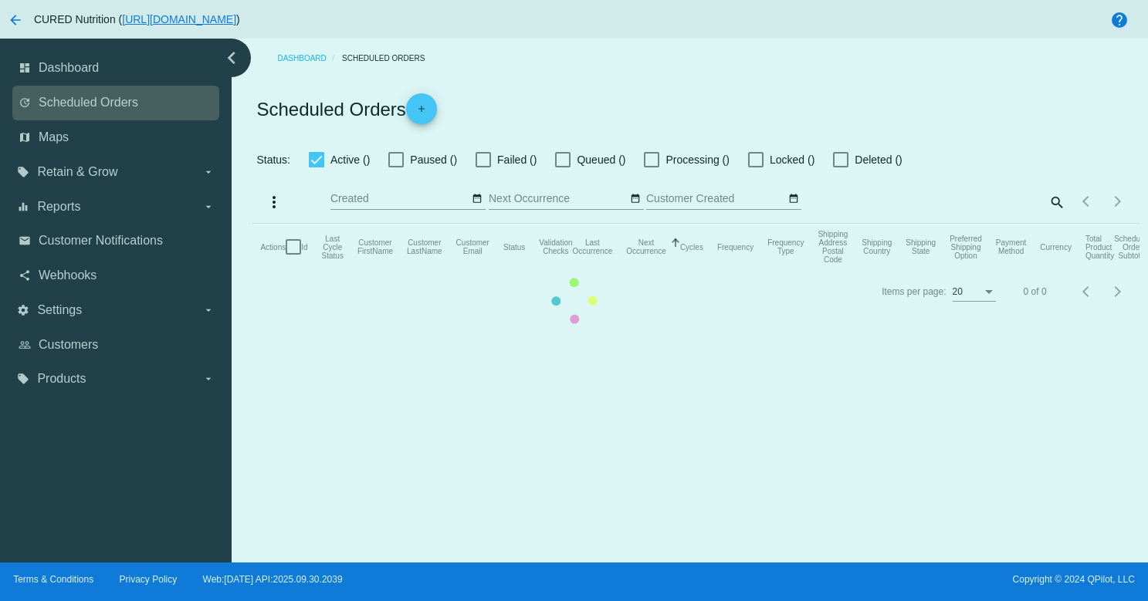
checkbox input "true"
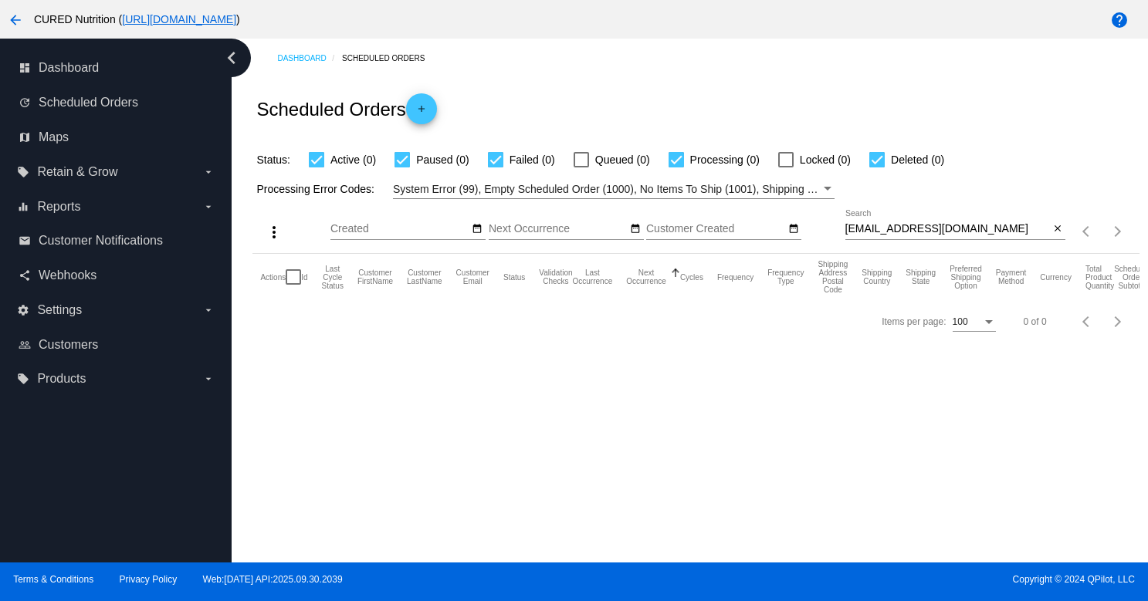
click at [916, 236] on div "qohyqhgsip@gmail.com Search" at bounding box center [947, 225] width 205 height 30
click at [918, 232] on input "qohyqhgsip@gmail.com" at bounding box center [947, 229] width 205 height 12
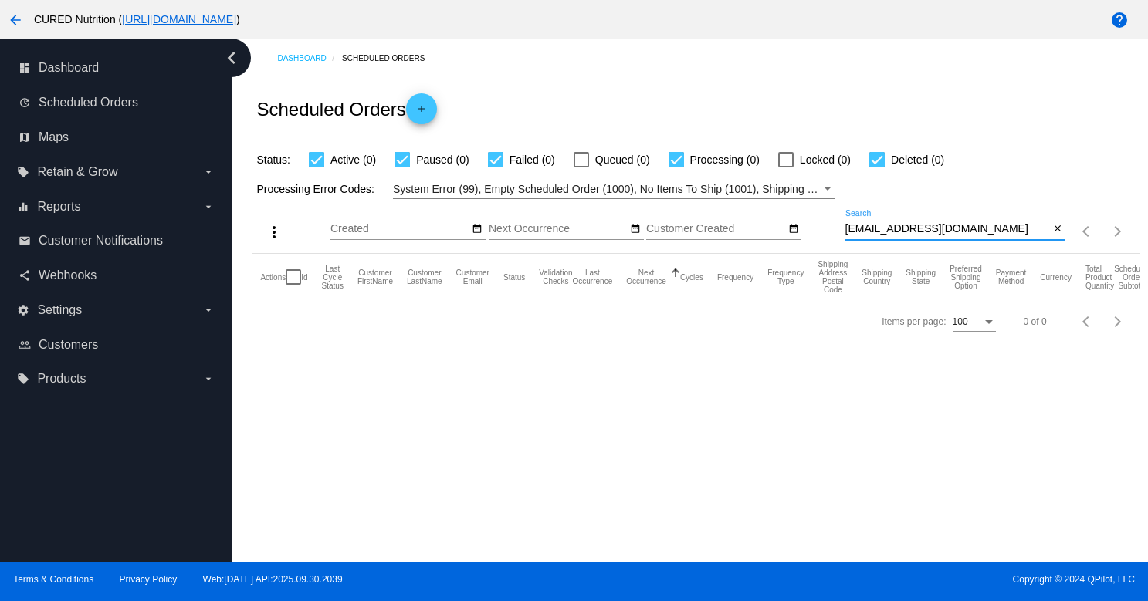
click at [918, 232] on input "qohyqhgsip@gmail.com" at bounding box center [947, 229] width 205 height 12
paste input "freshapeel@live"
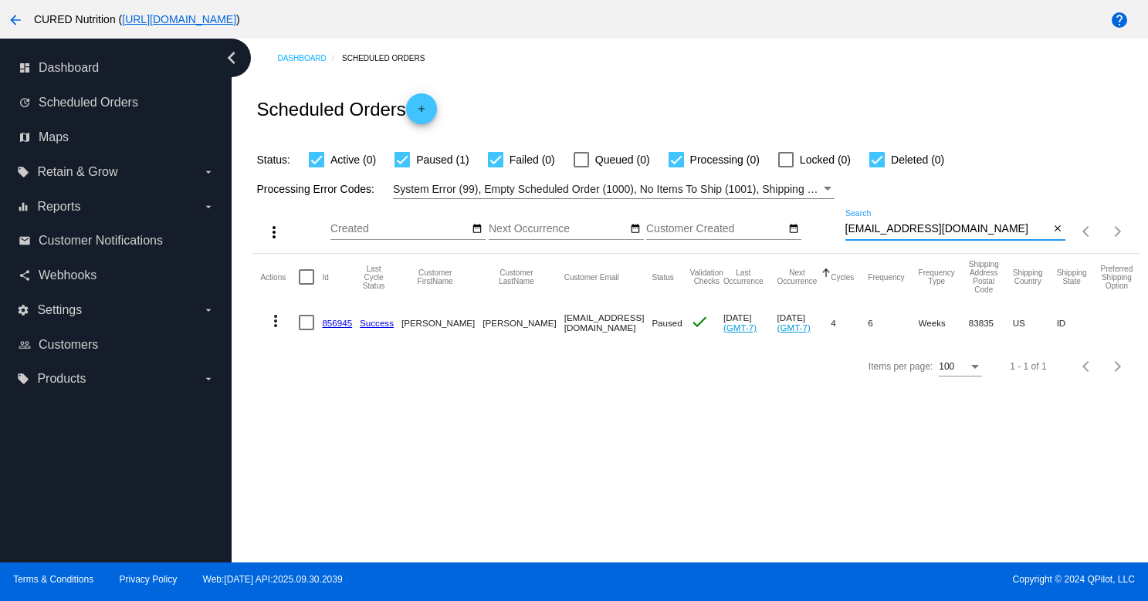
click at [912, 219] on div "freshapeel@live.com Search" at bounding box center [947, 225] width 205 height 30
click at [909, 226] on input "freshapeel@live.com" at bounding box center [947, 229] width 205 height 12
paste input "amandanbier@gmail"
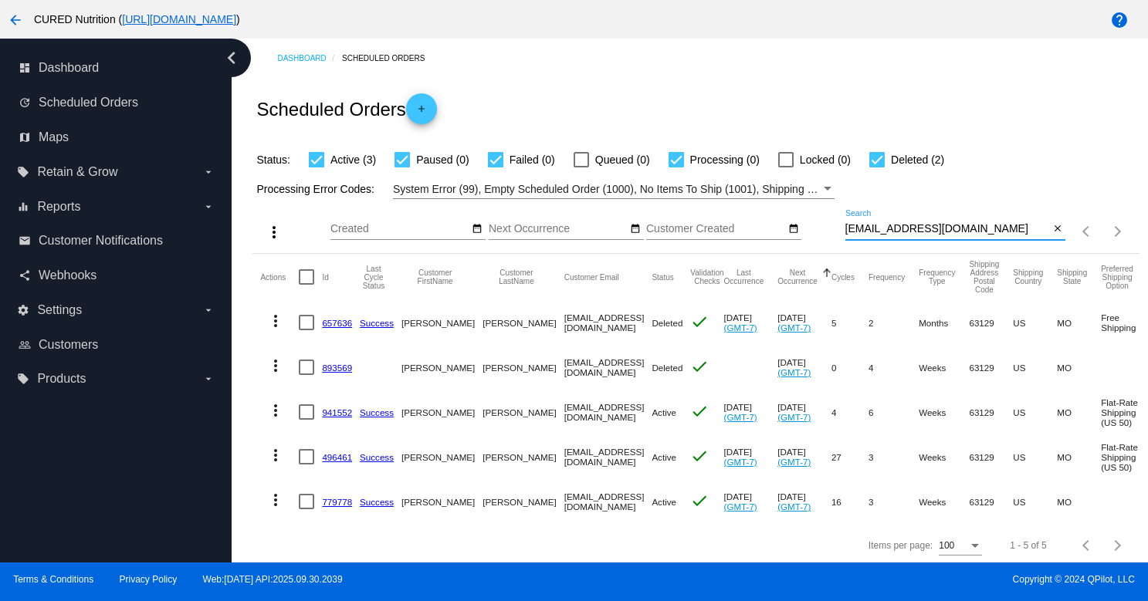
type input "amandanbier@gmail.com"
click at [333, 415] on link "941552" at bounding box center [337, 412] width 30 height 10
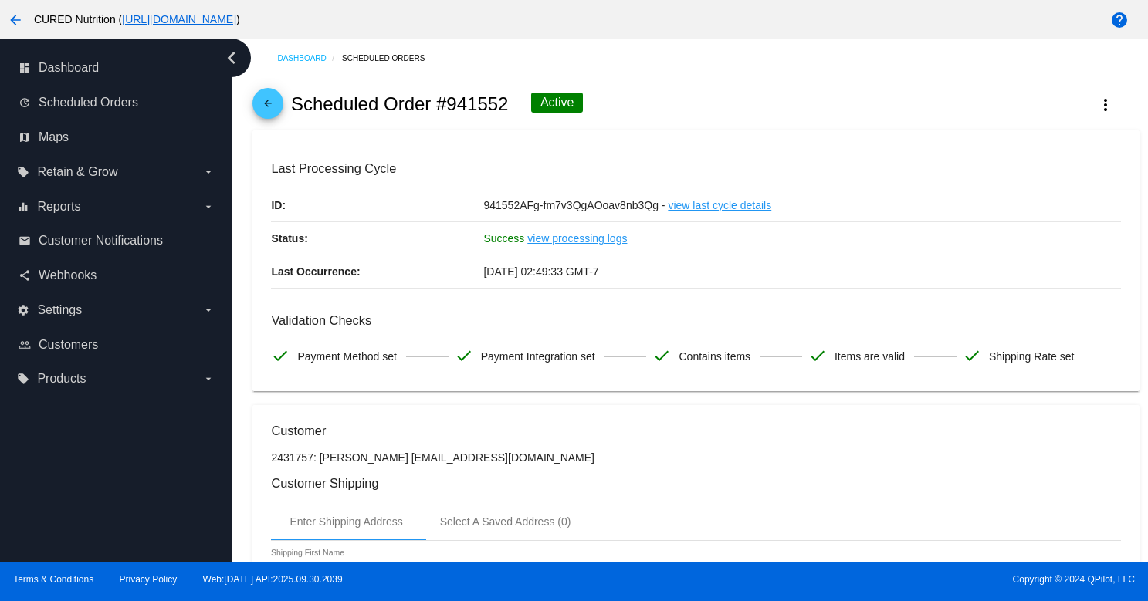
click at [272, 98] on span "arrow_back" at bounding box center [268, 107] width 19 height 38
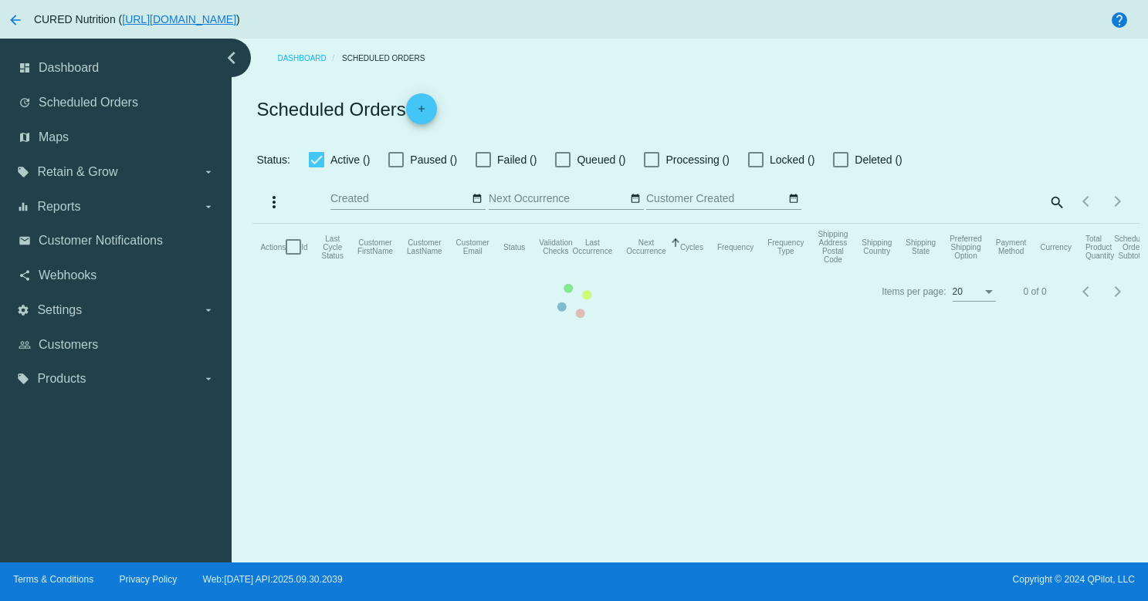
checkbox input "true"
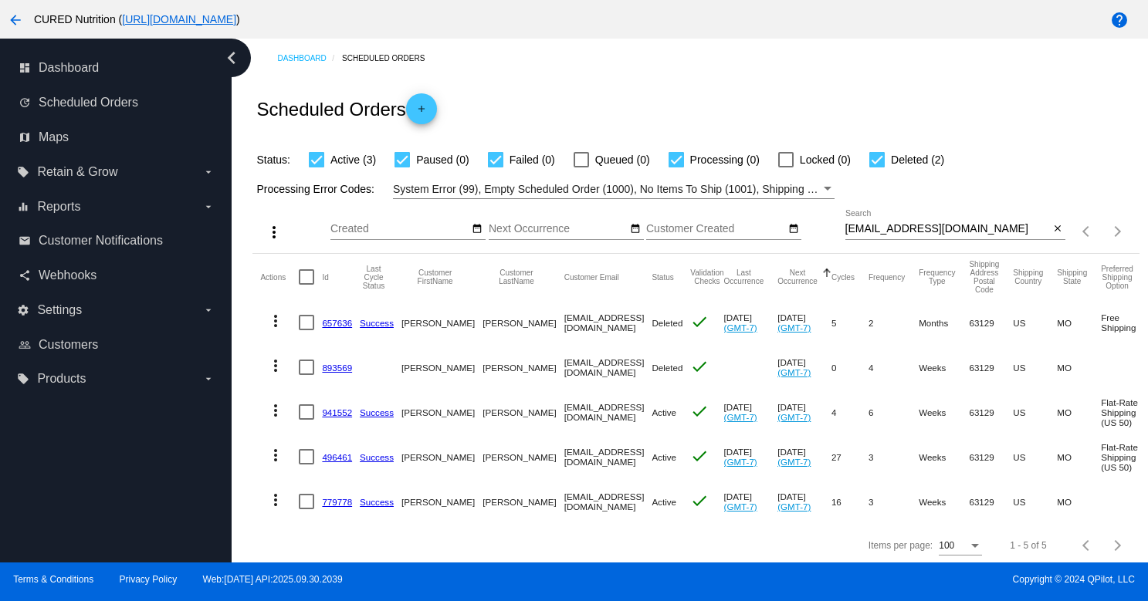
click at [340, 458] on link "496461" at bounding box center [337, 457] width 30 height 10
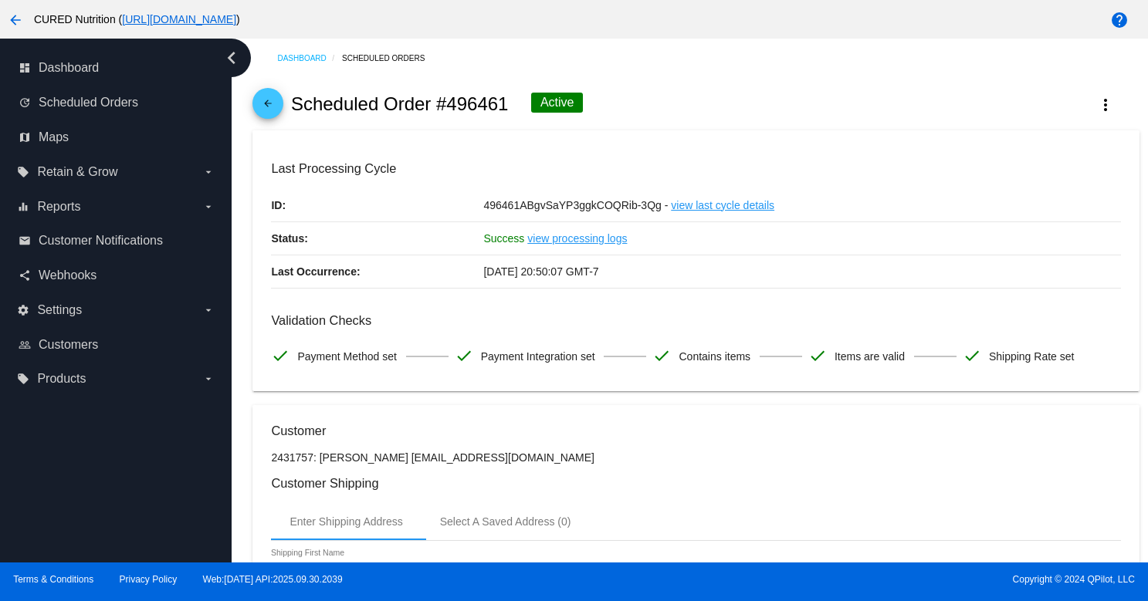
click at [271, 103] on mat-icon "arrow_back" at bounding box center [268, 107] width 19 height 19
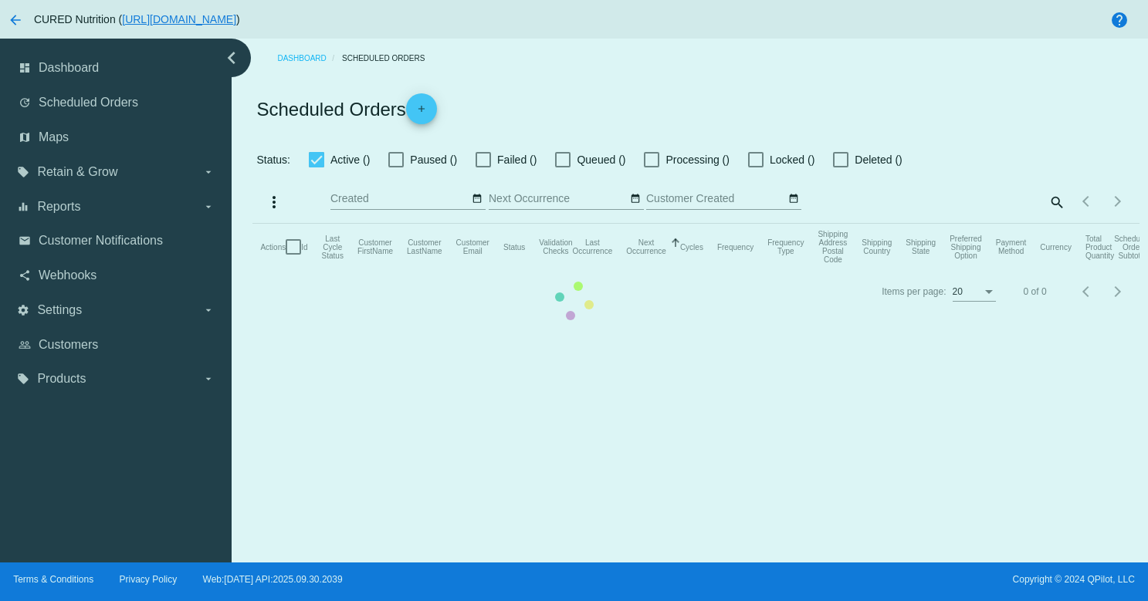
checkbox input "true"
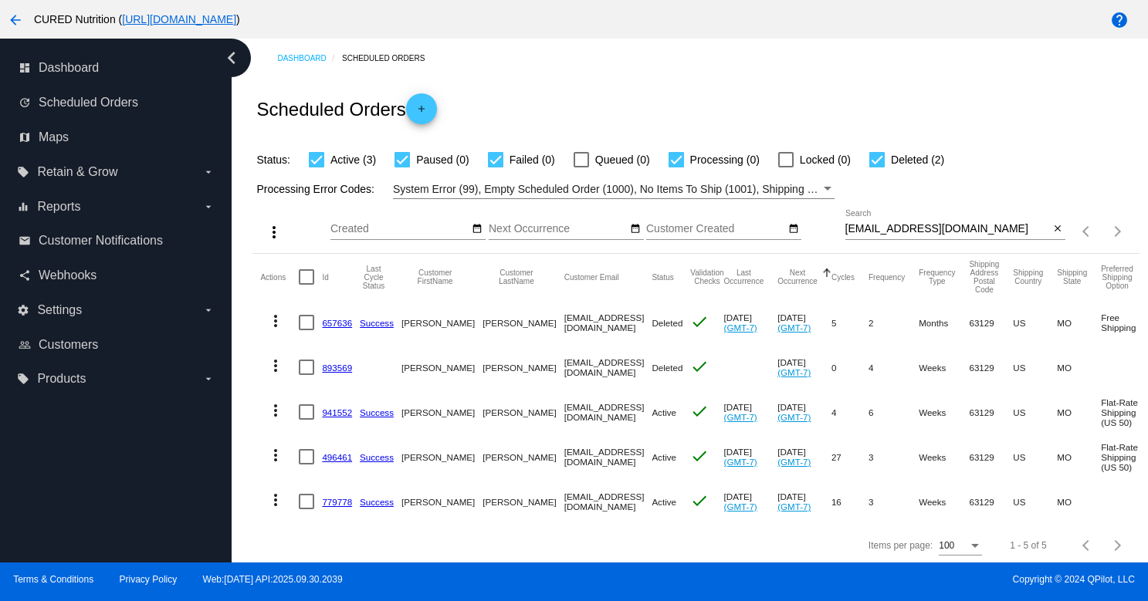
click at [336, 499] on link "779778" at bounding box center [337, 502] width 30 height 10
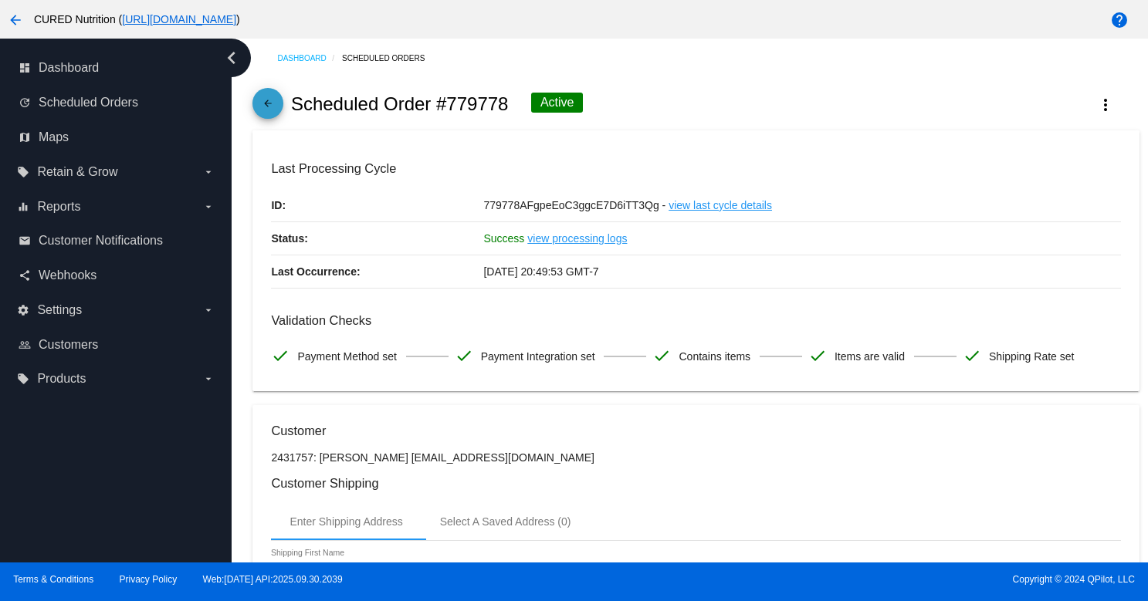
click at [259, 111] on mat-icon "arrow_back" at bounding box center [268, 107] width 19 height 19
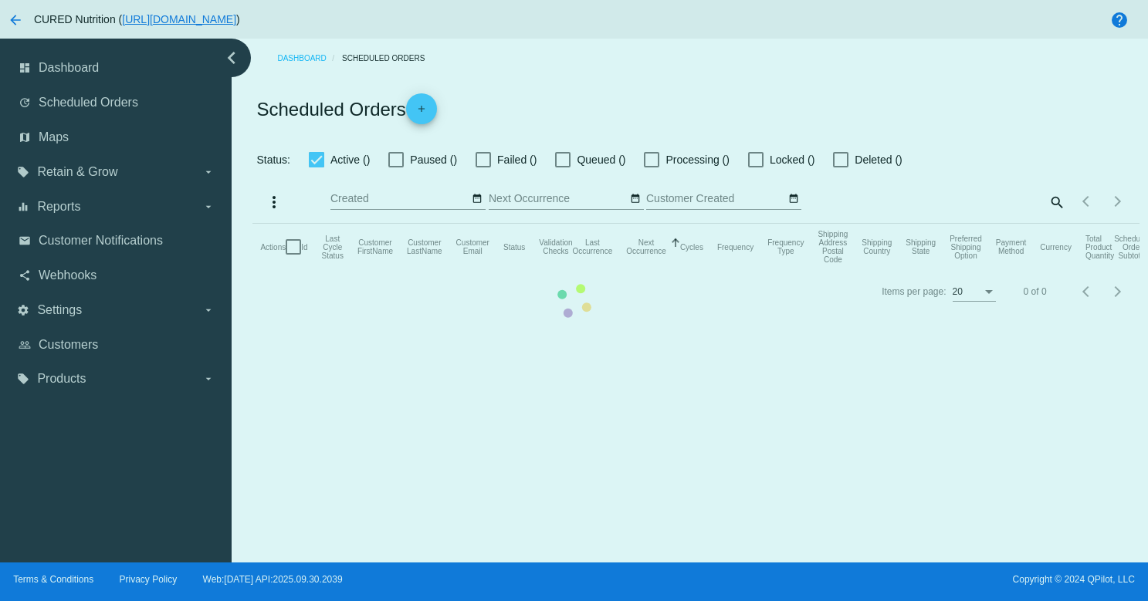
checkbox input "true"
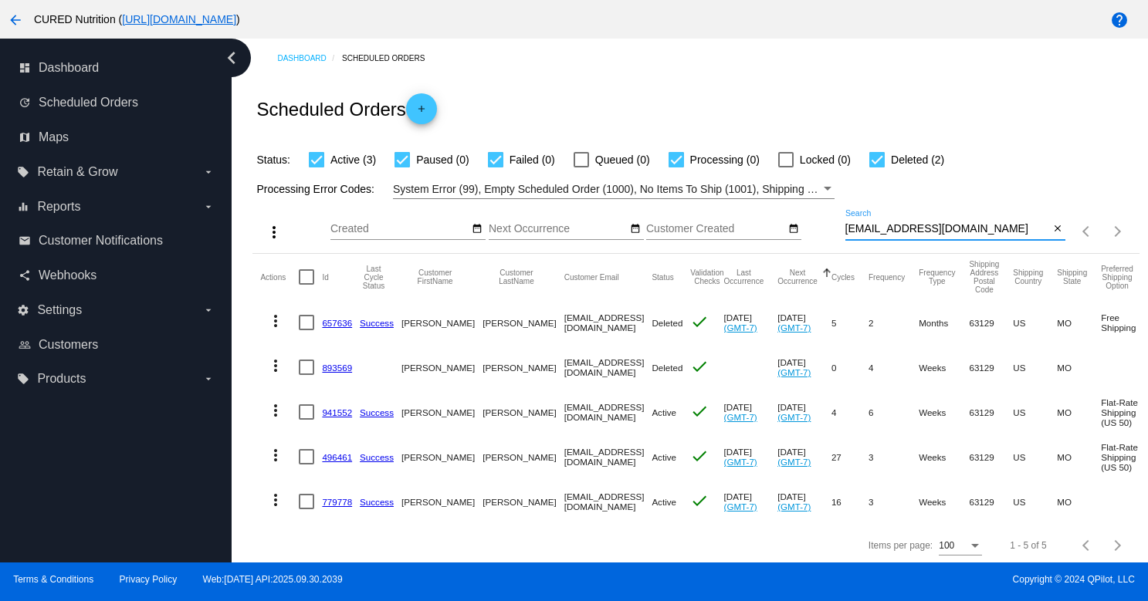
click at [904, 225] on input "amandanbier@gmail.com" at bounding box center [947, 229] width 205 height 12
paste input "k_harris02@y"
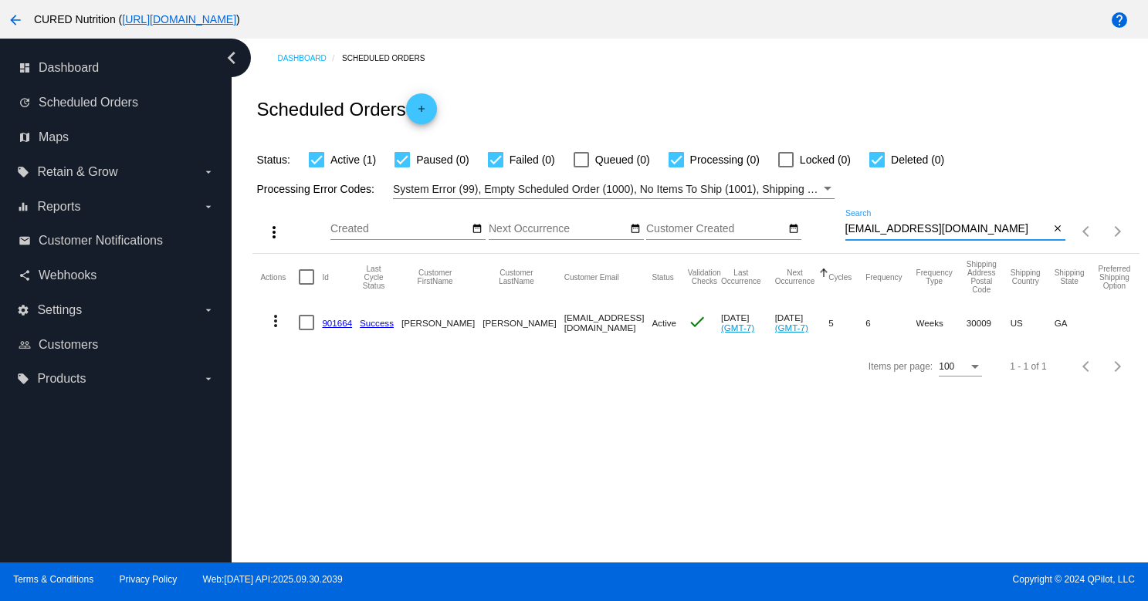
type input "k_harris02@ymail.com"
click at [336, 323] on link "901664" at bounding box center [337, 323] width 30 height 10
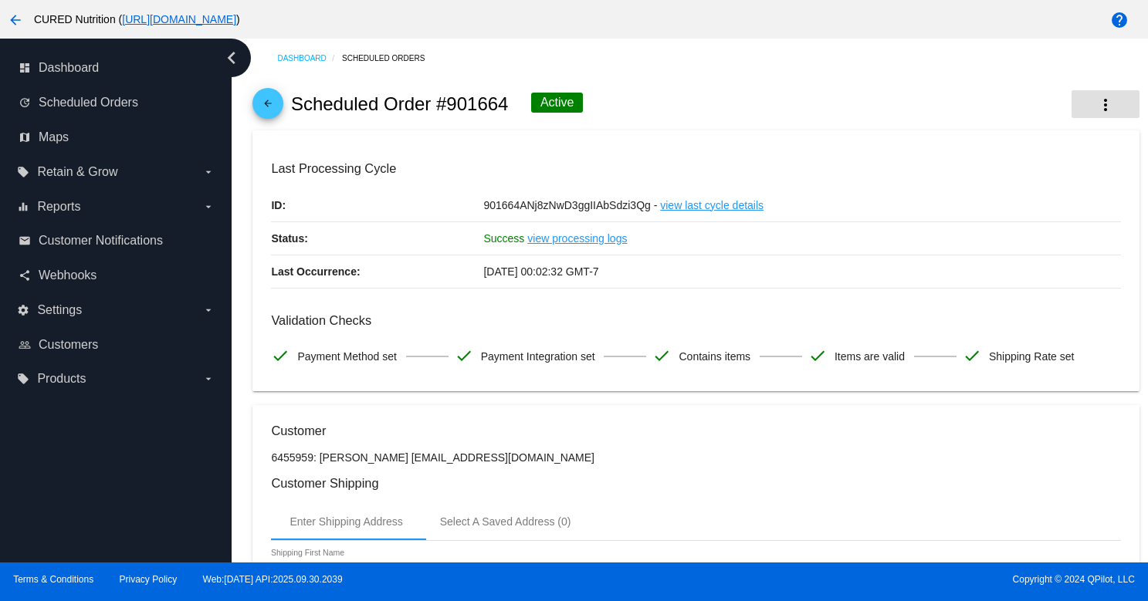
click at [1115, 113] on button "more_vert" at bounding box center [1105, 104] width 68 height 28
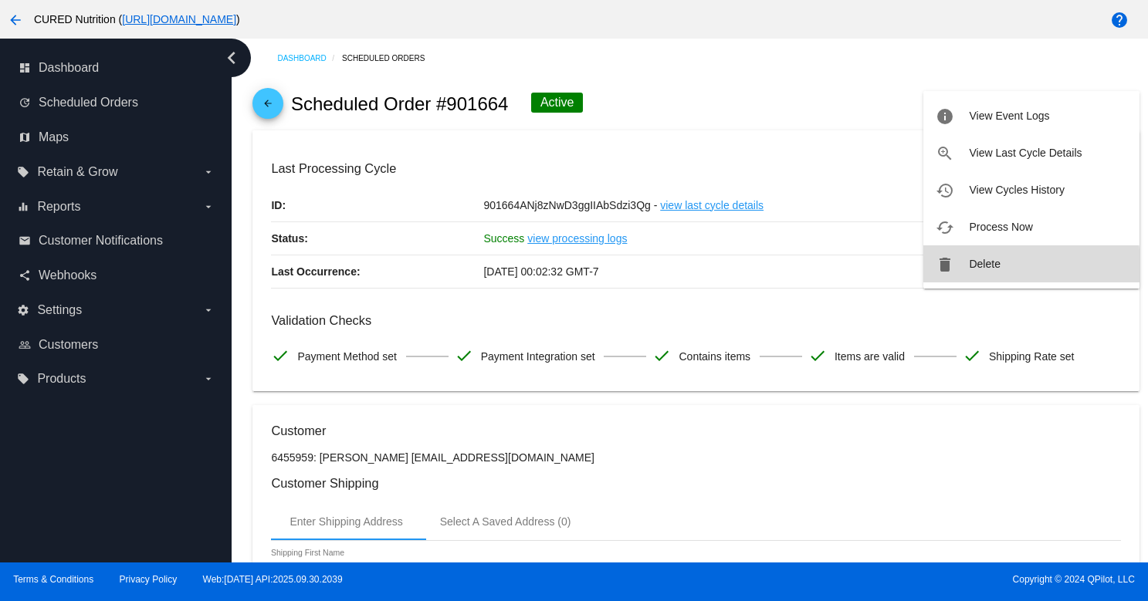
click at [964, 266] on button "delete Delete" at bounding box center [1031, 263] width 216 height 37
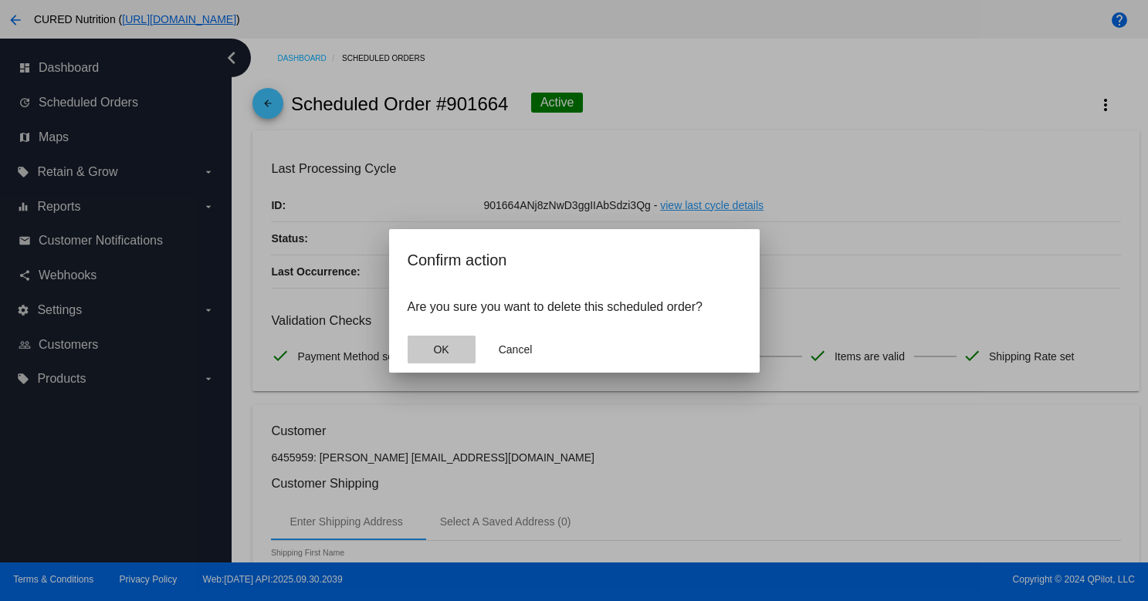
click at [458, 349] on button "OK" at bounding box center [441, 350] width 68 height 28
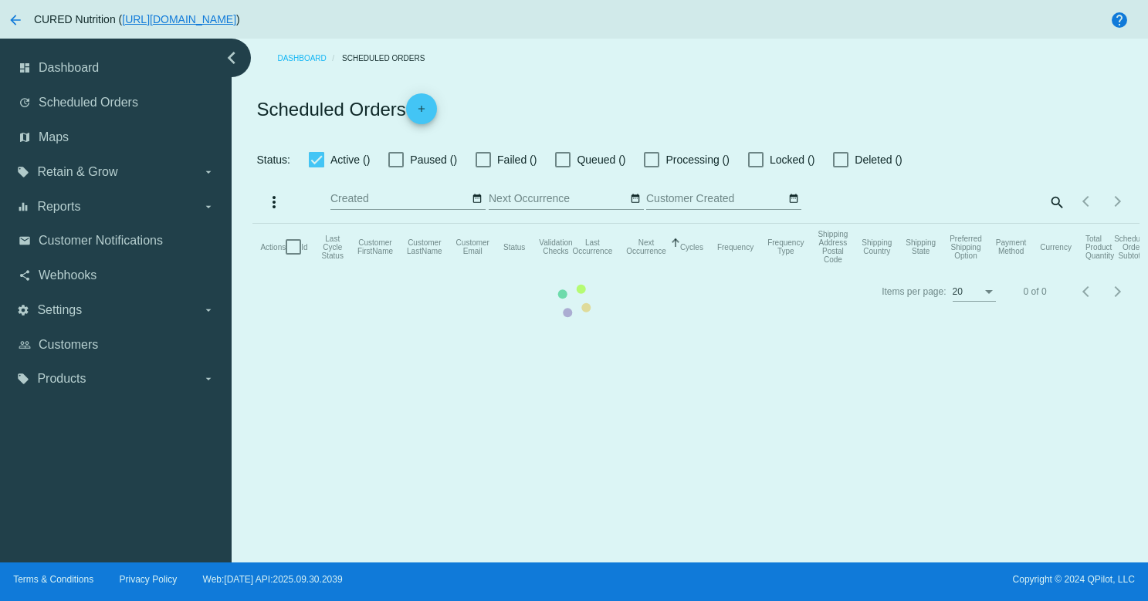
checkbox input "true"
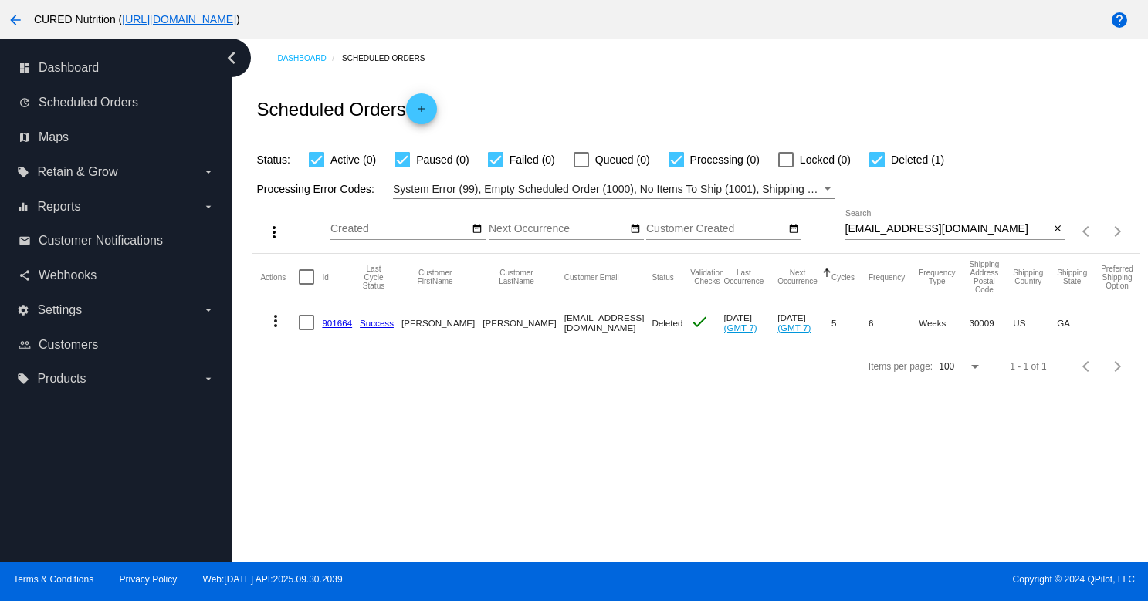
click at [942, 230] on input "k_harris02@ymail.com" at bounding box center [947, 229] width 205 height 12
paste input "treguboffn@yahoo"
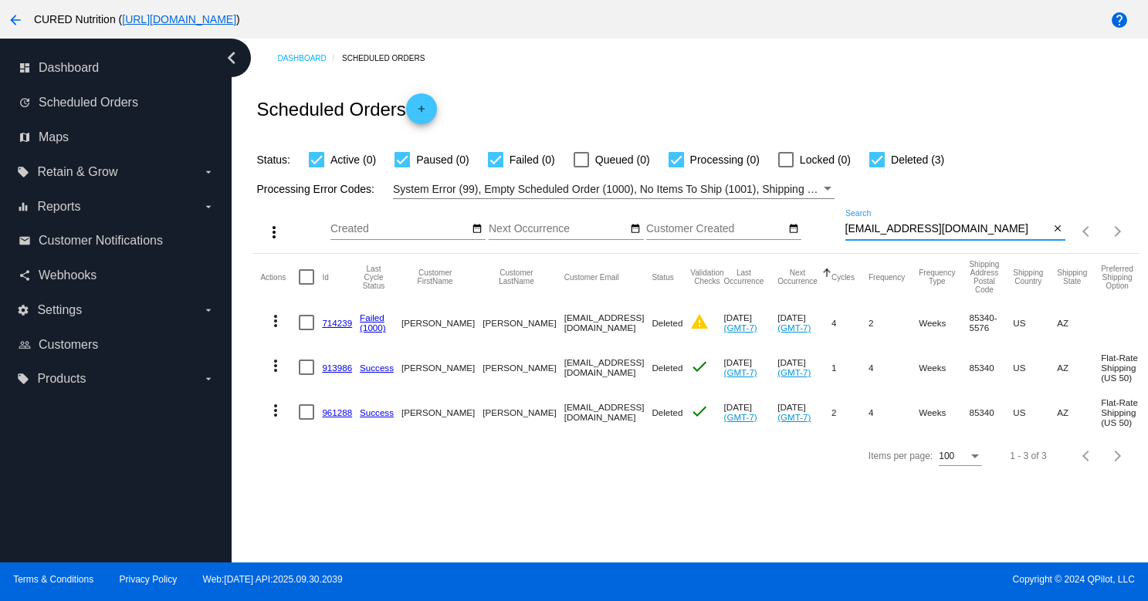
click at [922, 232] on input "treguboffn@yahoo.com" at bounding box center [947, 229] width 205 height 12
paste input "careylass@gmail"
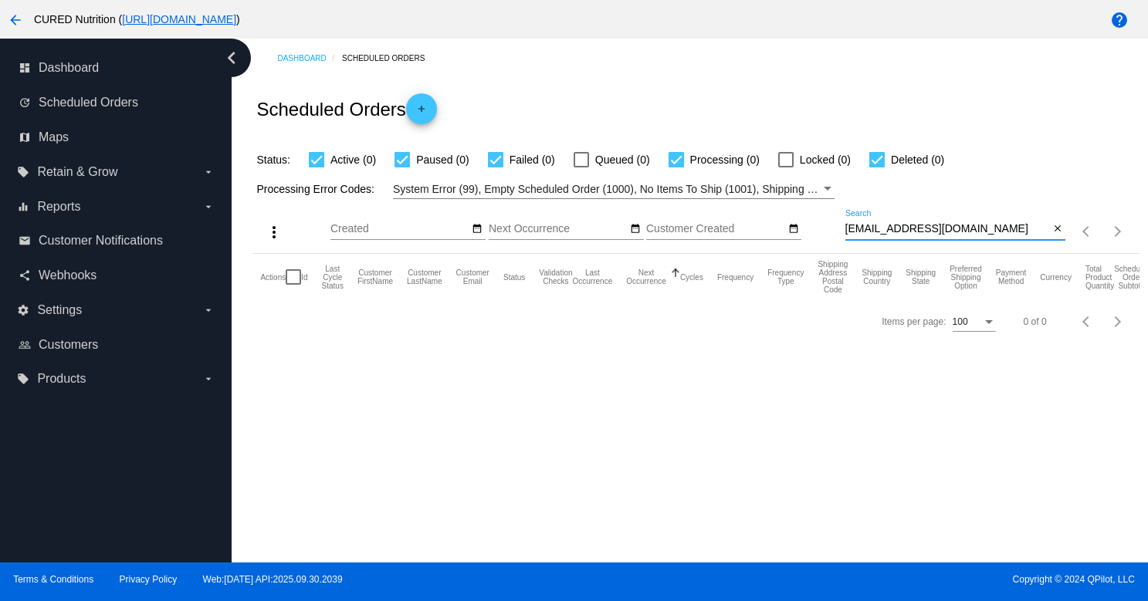
type input "careylass@gmail.com"
click at [864, 231] on input "careylass@gmail.com" at bounding box center [947, 229] width 205 height 12
